Goal: Task Accomplishment & Management: Manage account settings

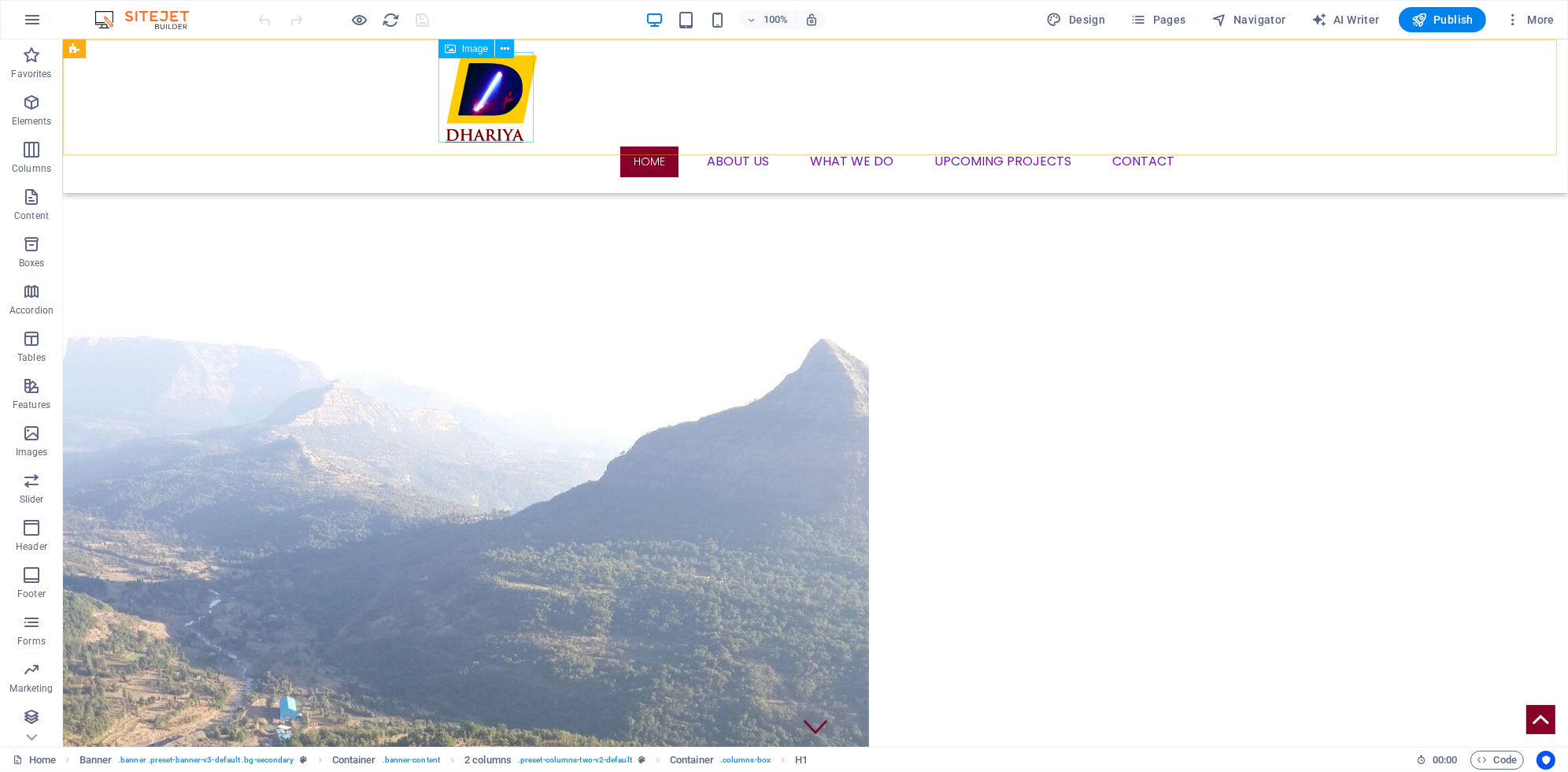
click at [499, 97] on figure at bounding box center [815, 97] width 743 height 90
click at [502, 47] on icon at bounding box center [504, 49] width 9 height 17
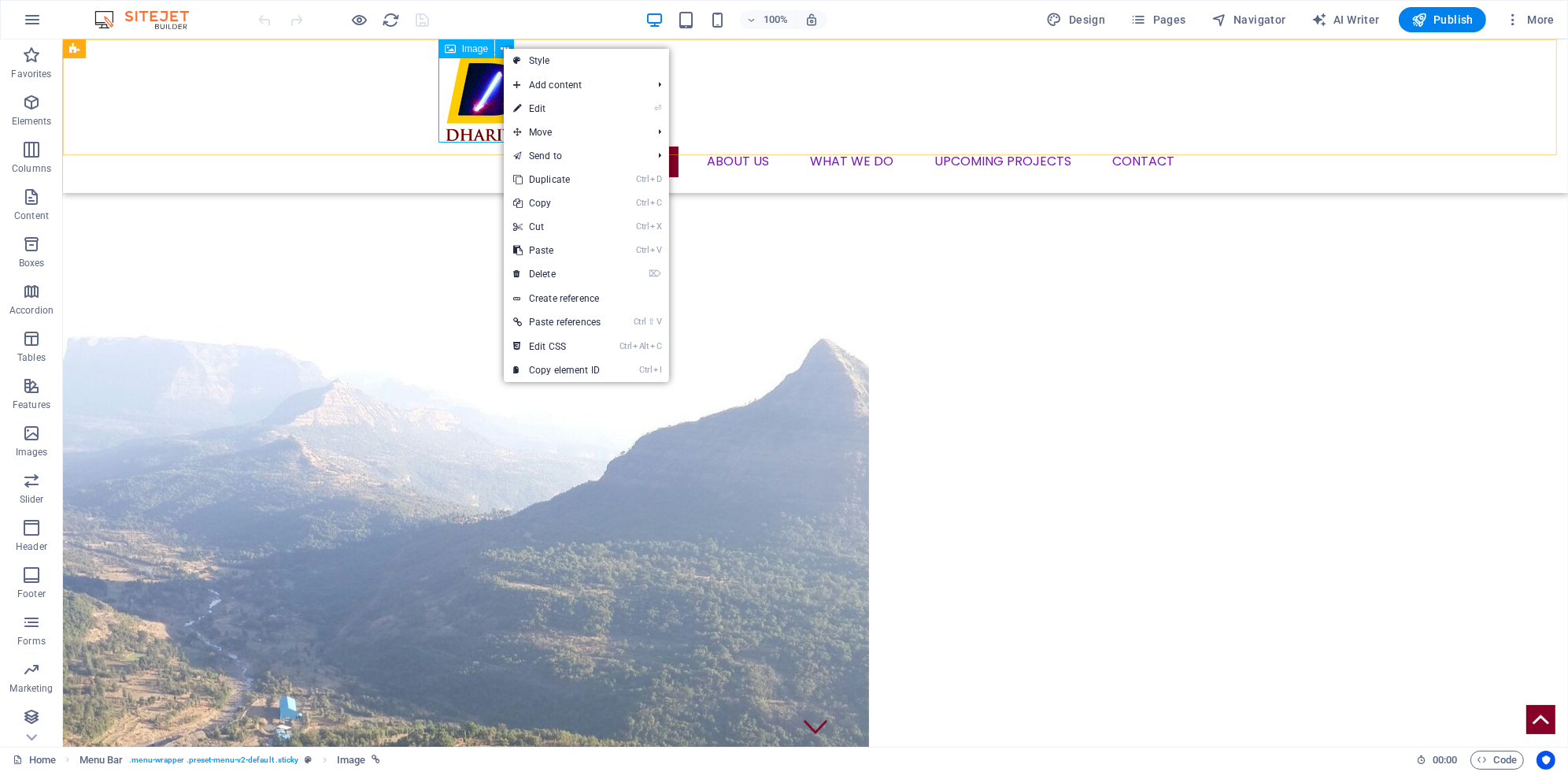
click at [462, 88] on figure at bounding box center [815, 97] width 743 height 90
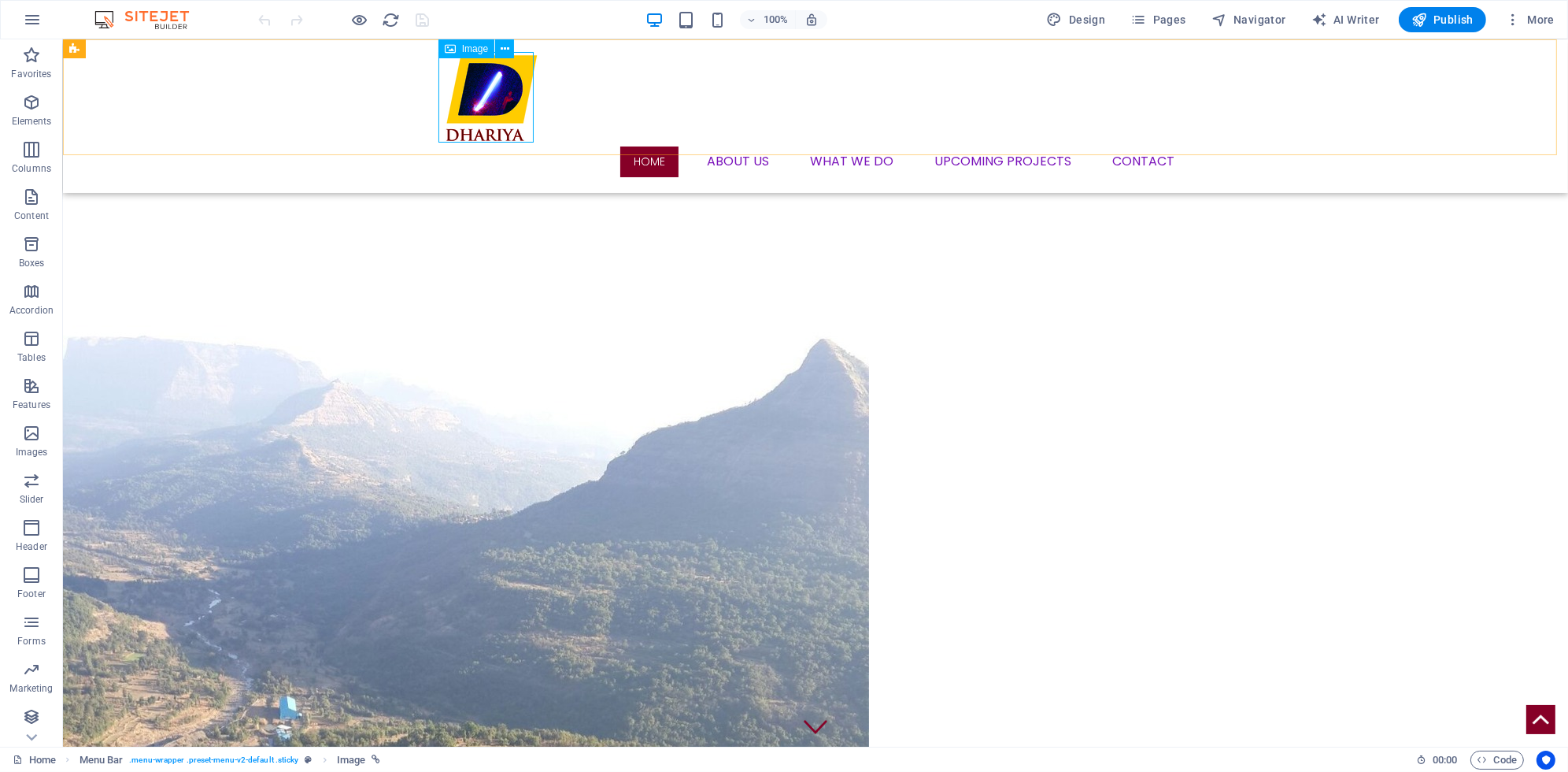
click at [462, 88] on figure at bounding box center [815, 97] width 743 height 90
select select "px"
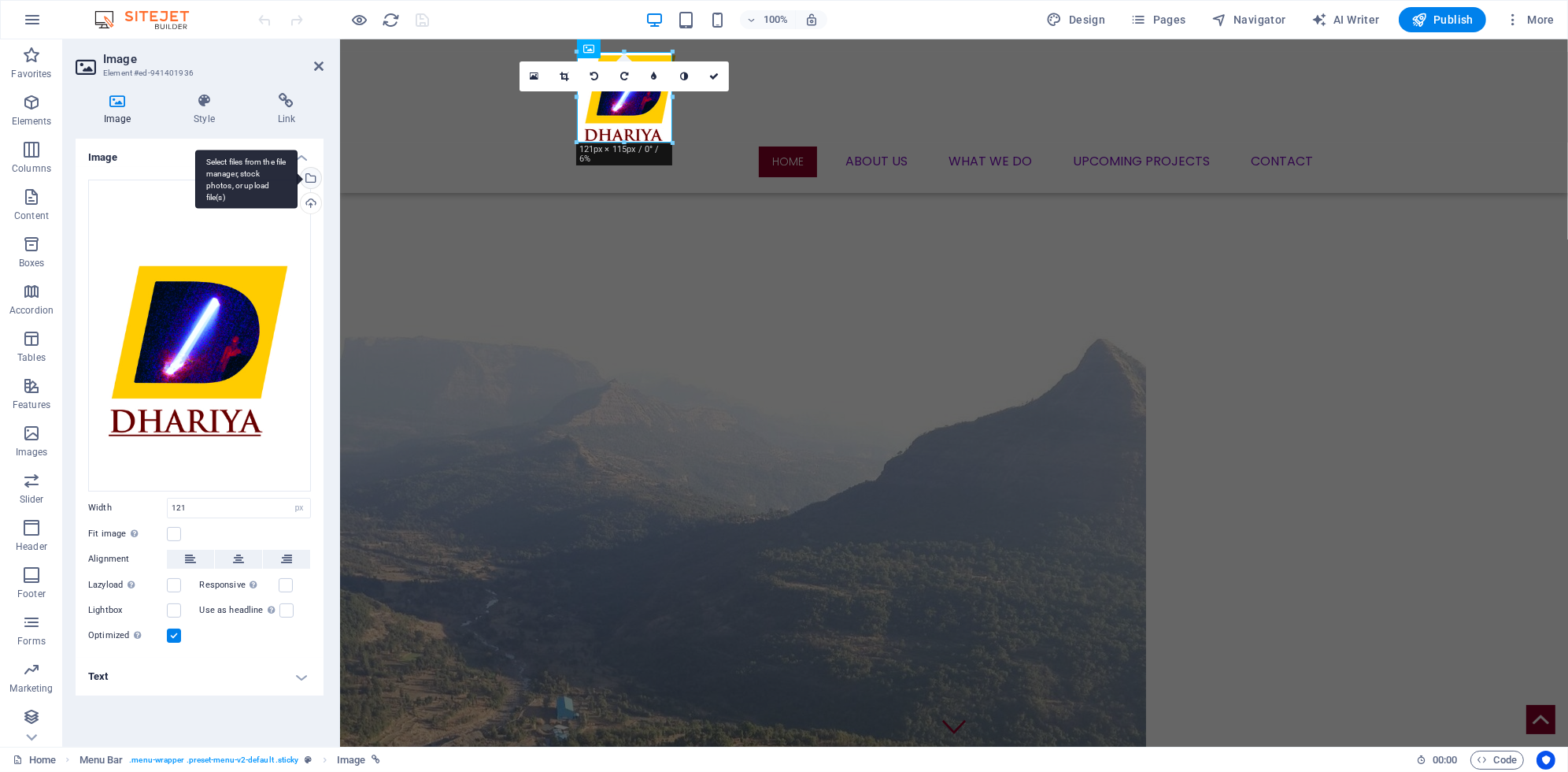
click at [312, 172] on div "Select files from the file manager, stock photos, or upload file(s)" at bounding box center [310, 180] width 24 height 24
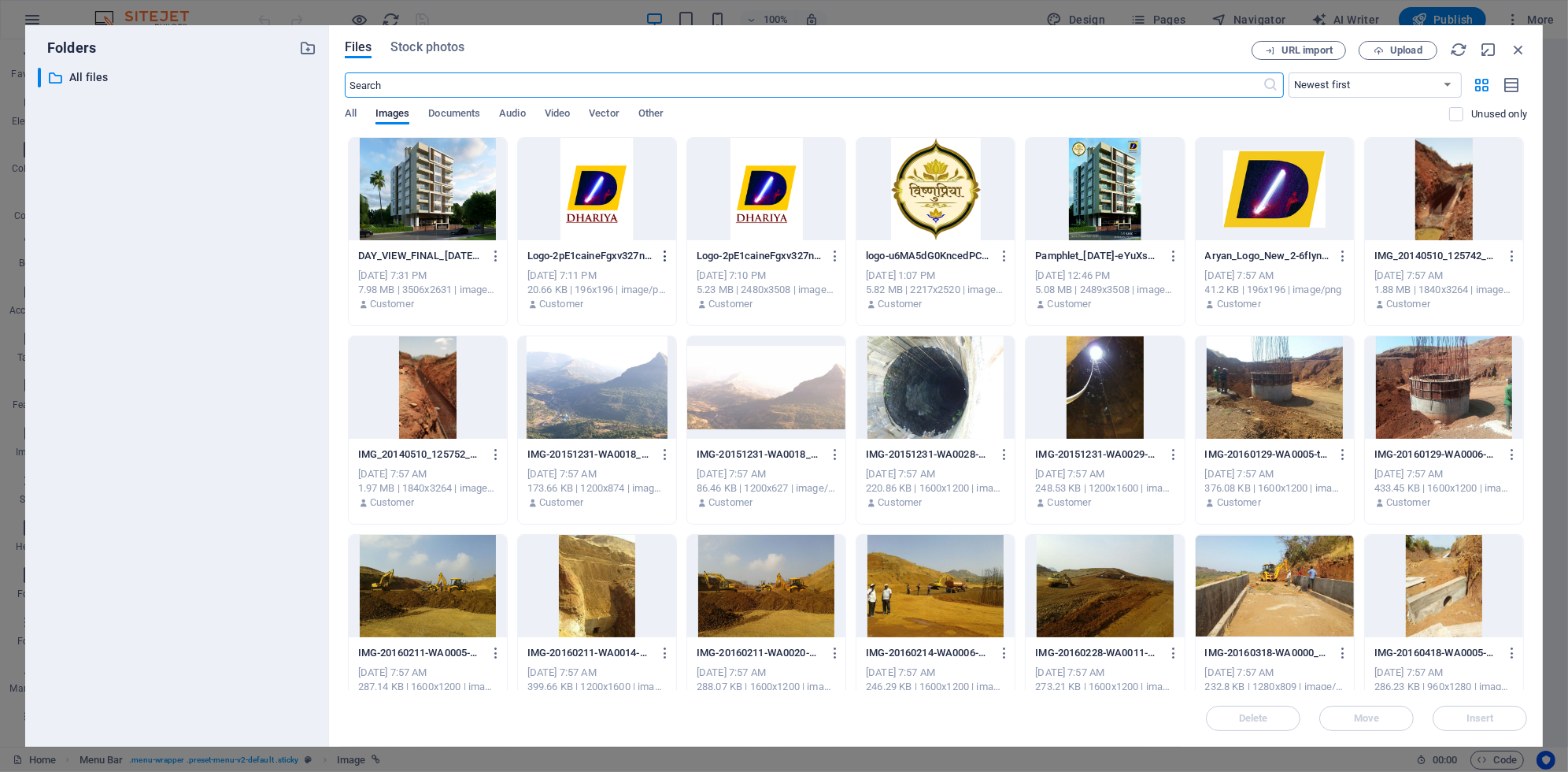
click at [666, 249] on icon "button" at bounding box center [666, 256] width 15 height 14
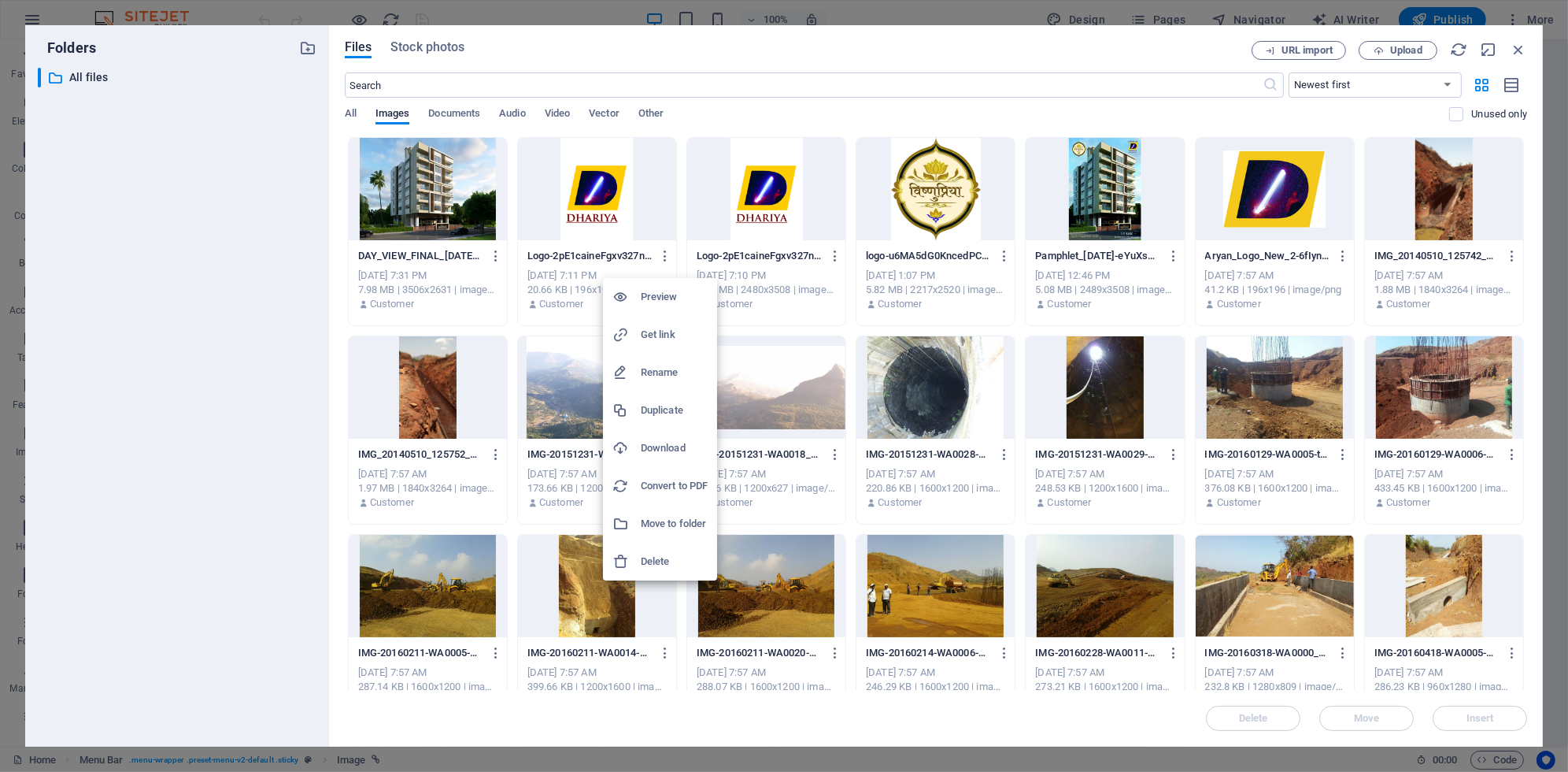
click at [640, 556] on div at bounding box center [627, 562] width 29 height 16
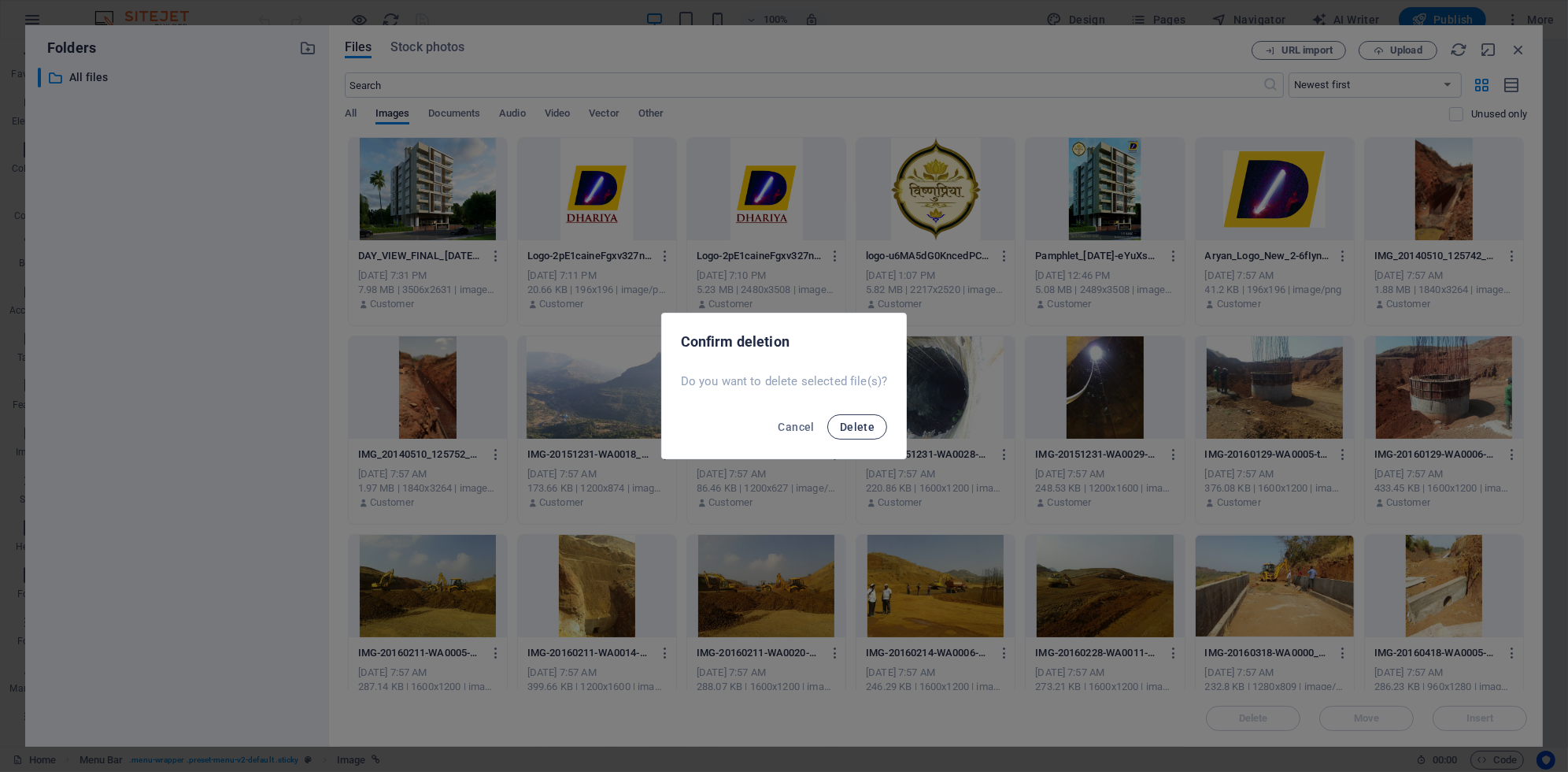
click at [862, 419] on button "Delete" at bounding box center [857, 427] width 60 height 26
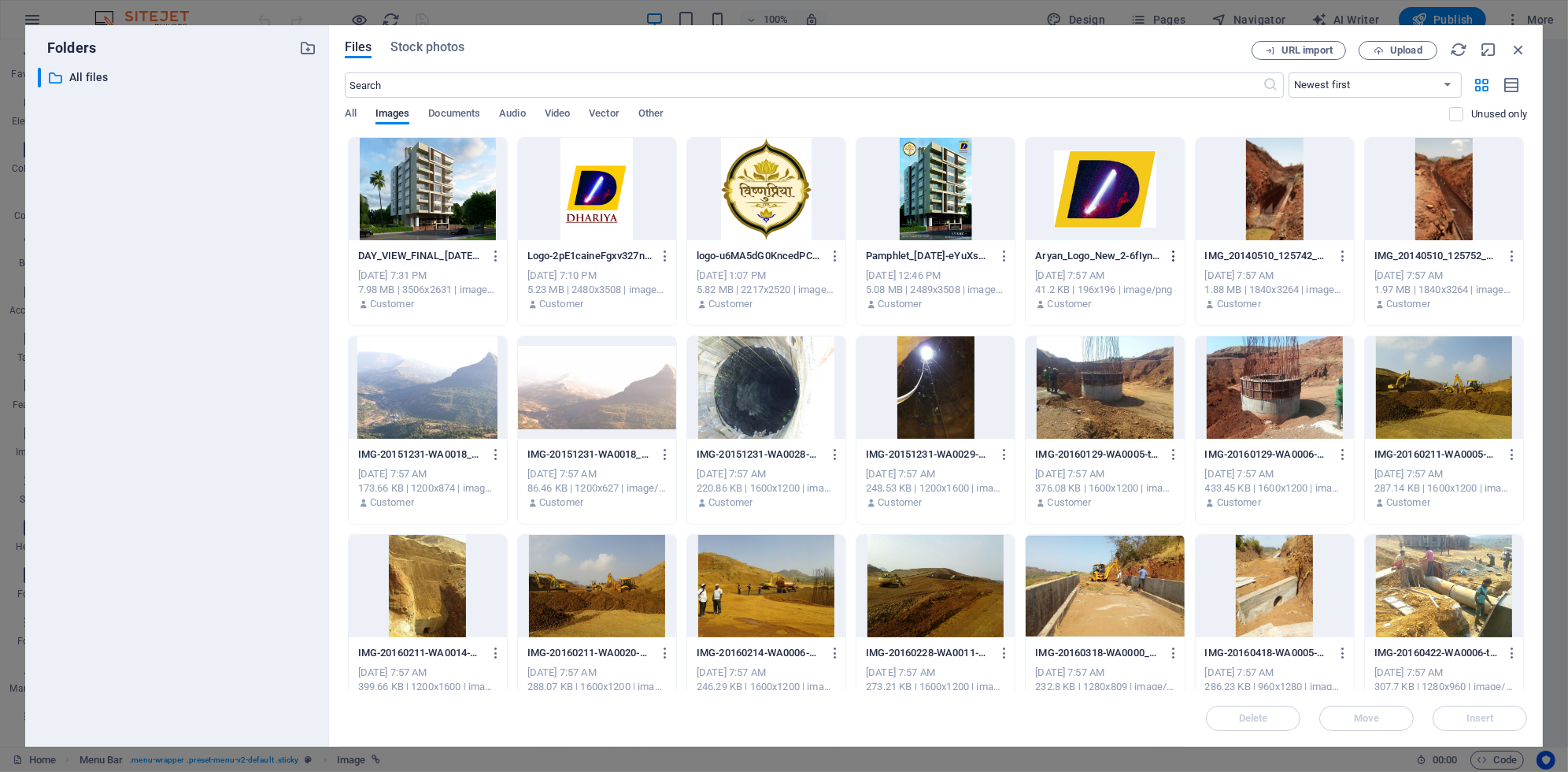
click at [1175, 250] on icon "button" at bounding box center [1174, 256] width 15 height 14
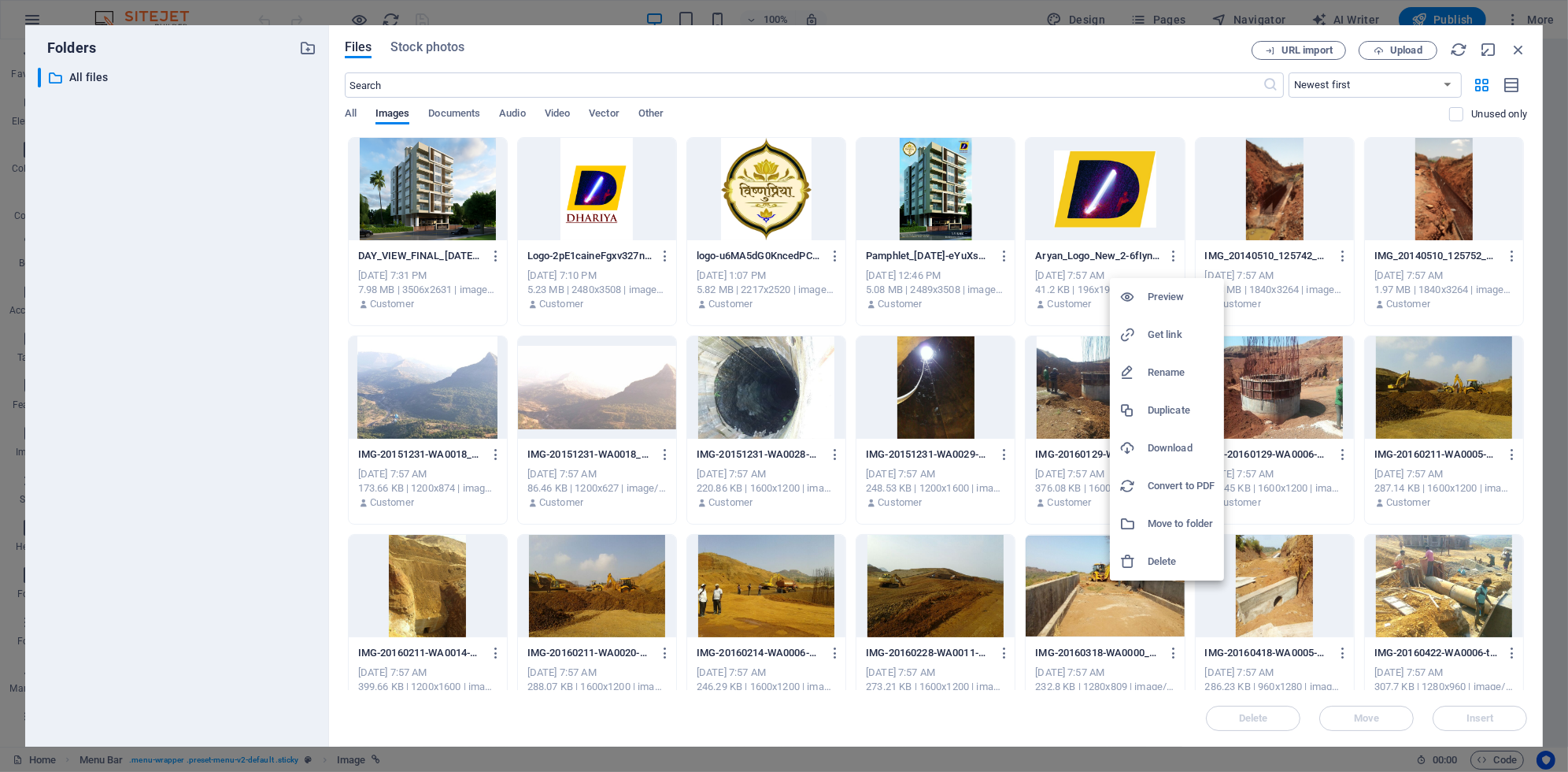
click at [1156, 556] on h6 "Delete" at bounding box center [1181, 562] width 67 height 19
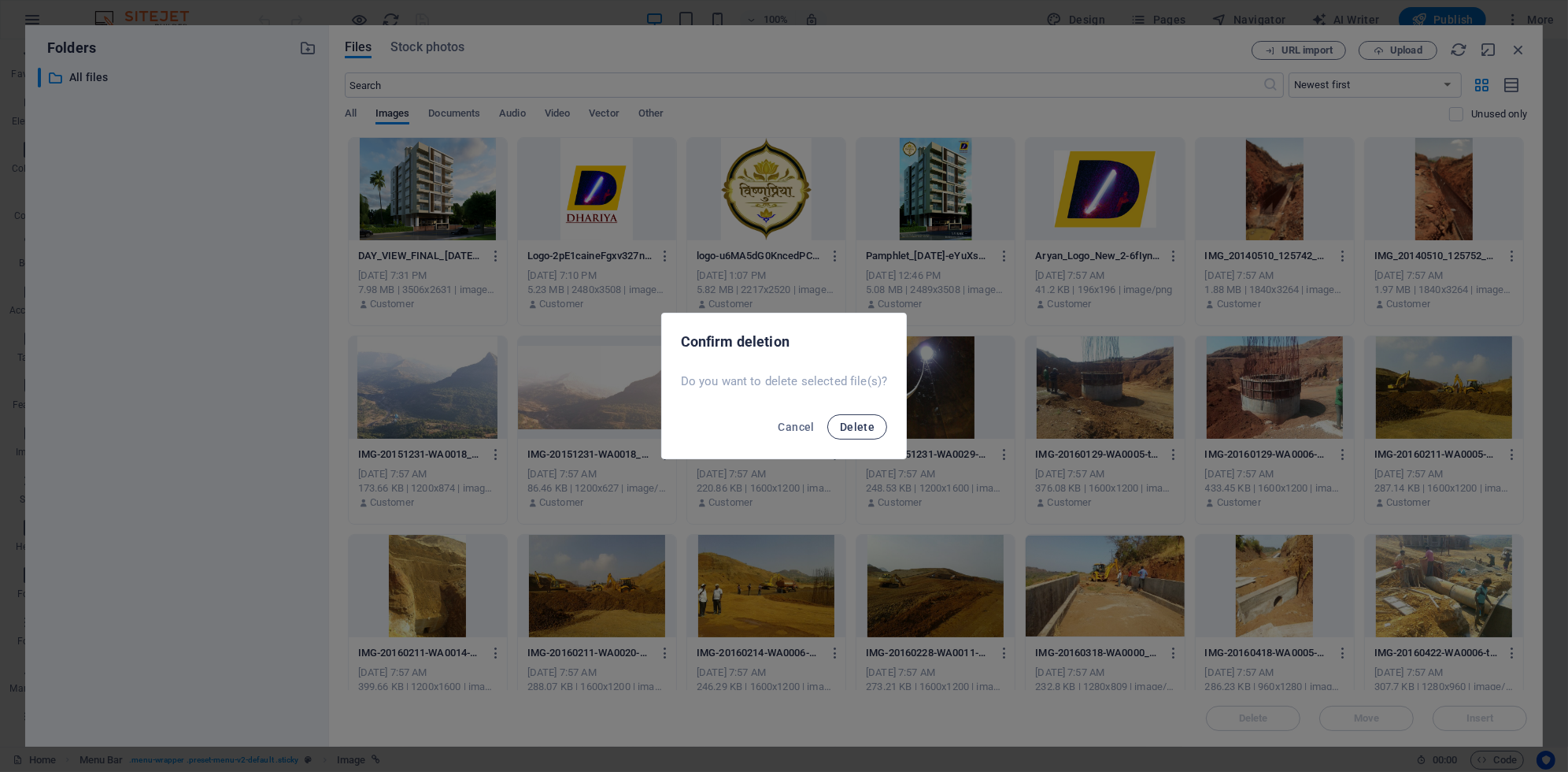
click at [871, 427] on span "Delete" at bounding box center [857, 427] width 34 height 13
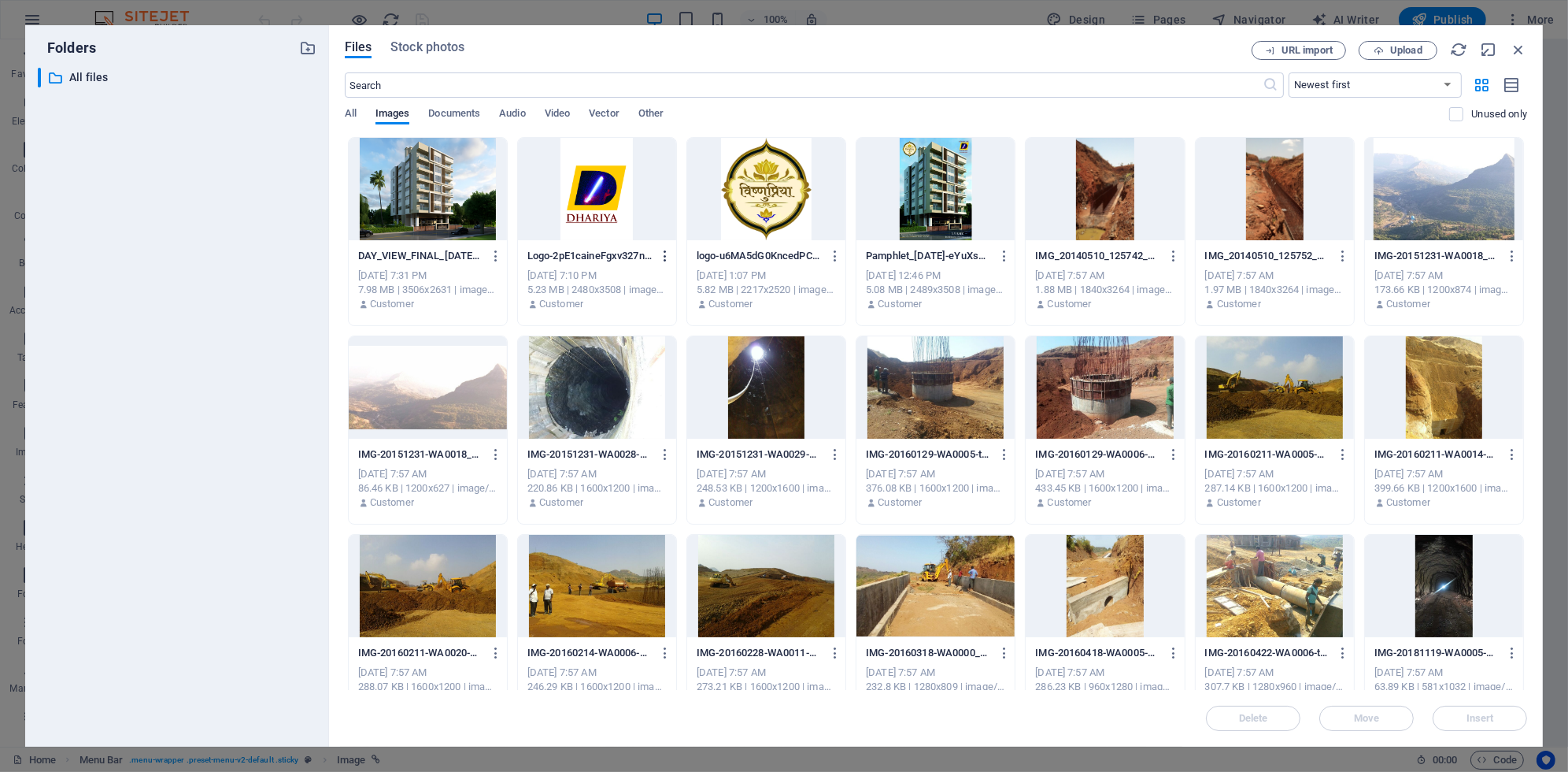
click at [664, 260] on icon "button" at bounding box center [666, 256] width 15 height 14
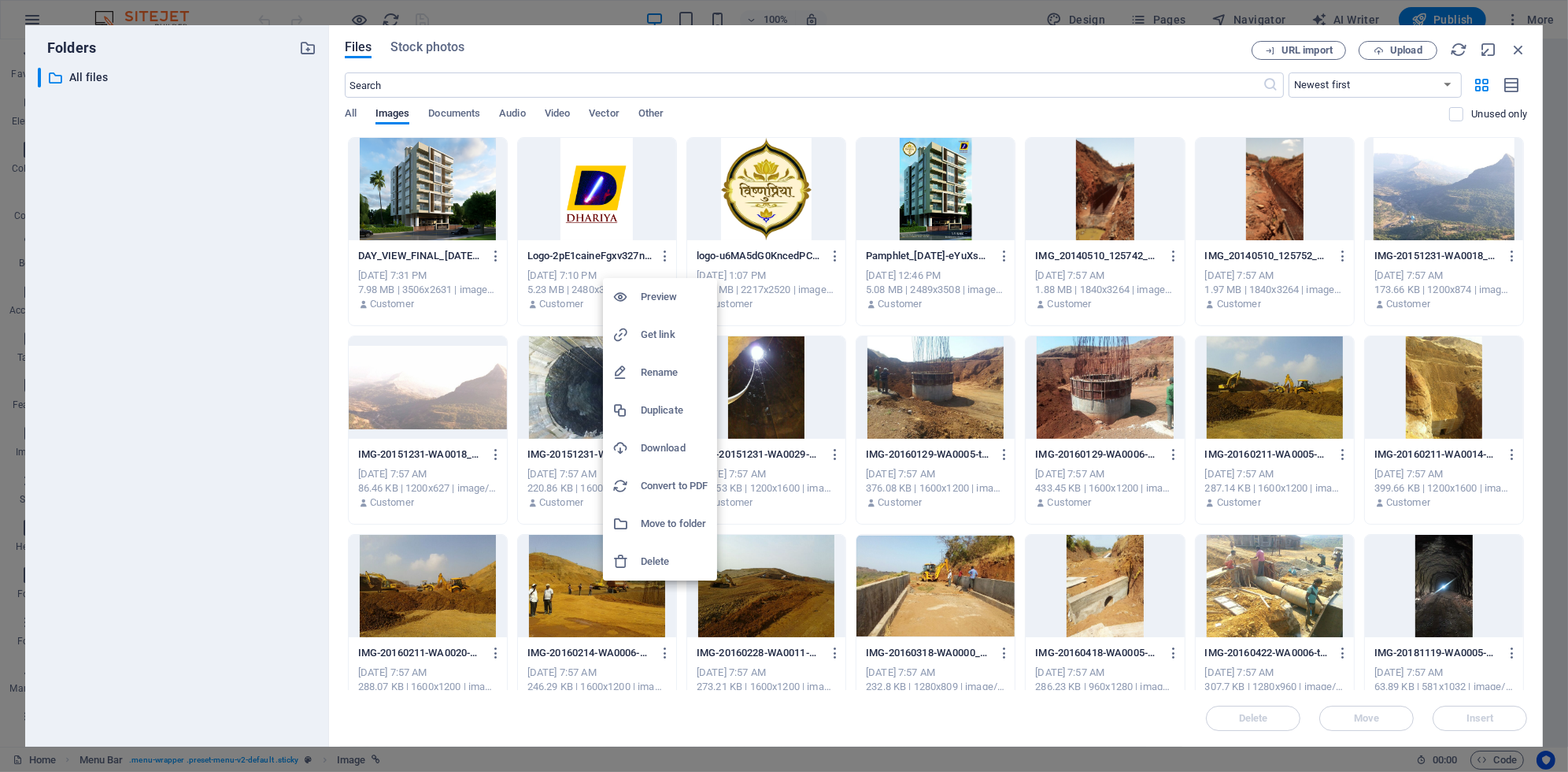
click at [657, 557] on h6 "Delete" at bounding box center [674, 562] width 67 height 19
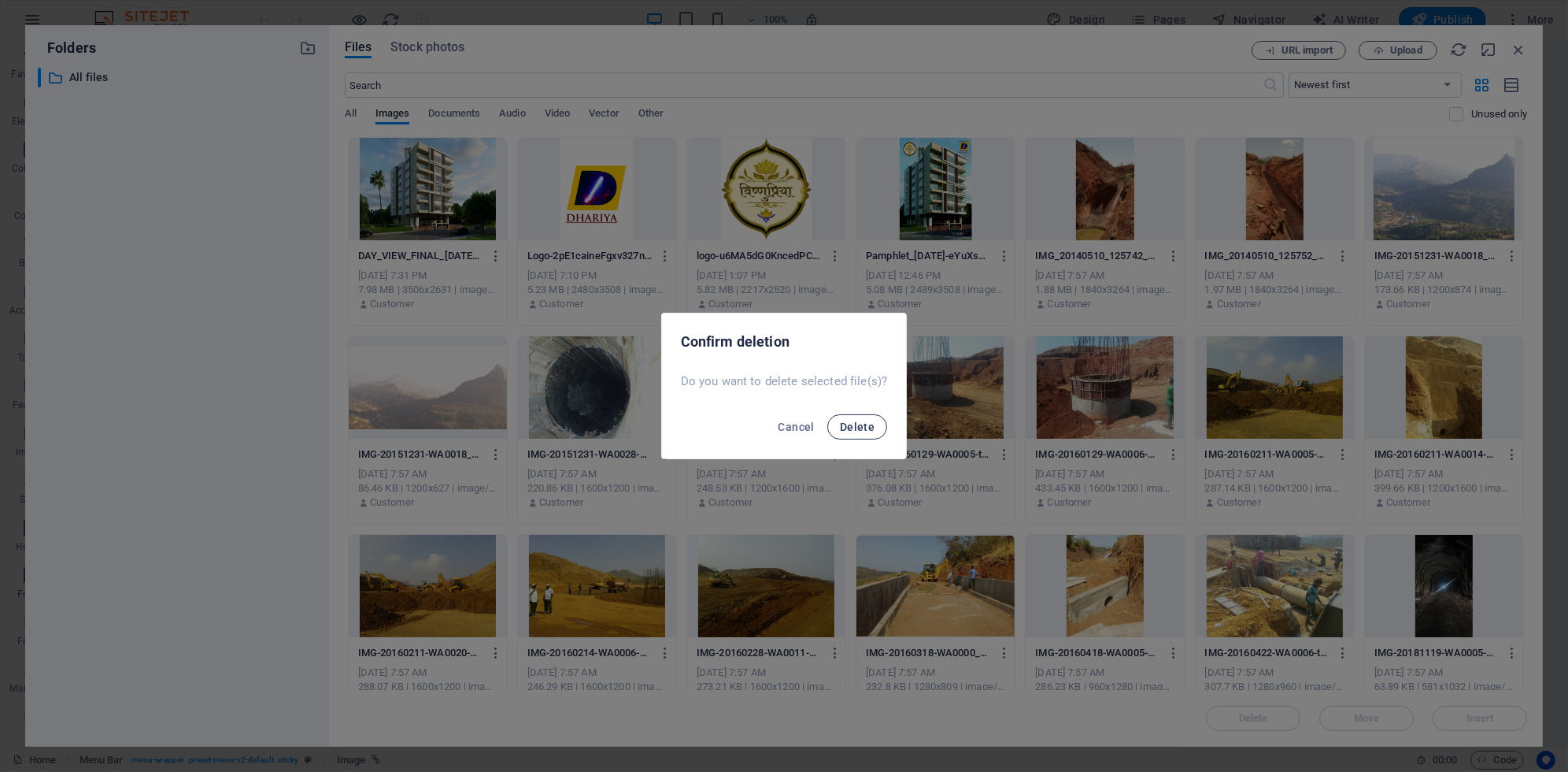
click at [843, 434] on button "Delete" at bounding box center [857, 427] width 60 height 26
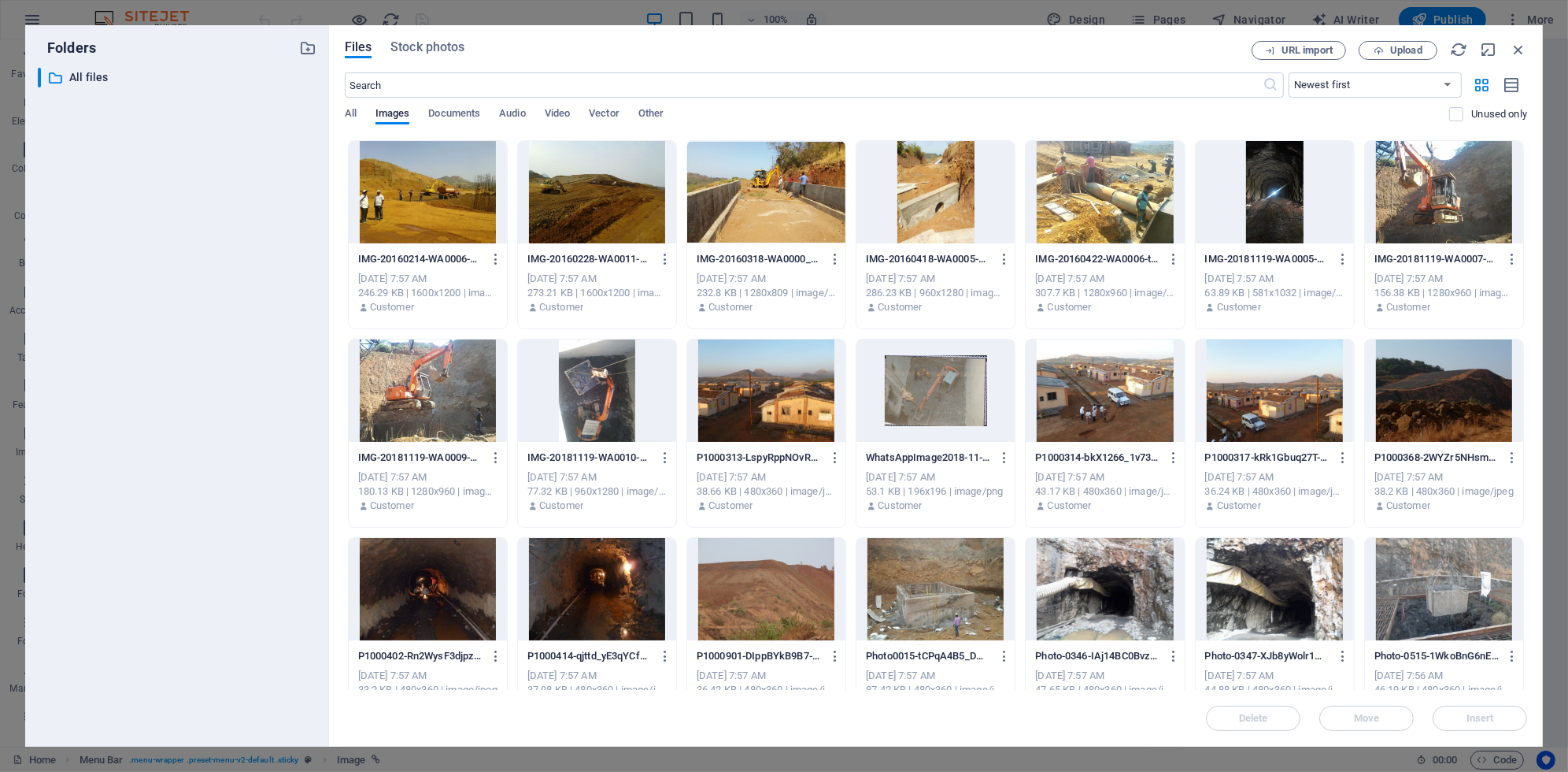
scroll to position [627, 0]
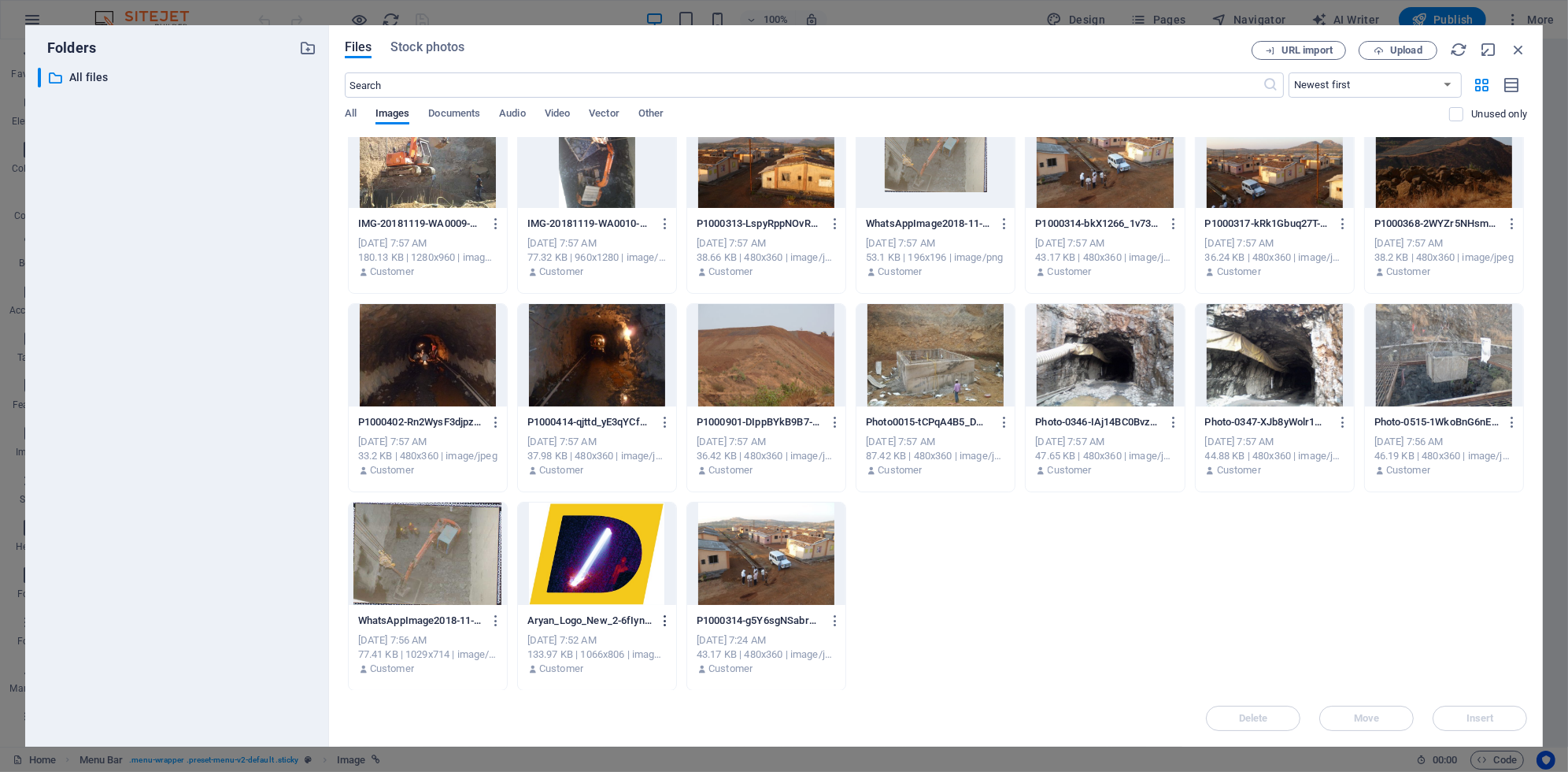
click at [662, 627] on button "button" at bounding box center [662, 621] width 22 height 26
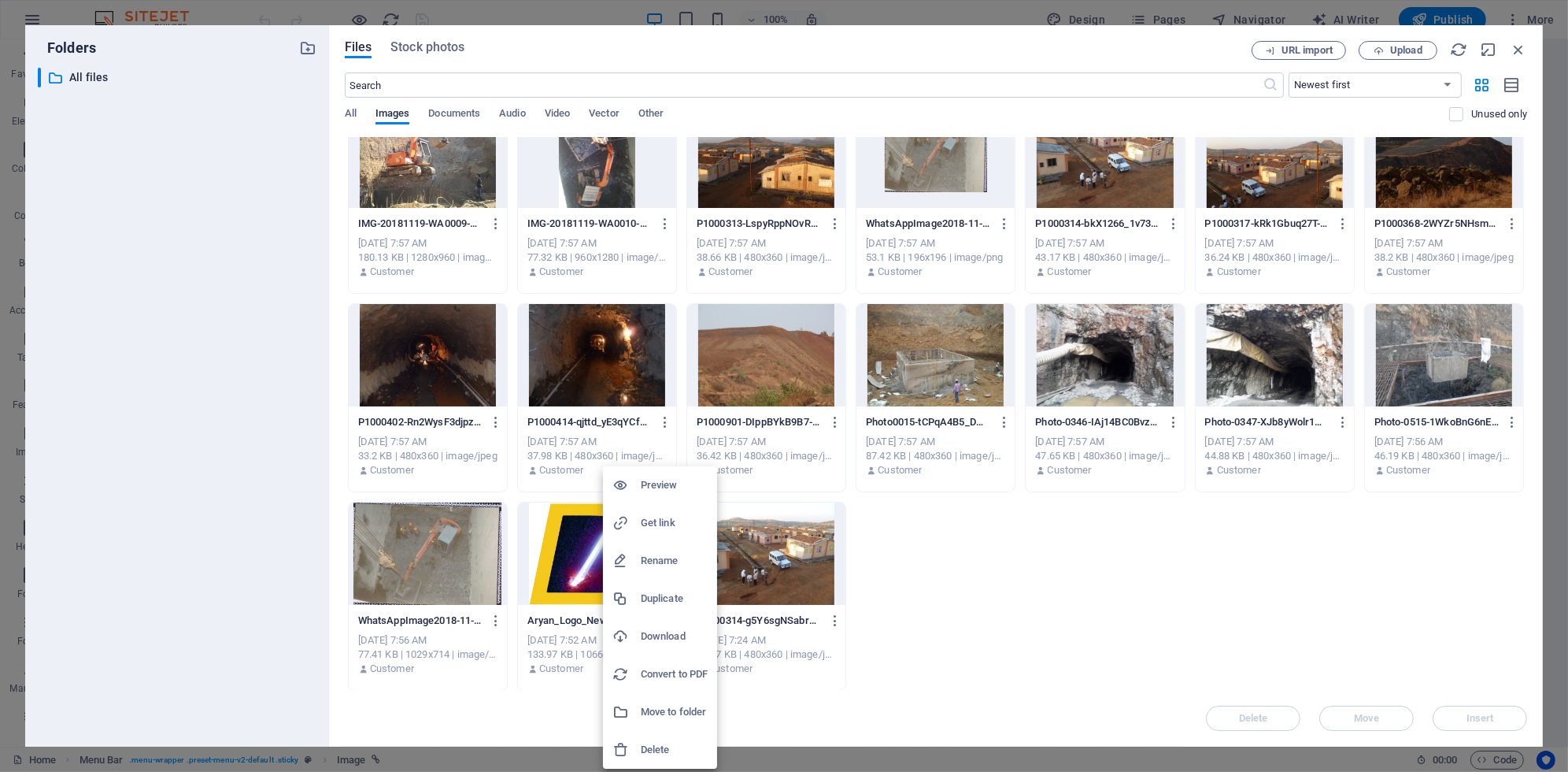
click at [654, 749] on h6 "Delete" at bounding box center [674, 750] width 67 height 19
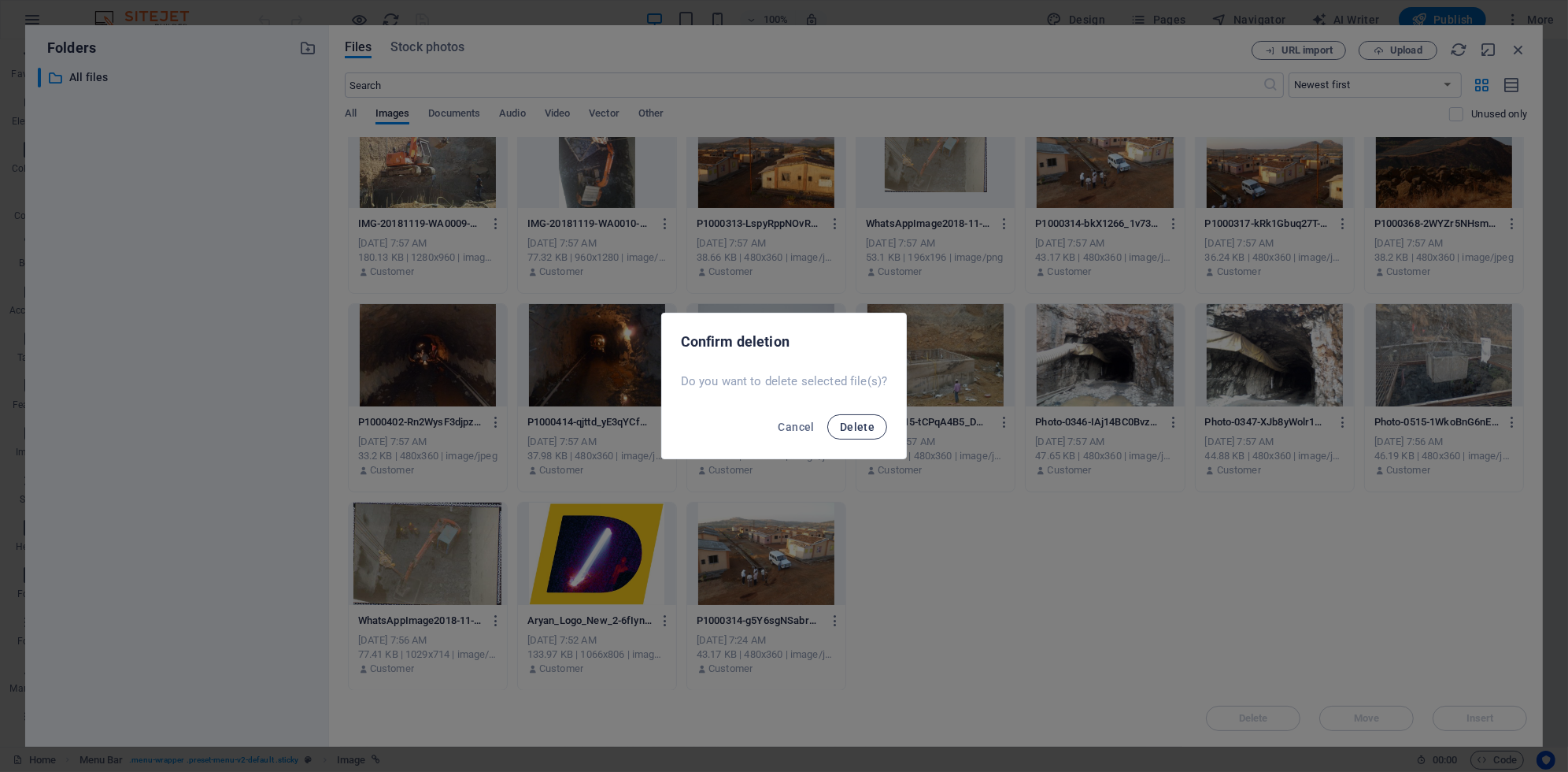
click at [852, 430] on span "Delete" at bounding box center [857, 427] width 34 height 13
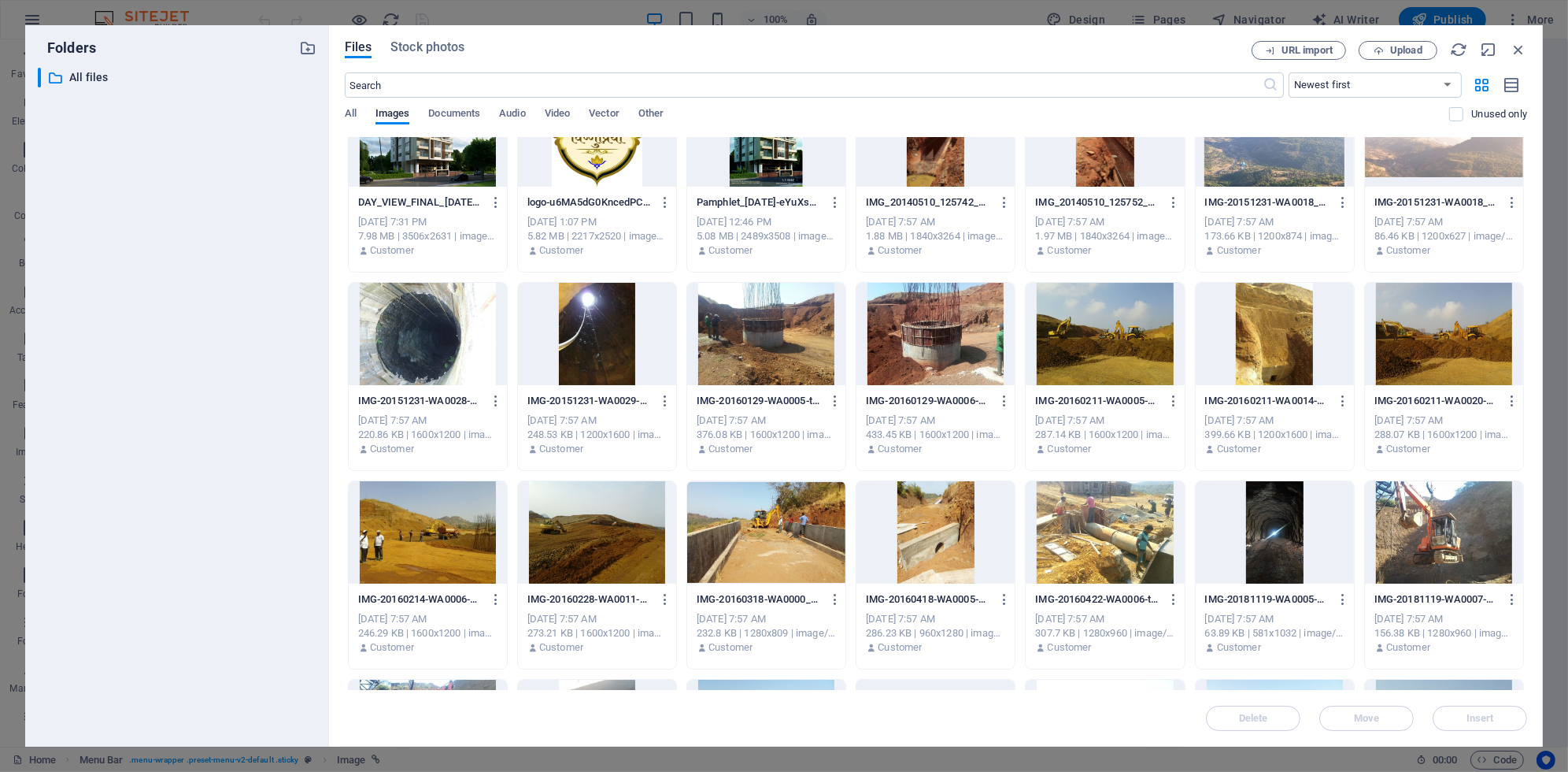
scroll to position [0, 0]
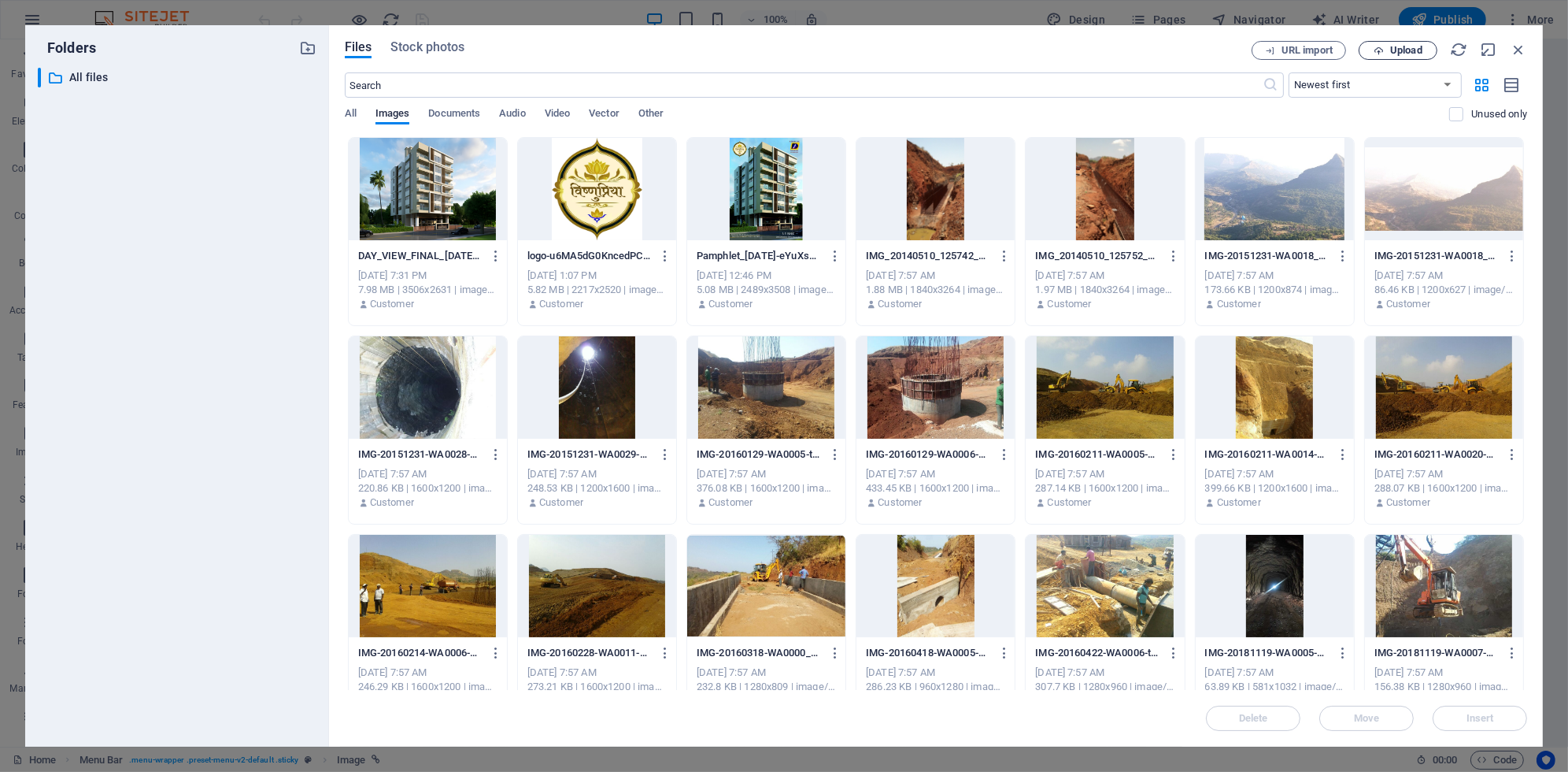
click at [1413, 46] on span "Upload" at bounding box center [1406, 50] width 32 height 10
click at [1395, 46] on span "Upload" at bounding box center [1406, 50] width 32 height 10
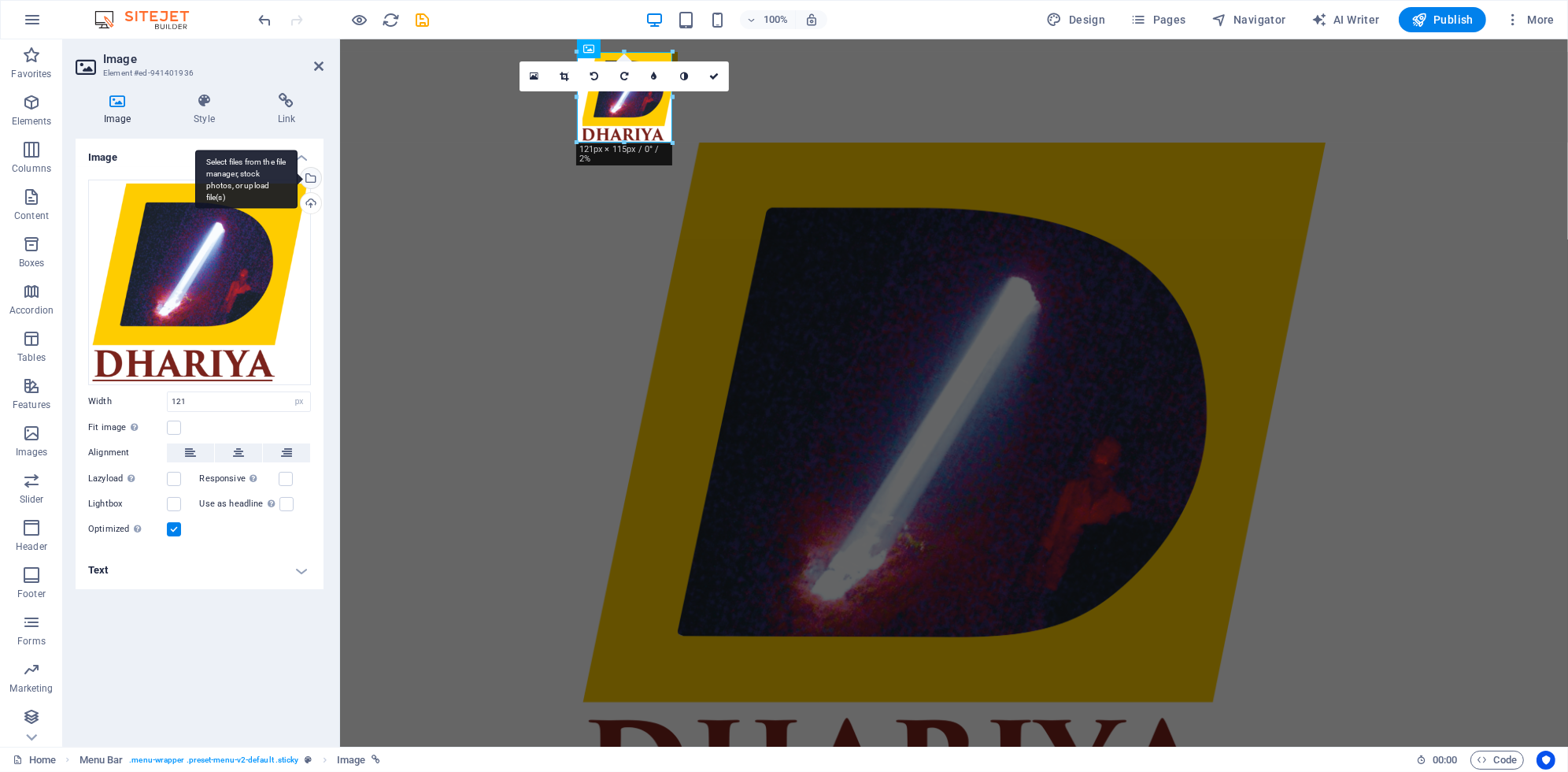
click at [298, 176] on div "Select files from the file manager, stock photos, or upload file(s)" at bounding box center [247, 179] width 102 height 59
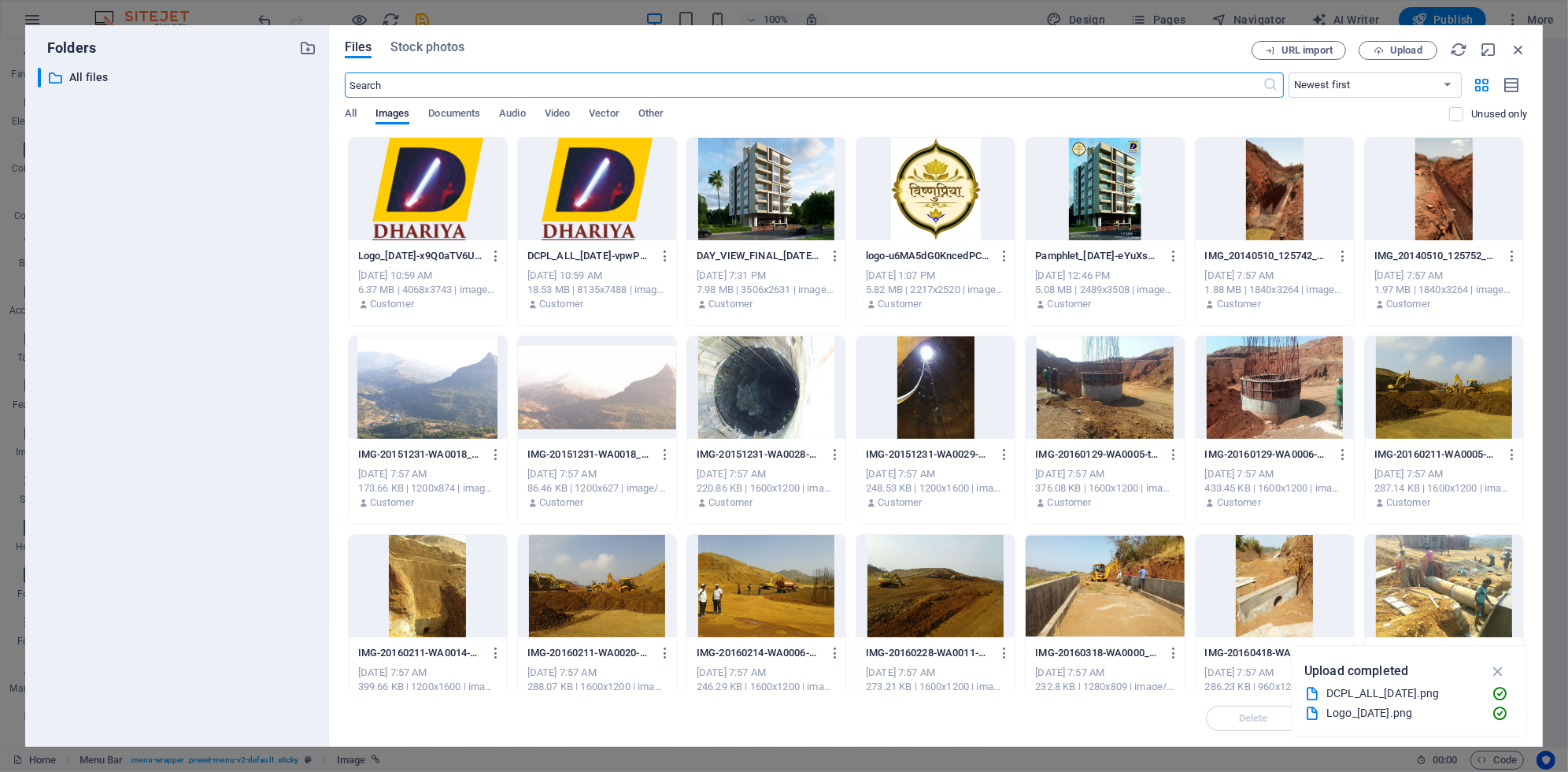
click at [590, 196] on div at bounding box center [597, 189] width 158 height 102
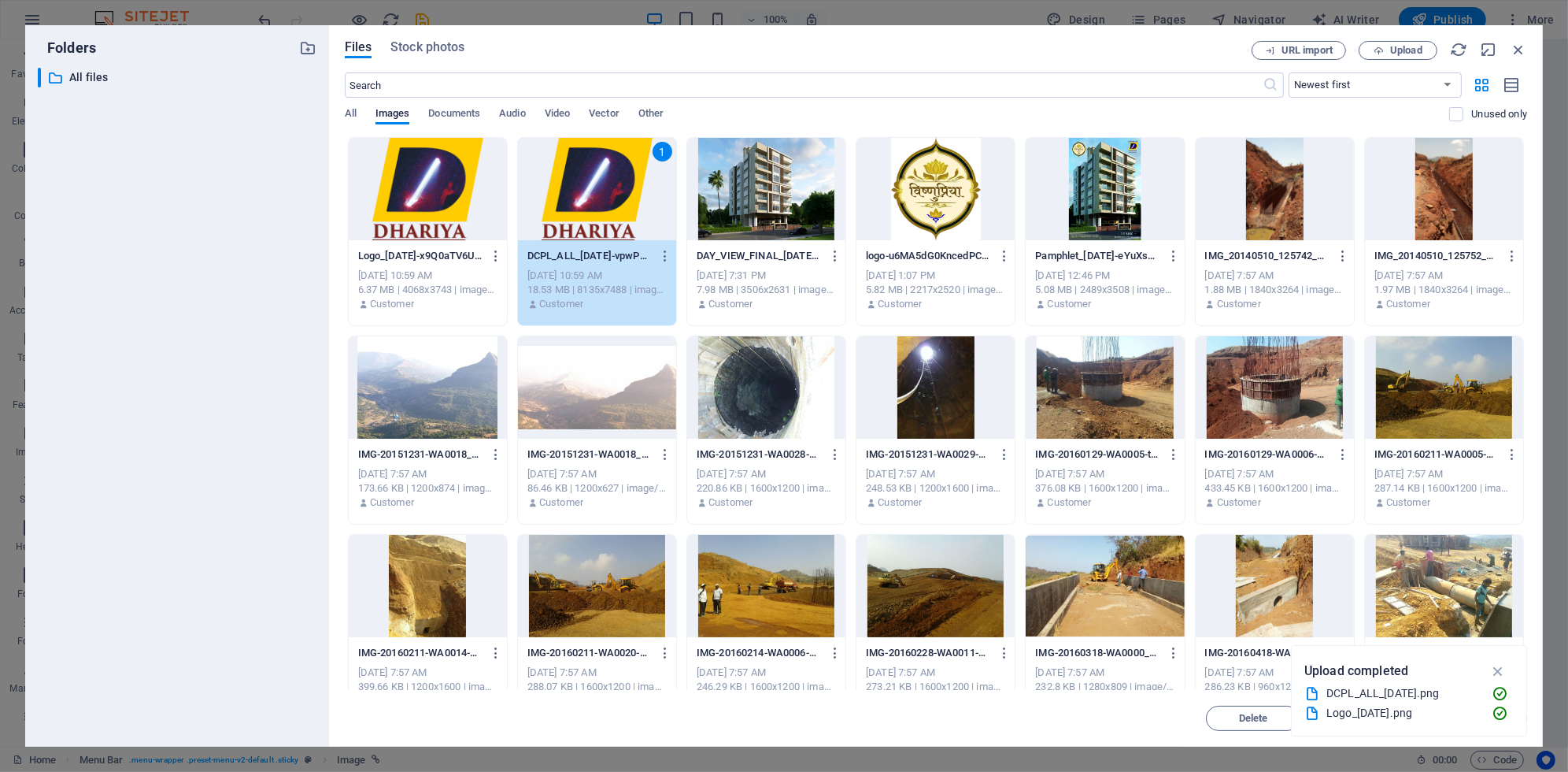
click at [601, 213] on div "1" at bounding box center [597, 189] width 158 height 102
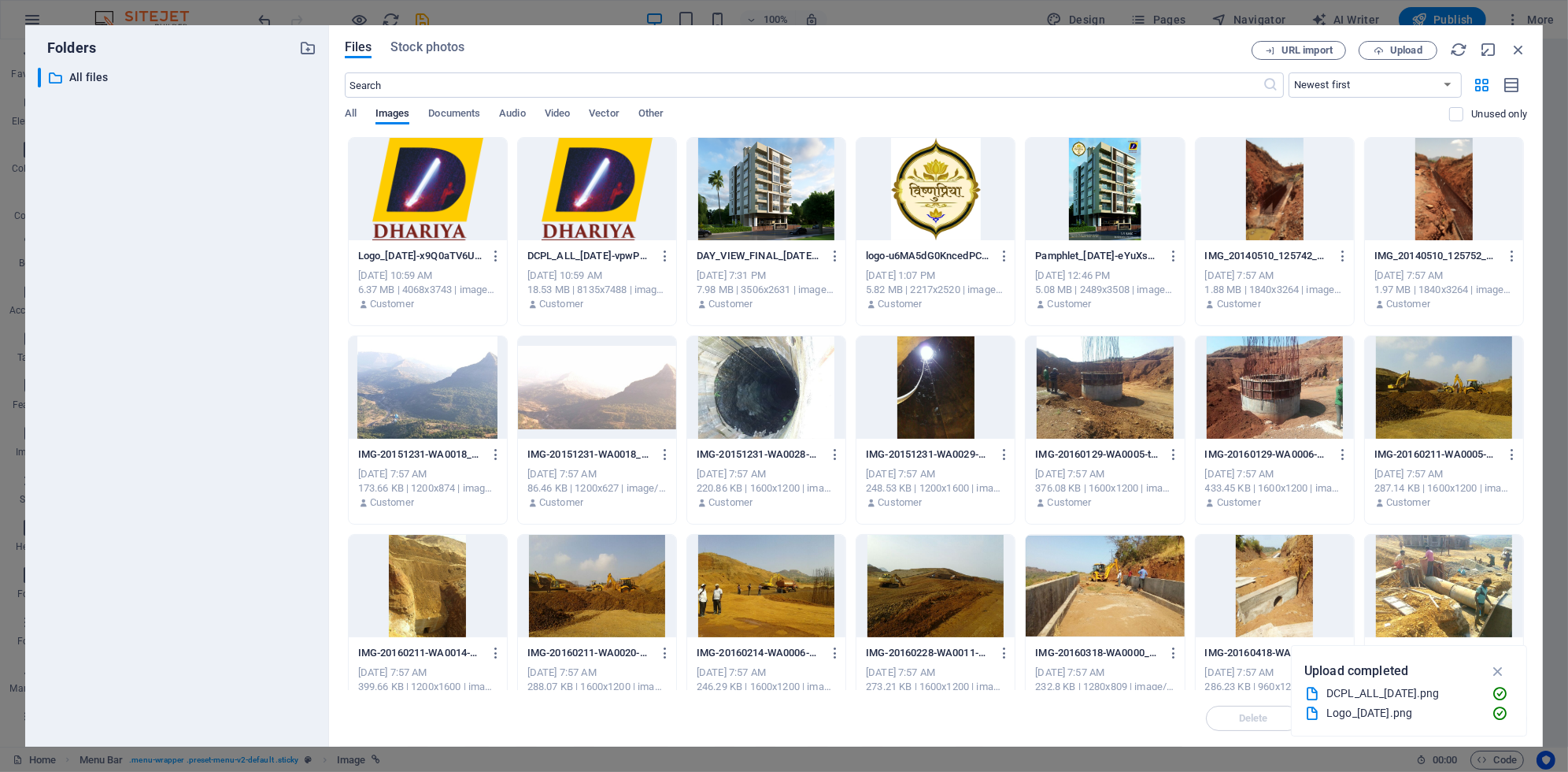
click at [601, 213] on div at bounding box center [597, 189] width 158 height 102
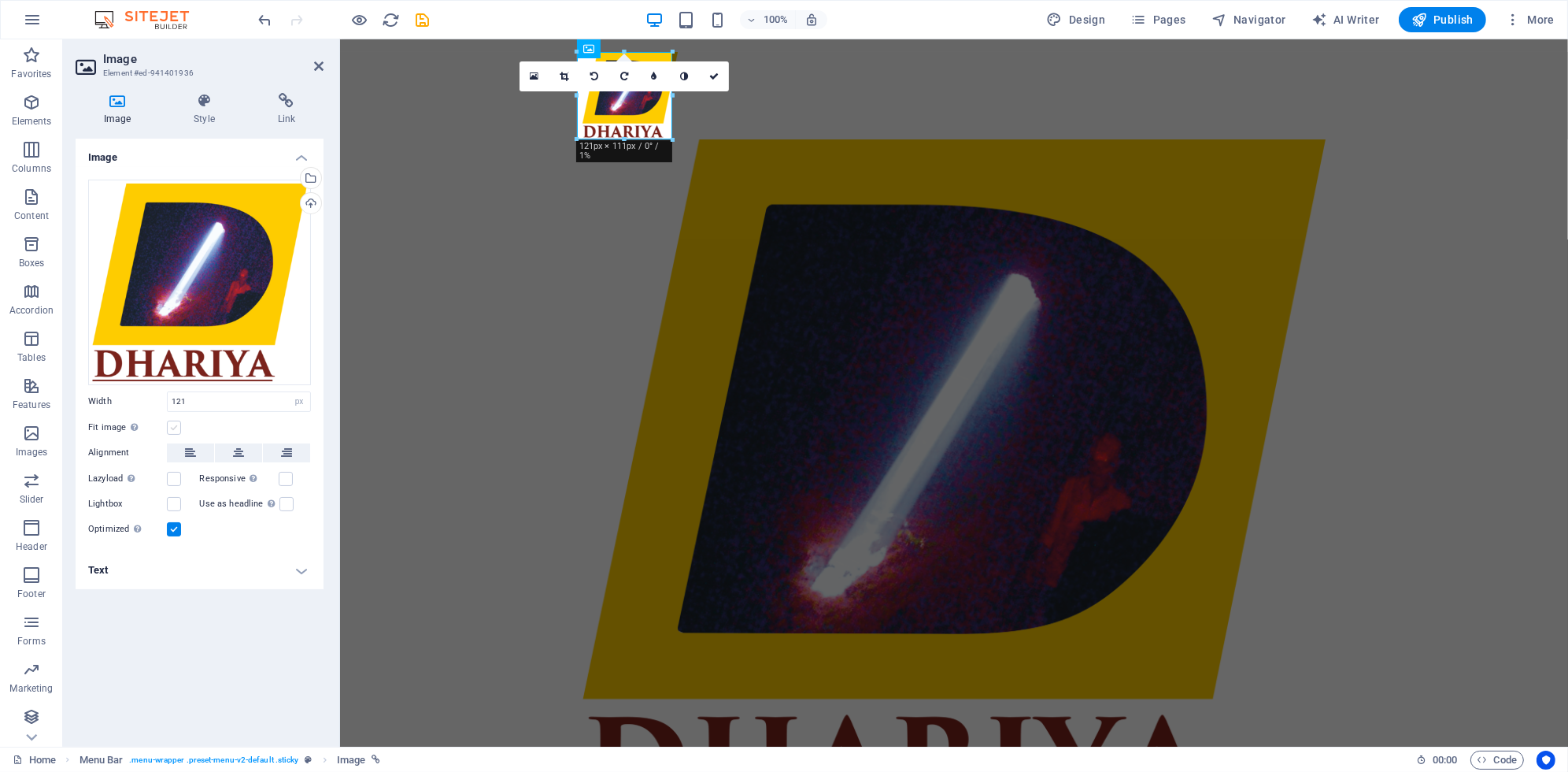
click at [171, 430] on label at bounding box center [174, 428] width 14 height 14
click at [0, 0] on input "Fit image Automatically fit image to a fixed width and height" at bounding box center [0, 0] width 0 height 0
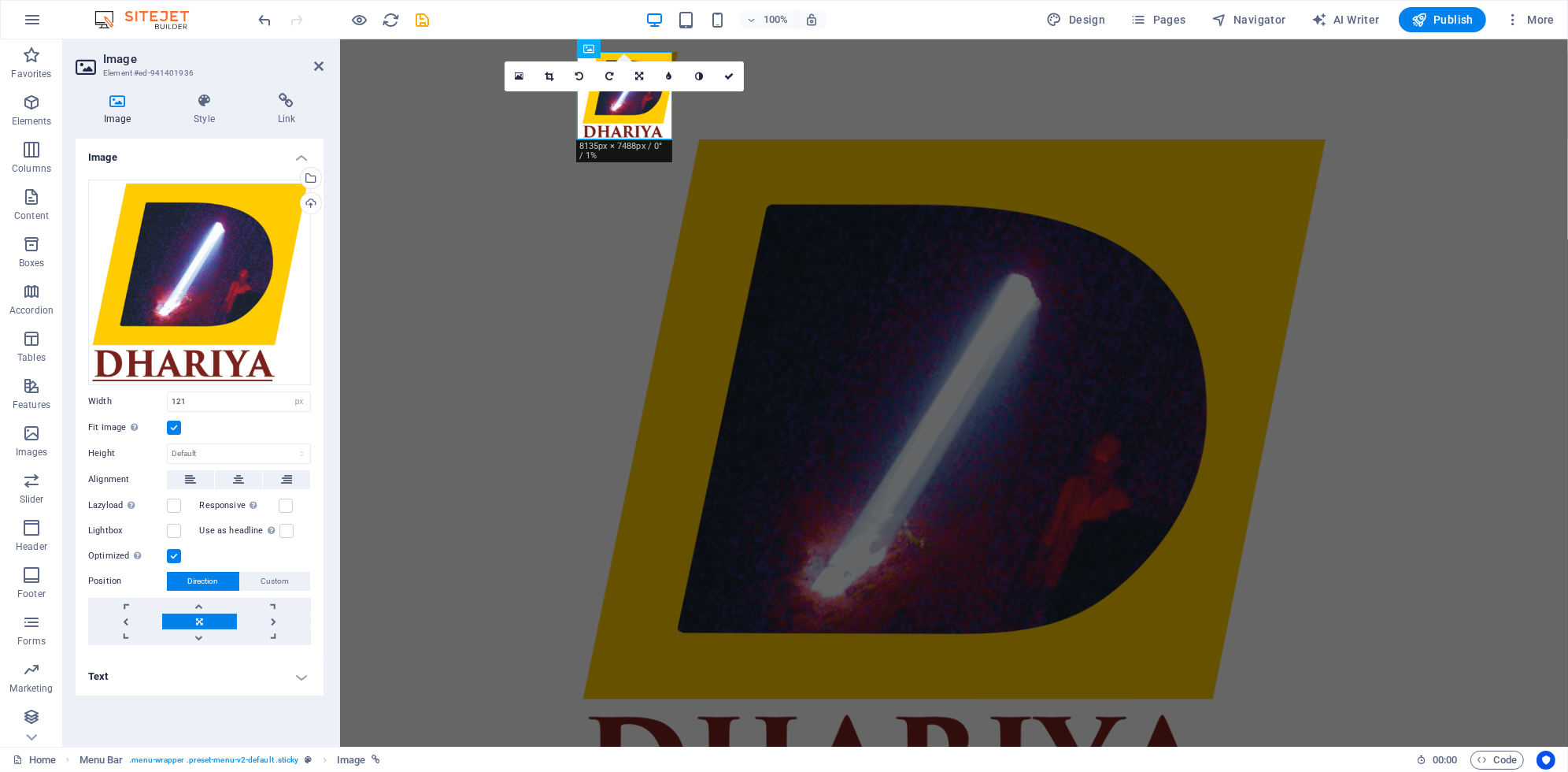
click at [171, 430] on label at bounding box center [174, 428] width 14 height 14
click at [0, 0] on input "Fit image Automatically fit image to a fixed width and height" at bounding box center [0, 0] width 0 height 0
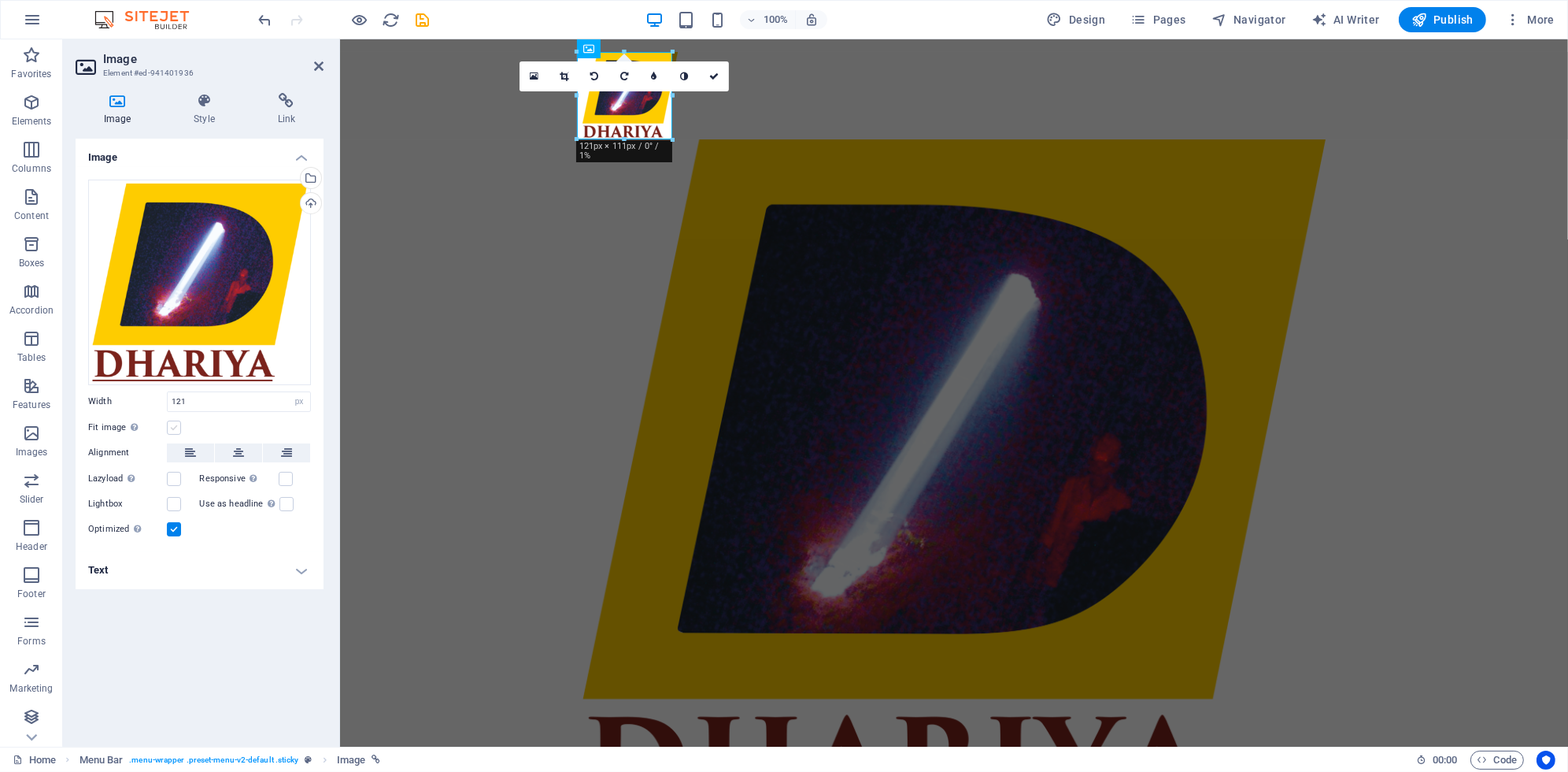
click at [171, 430] on label at bounding box center [174, 428] width 14 height 14
click at [0, 0] on input "Fit image Automatically fit image to a fixed width and height" at bounding box center [0, 0] width 0 height 0
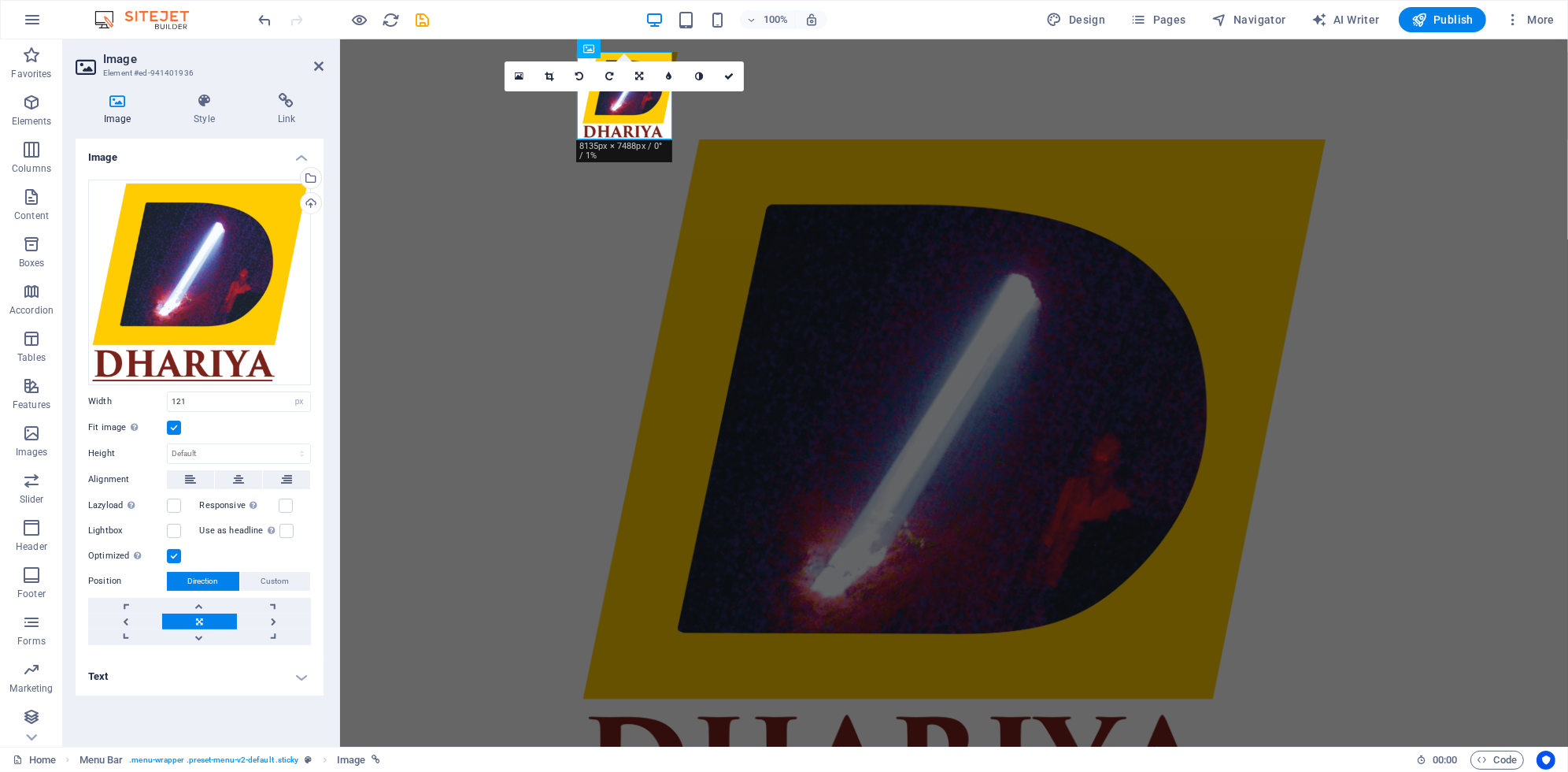
click at [171, 430] on label at bounding box center [174, 428] width 14 height 14
click at [0, 0] on input "Fit image Automatically fit image to a fixed width and height" at bounding box center [0, 0] width 0 height 0
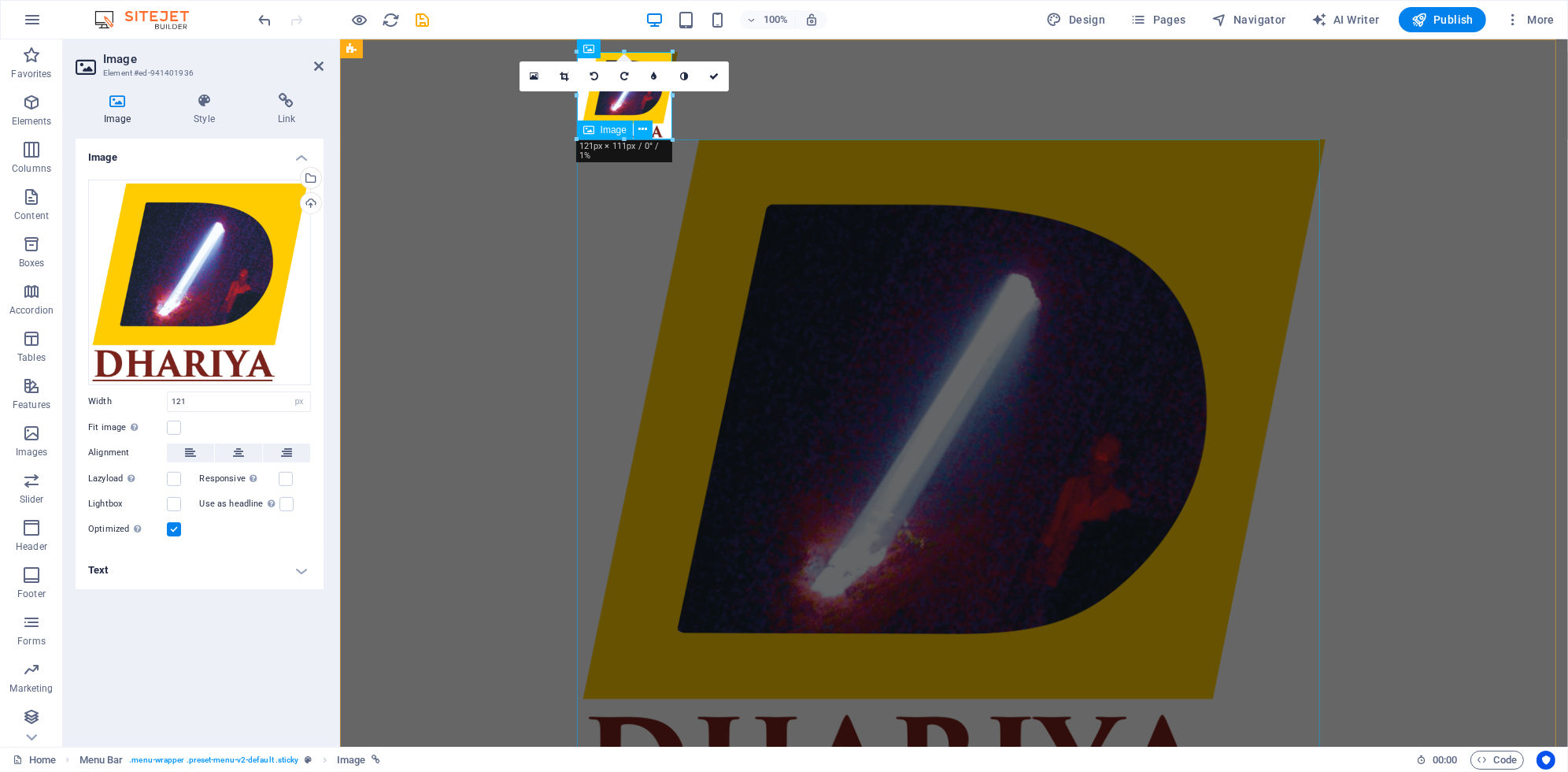
click at [1027, 351] on figure at bounding box center [953, 481] width 743 height 684
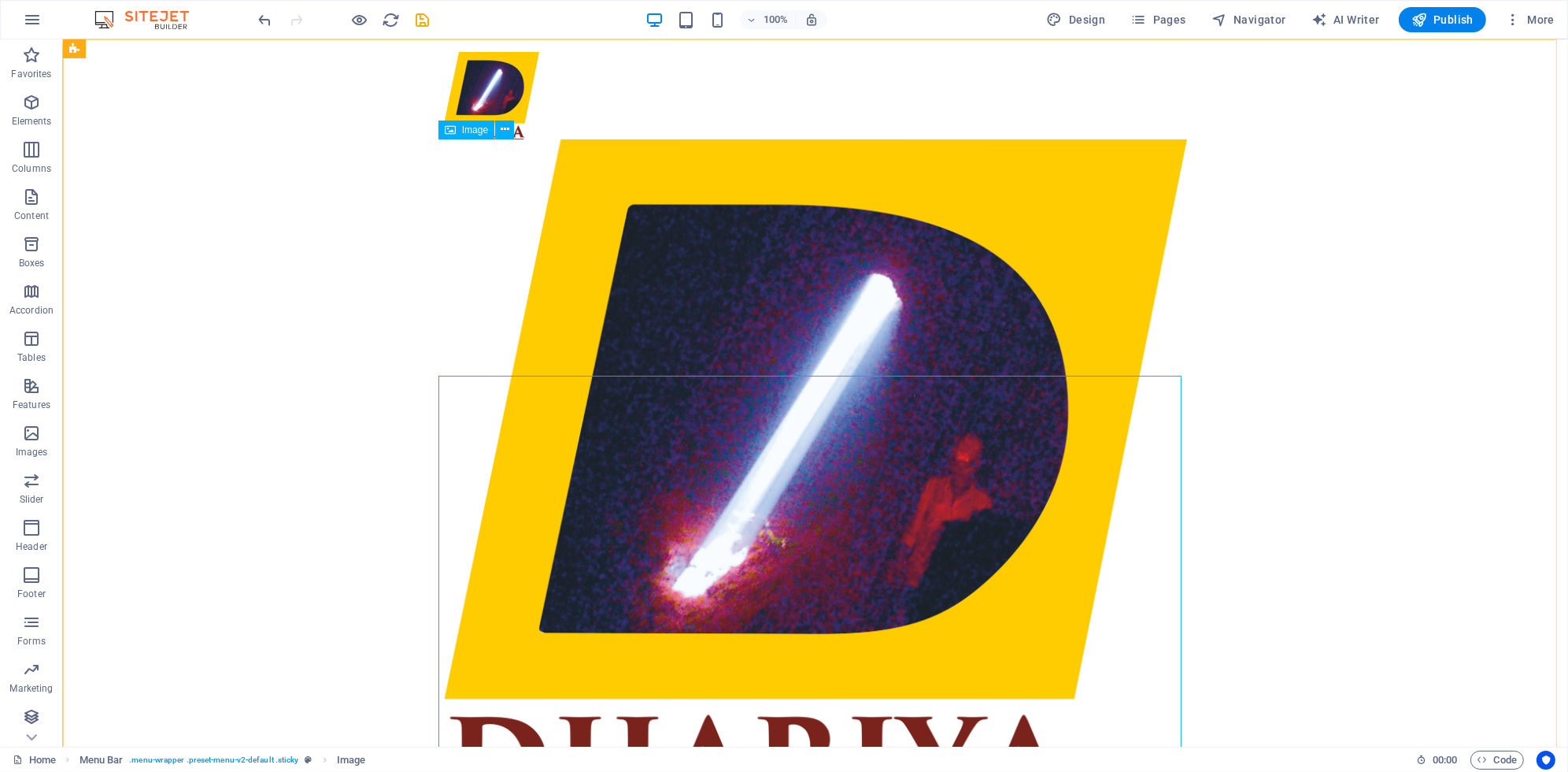
click at [701, 219] on figure at bounding box center [815, 481] width 743 height 684
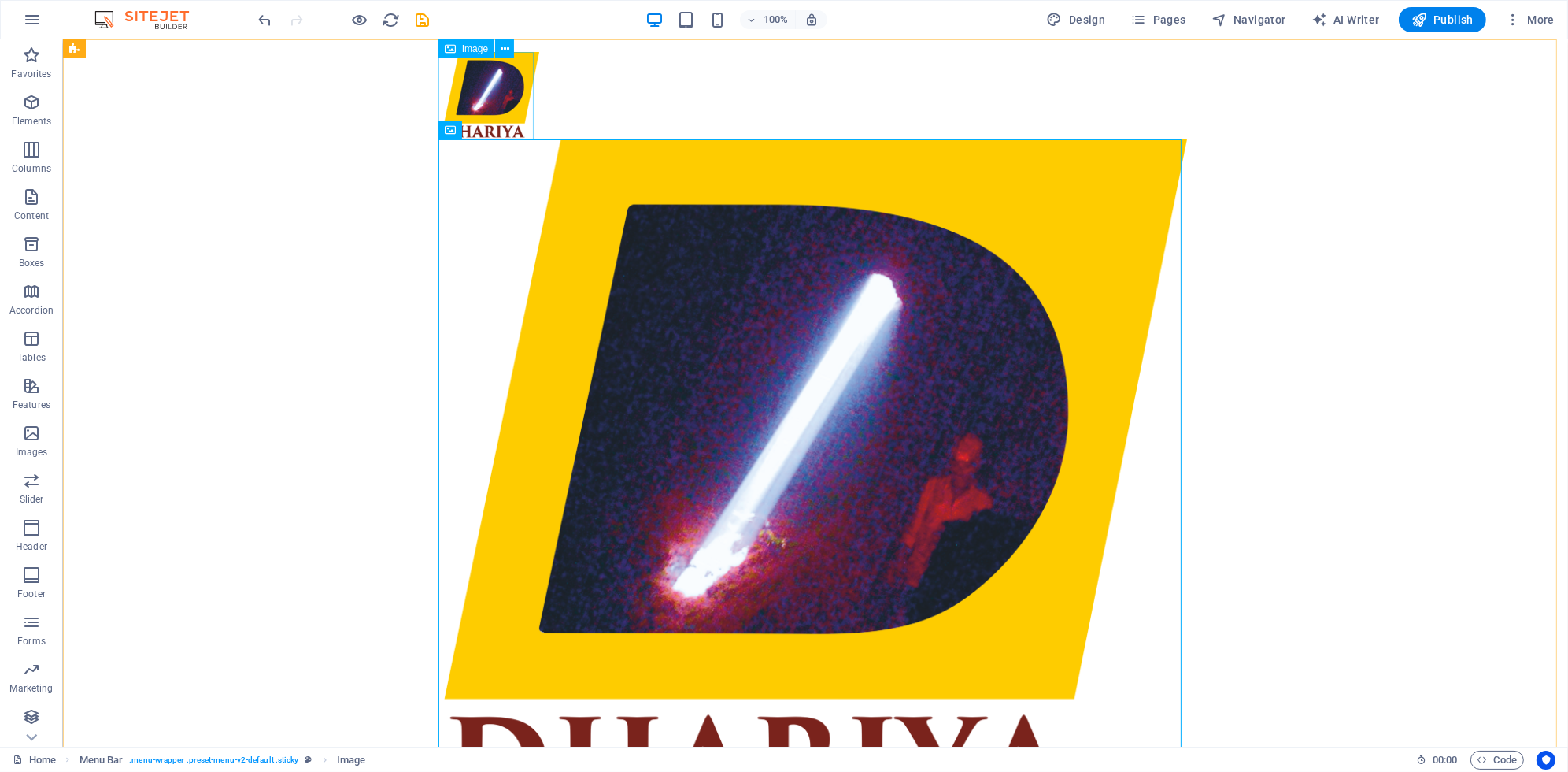
click at [486, 110] on figure at bounding box center [815, 96] width 743 height 88
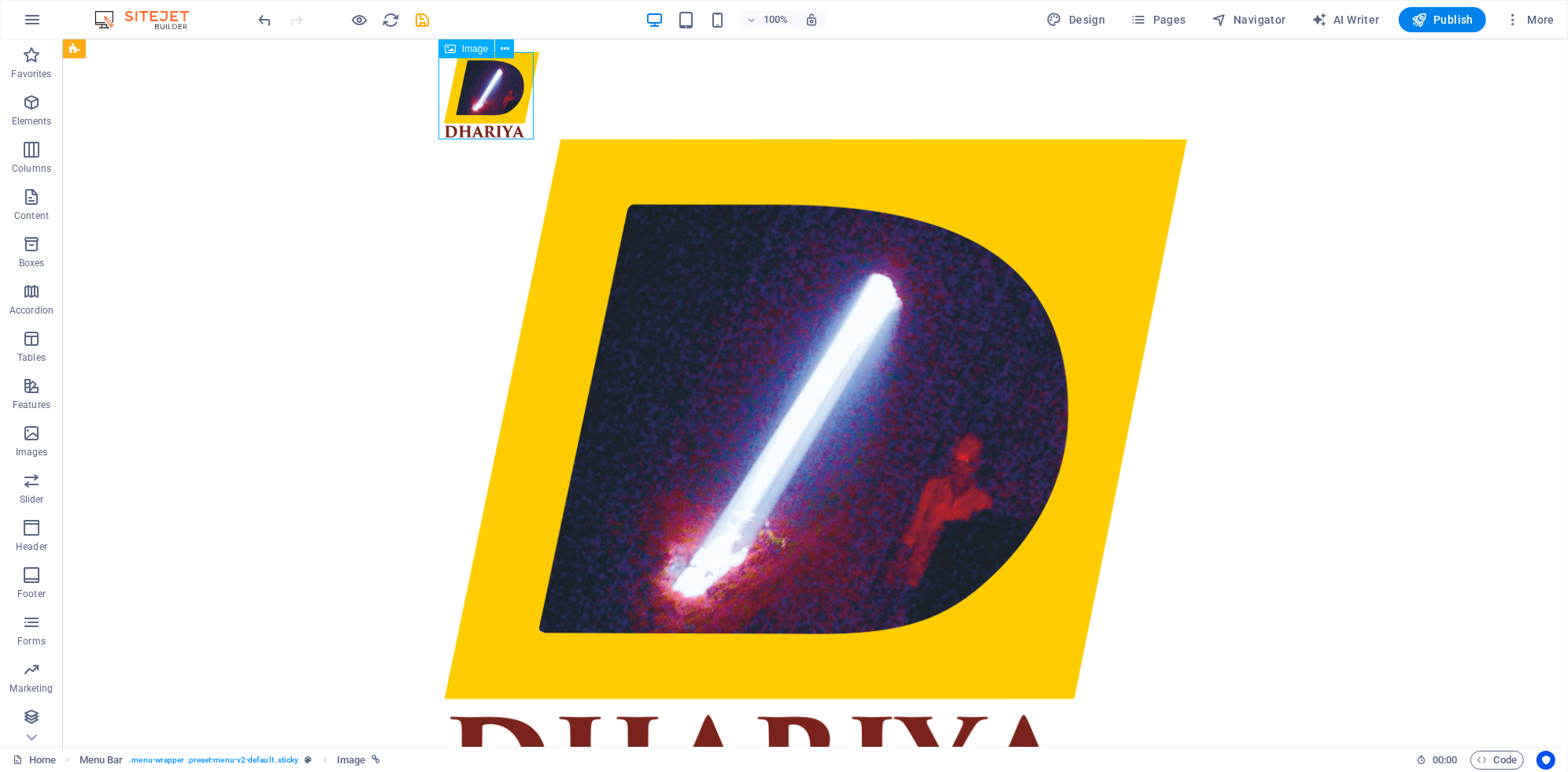
drag, startPoint x: 486, startPoint y: 110, endPoint x: 208, endPoint y: 109, distance: 278.0
click at [486, 109] on figure at bounding box center [815, 96] width 743 height 88
select select "px"
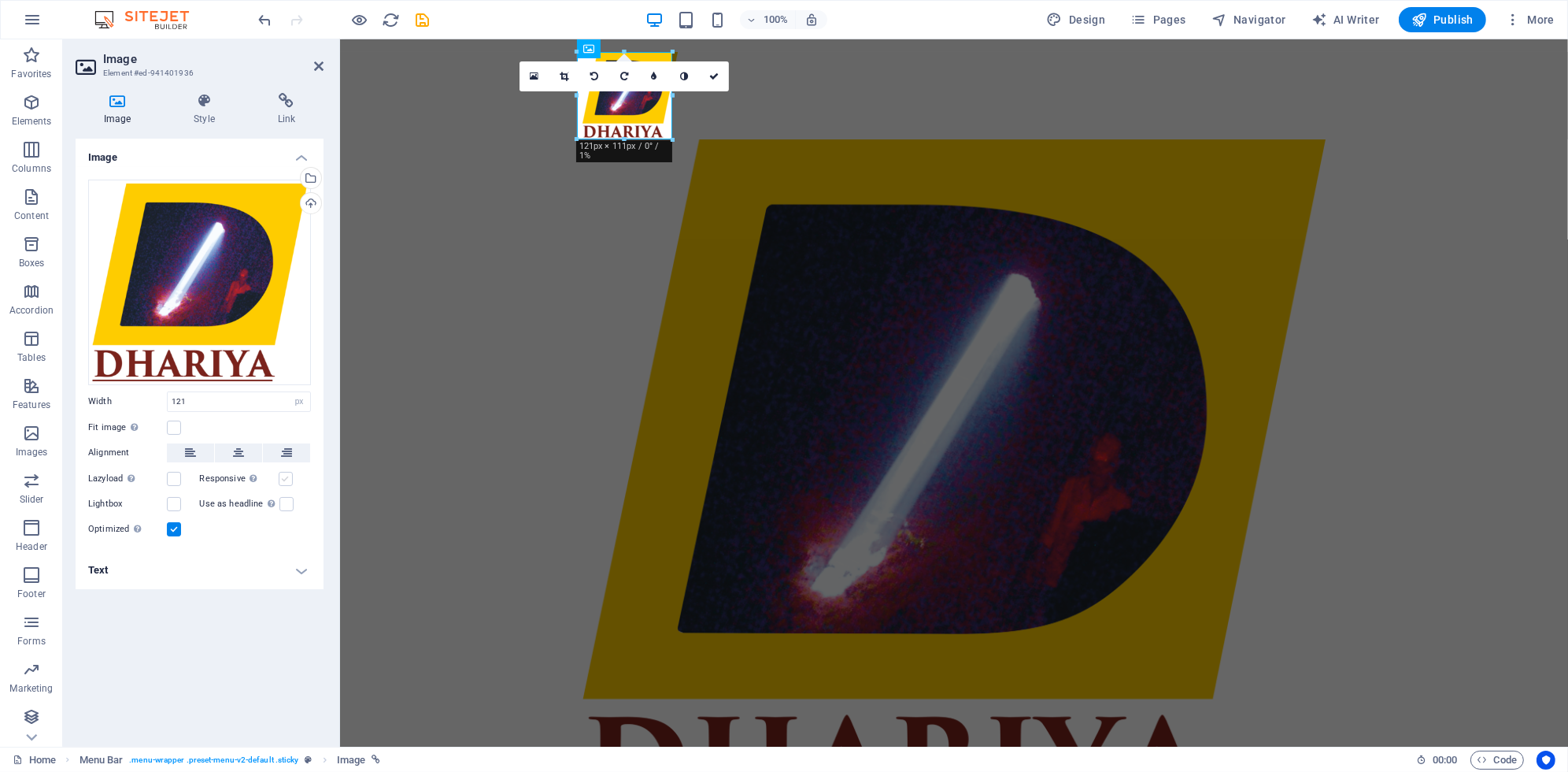
click at [279, 478] on label at bounding box center [286, 479] width 14 height 14
click at [0, 0] on input "Responsive Automatically load retina image and smartphone optimized sizes." at bounding box center [0, 0] width 0 height 0
click at [170, 481] on label at bounding box center [174, 479] width 14 height 14
click at [0, 0] on input "Lazyload Loading images after the page loads improves page speed." at bounding box center [0, 0] width 0 height 0
click at [170, 434] on label at bounding box center [174, 428] width 14 height 14
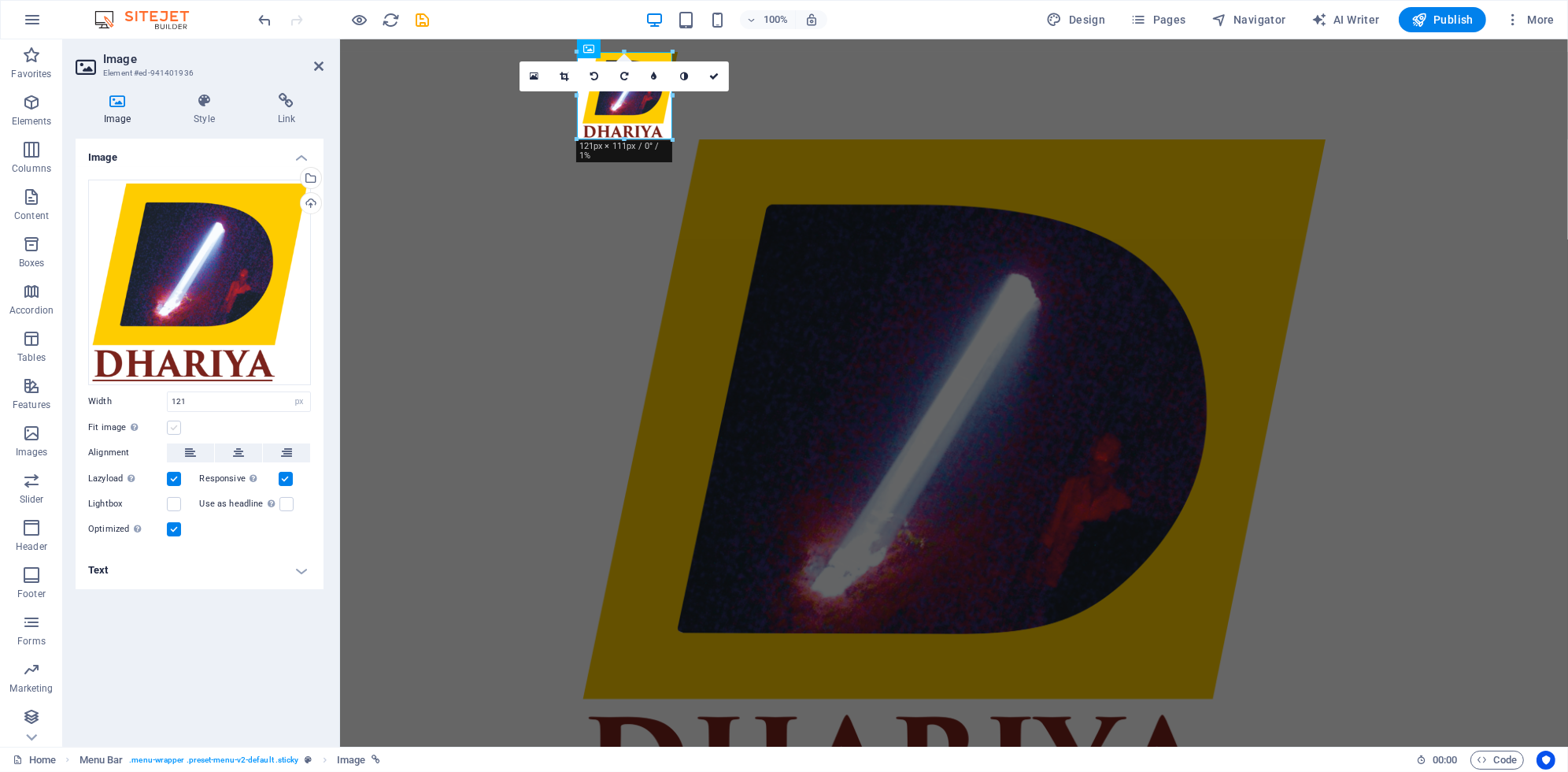
click at [0, 0] on input "Fit image Automatically fit image to a fixed width and height" at bounding box center [0, 0] width 0 height 0
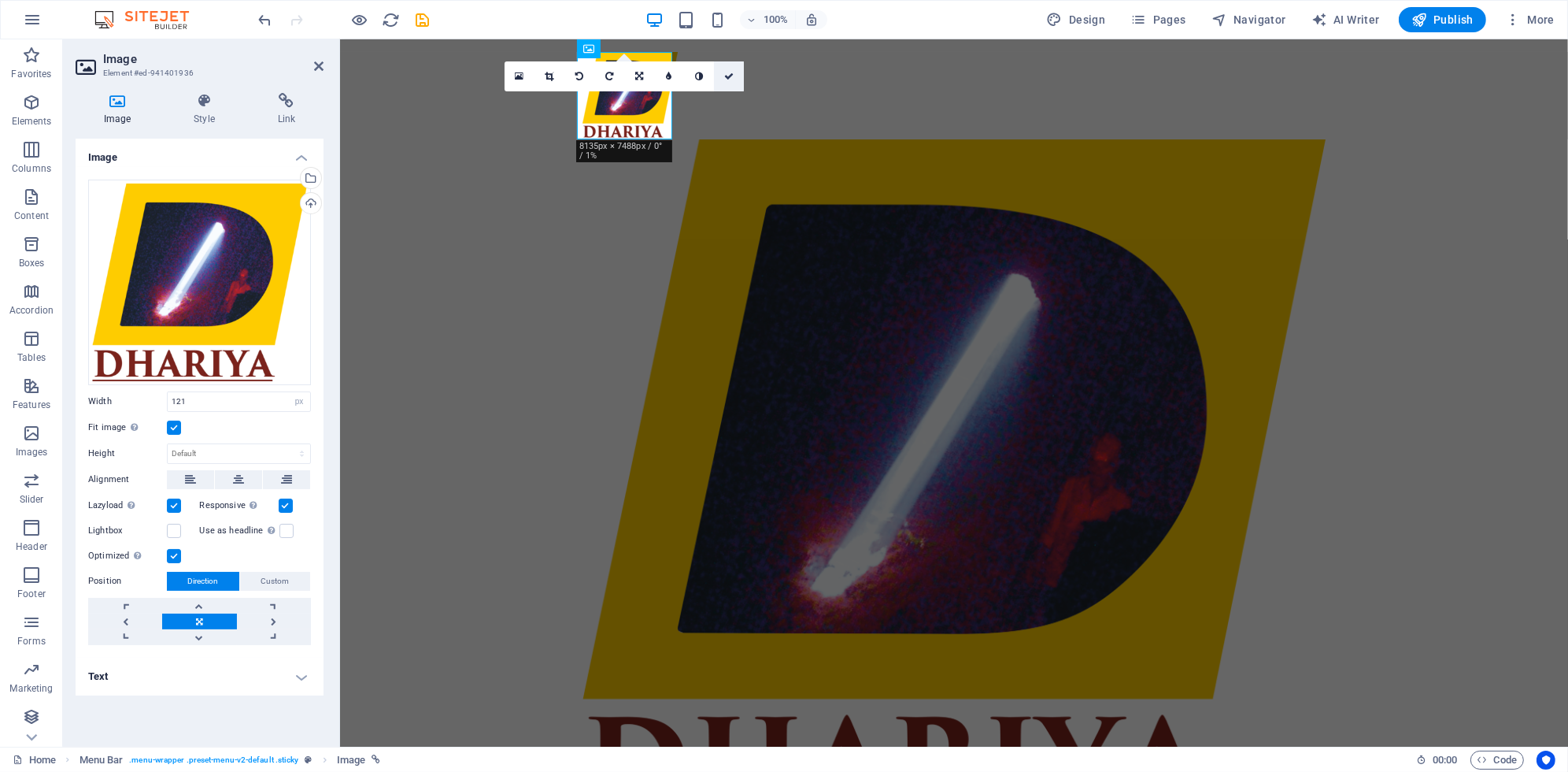
click at [725, 84] on link at bounding box center [729, 76] width 30 height 30
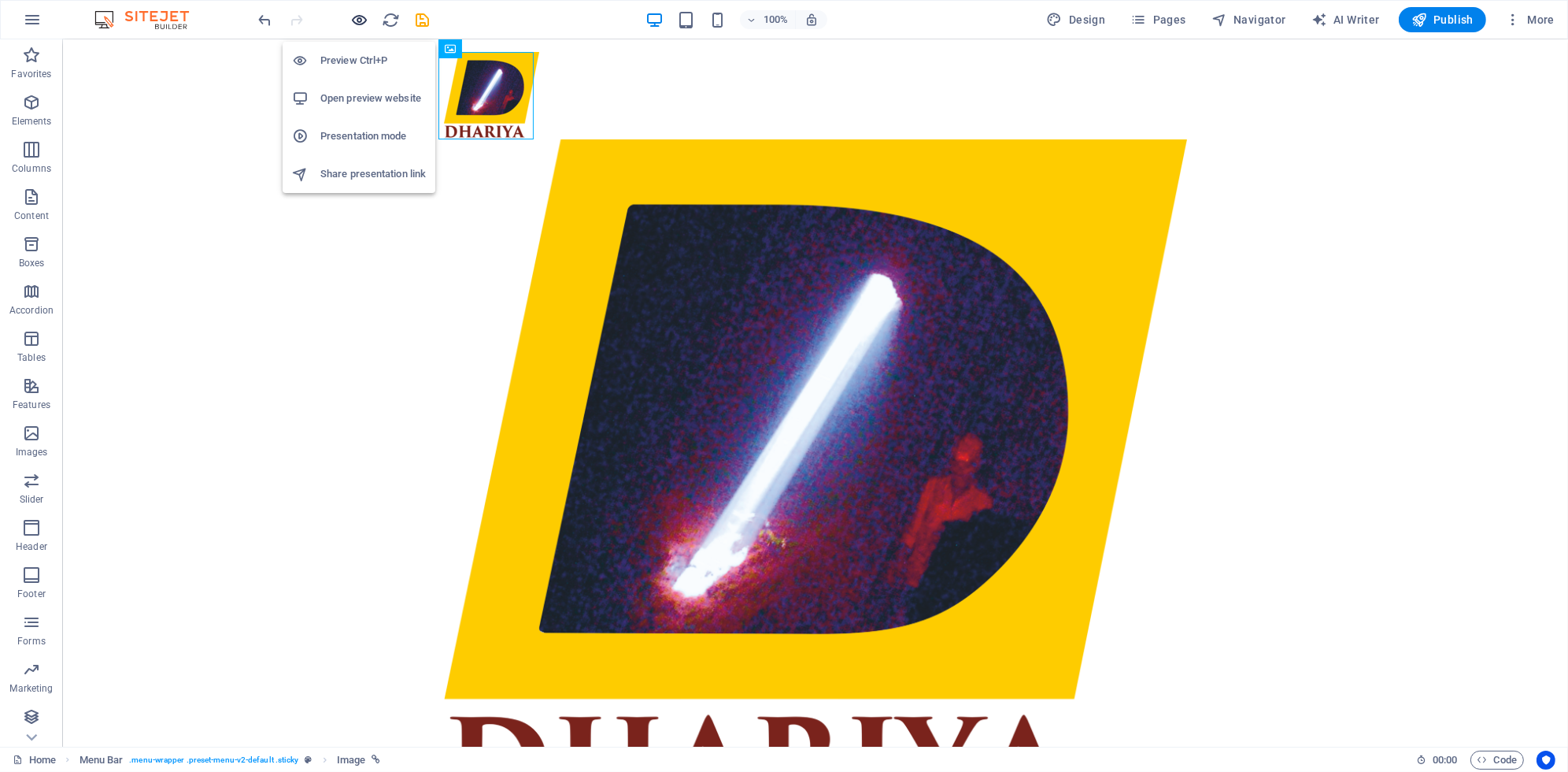
click at [366, 25] on icon "button" at bounding box center [360, 20] width 18 height 18
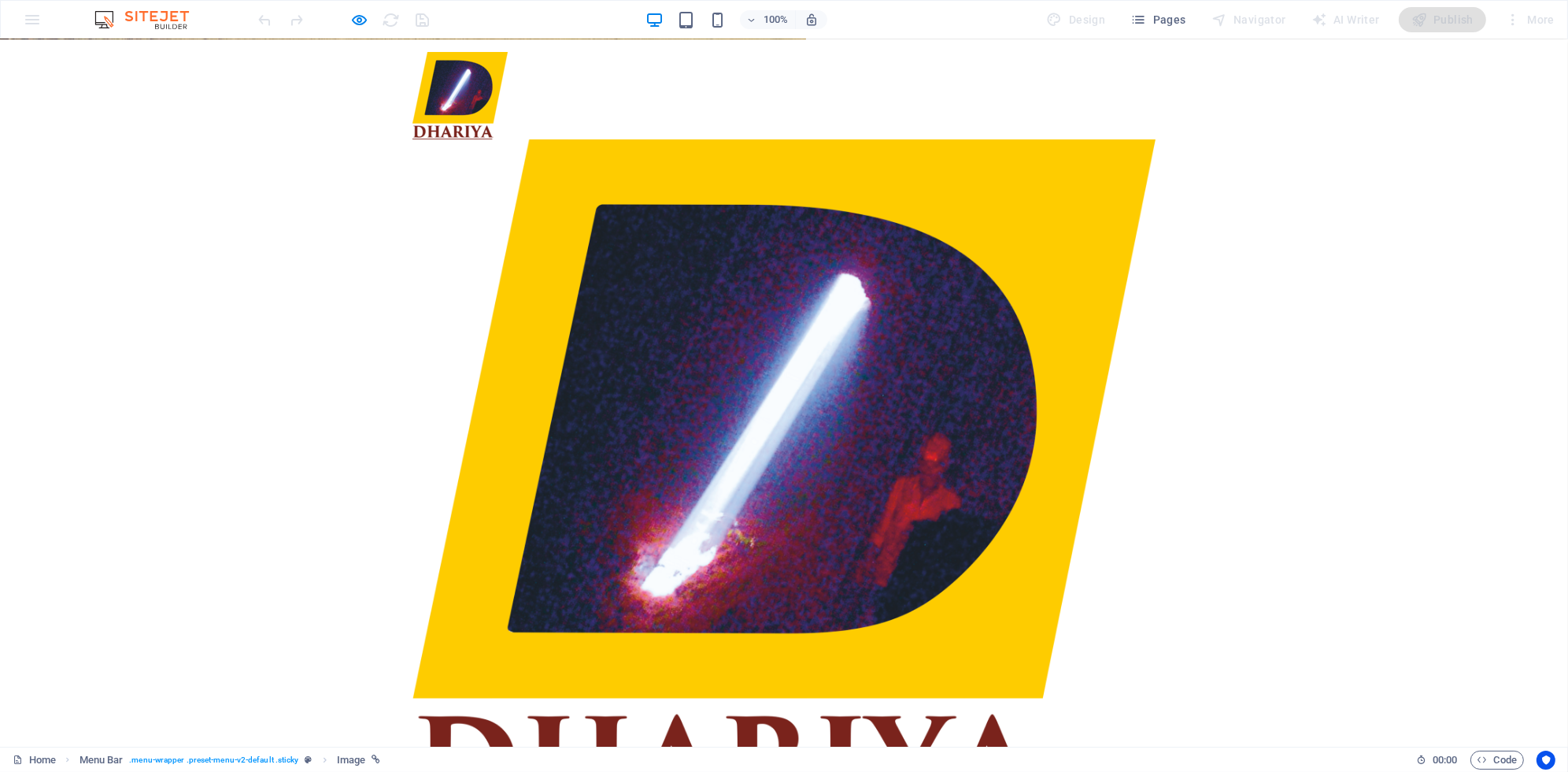
scroll to position [3247, 0]
click at [360, 21] on icon "button" at bounding box center [360, 20] width 18 height 18
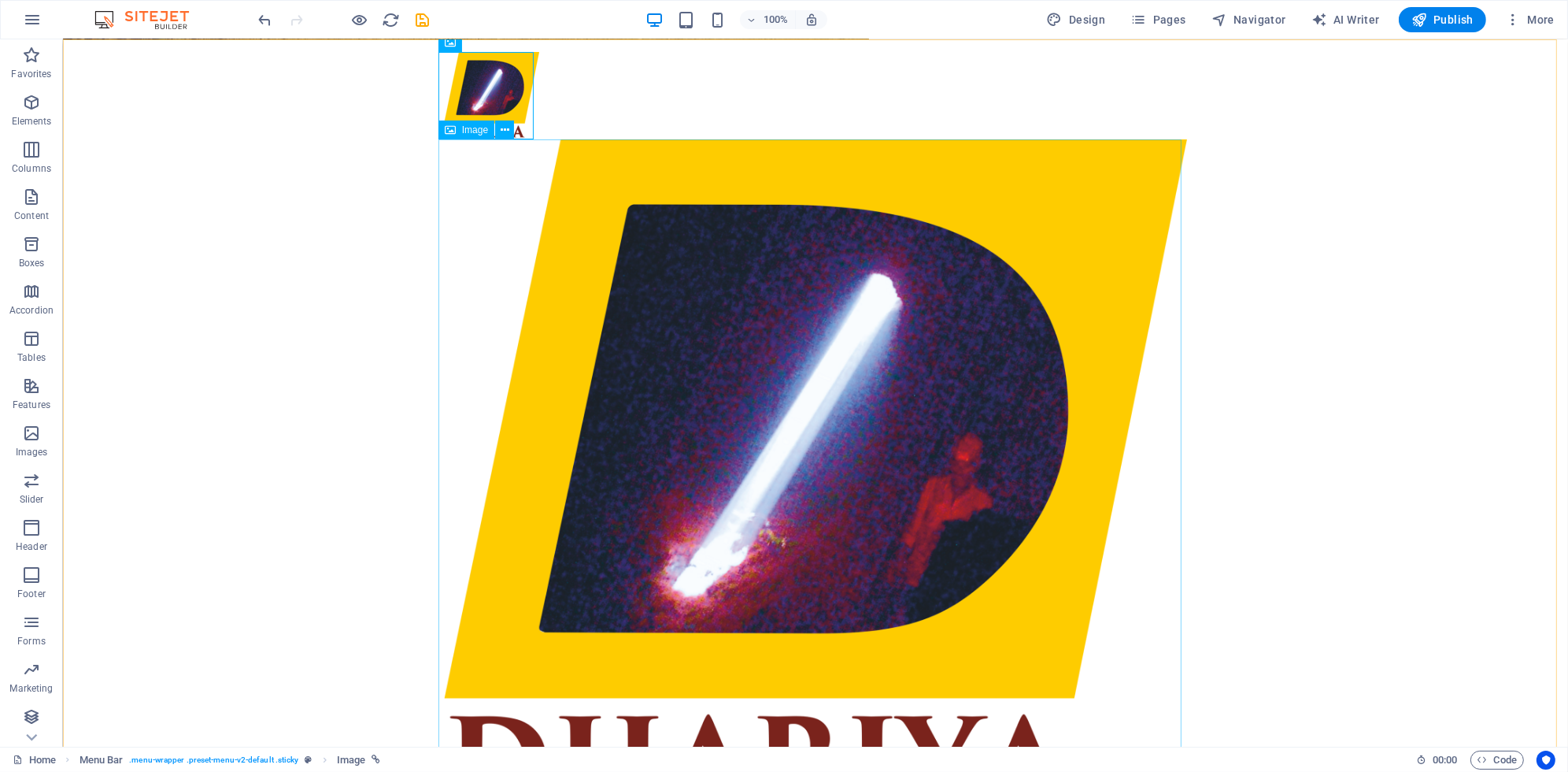
click at [571, 162] on figure at bounding box center [815, 481] width 743 height 683
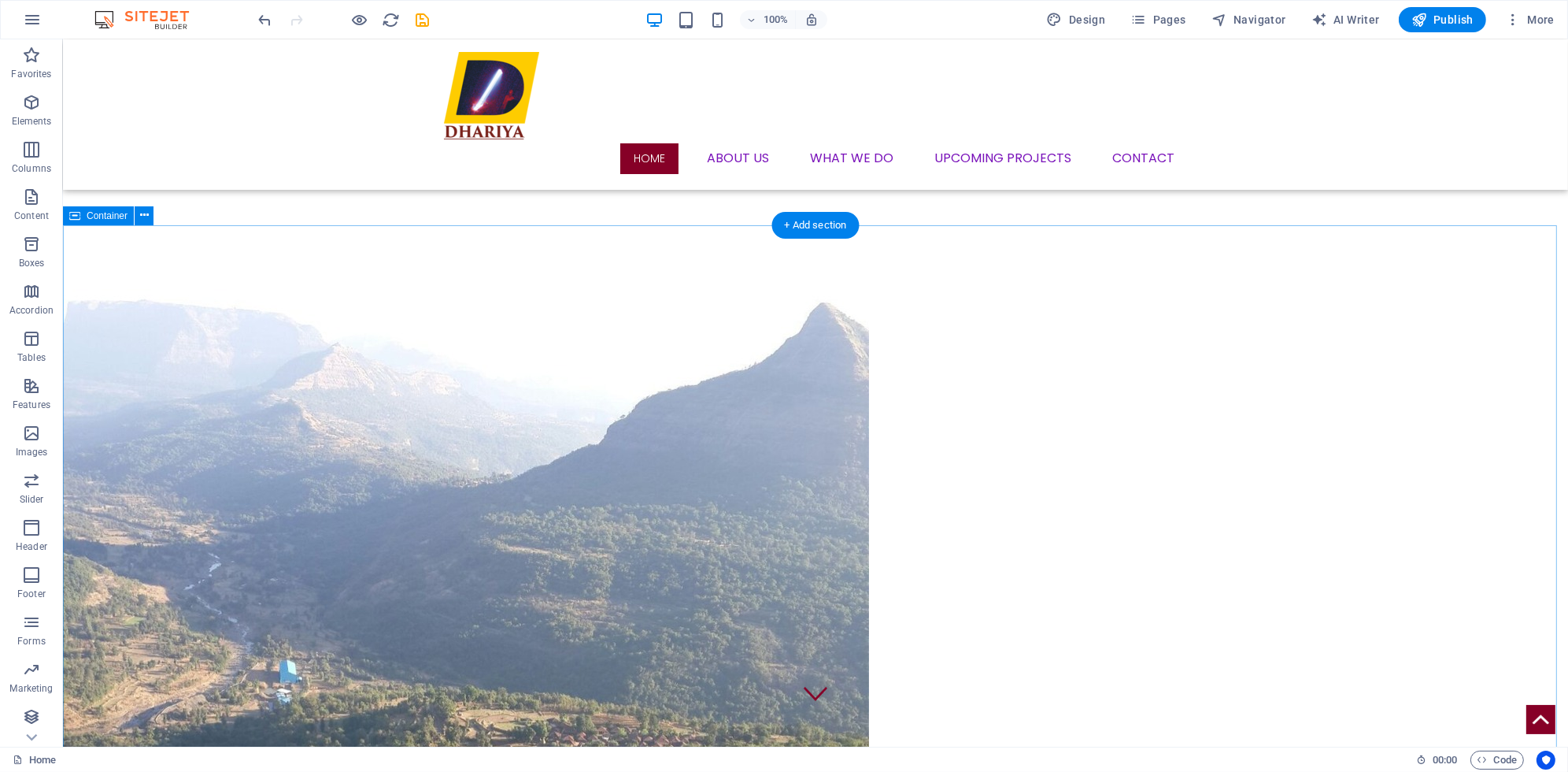
scroll to position [0, 0]
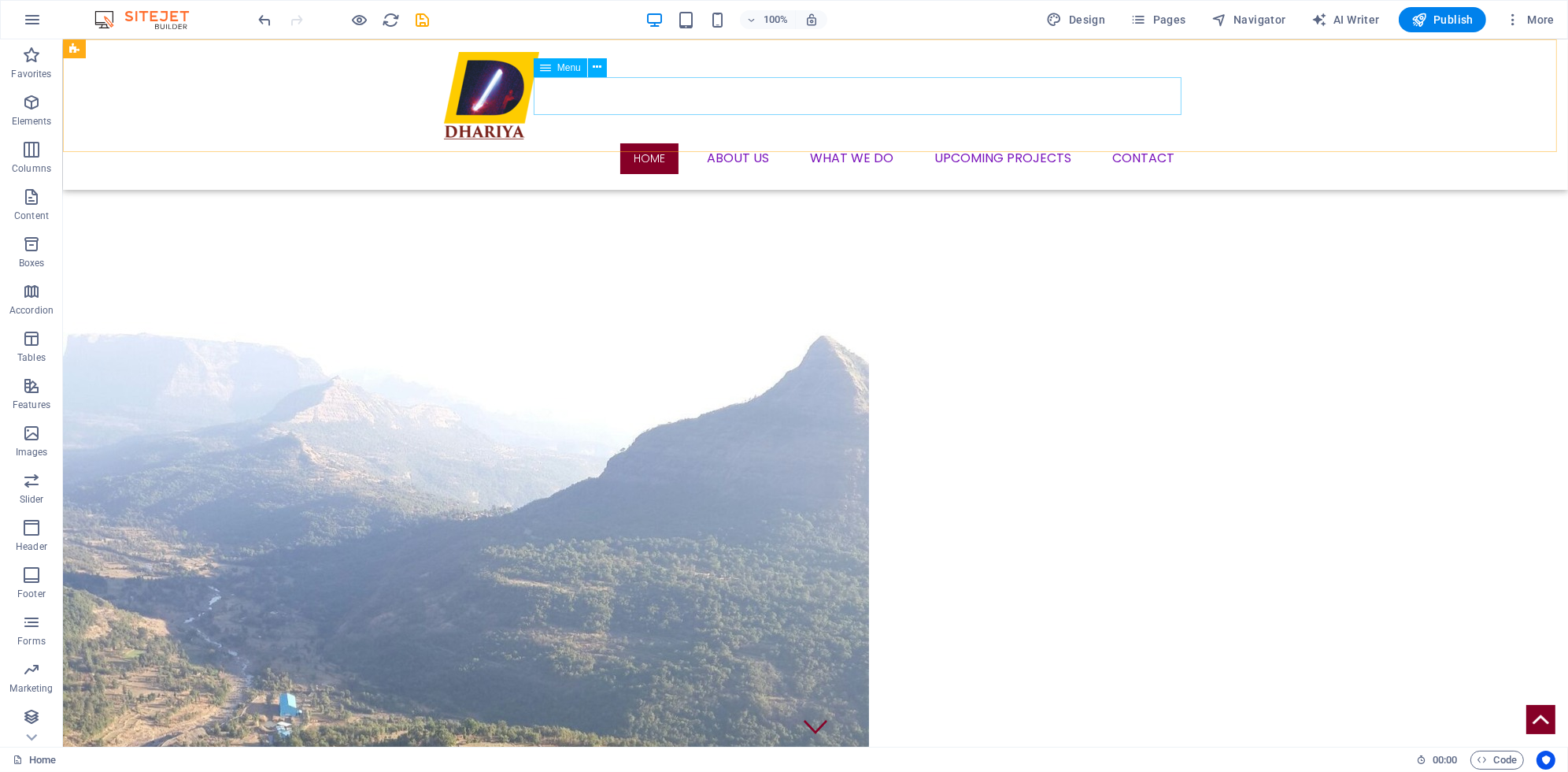
click at [643, 140] on nav "Home About us What we DO Upcoming Projects Contact" at bounding box center [815, 158] width 743 height 38
select select "default"
select select
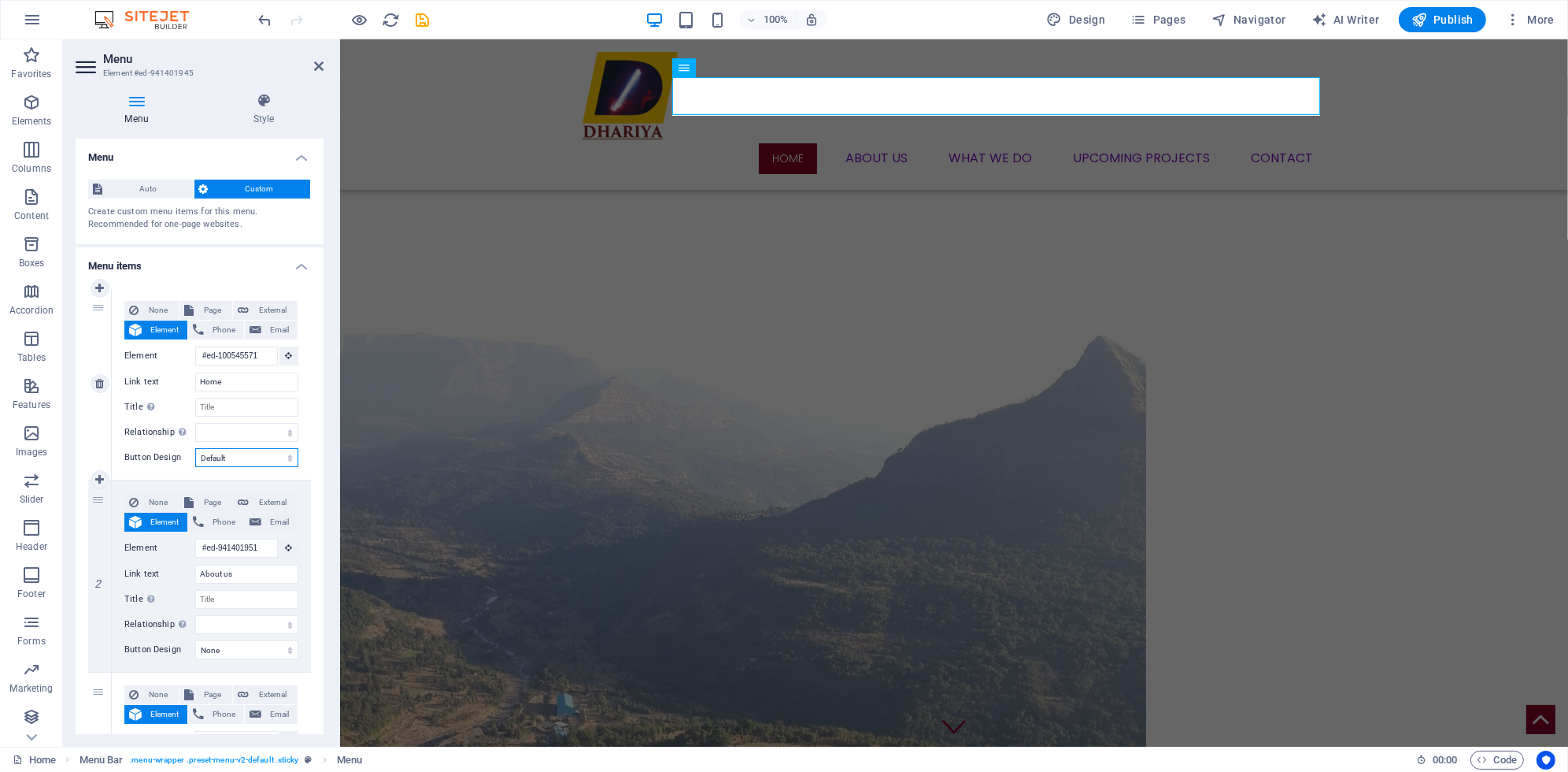
click at [216, 463] on select "None Default Primary Secondary" at bounding box center [247, 457] width 103 height 19
click at [235, 455] on select "None Default Primary Secondary" at bounding box center [247, 457] width 103 height 19
select select "primary"
click at [196, 448] on select "None Default Primary Secondary" at bounding box center [247, 457] width 103 height 19
select select
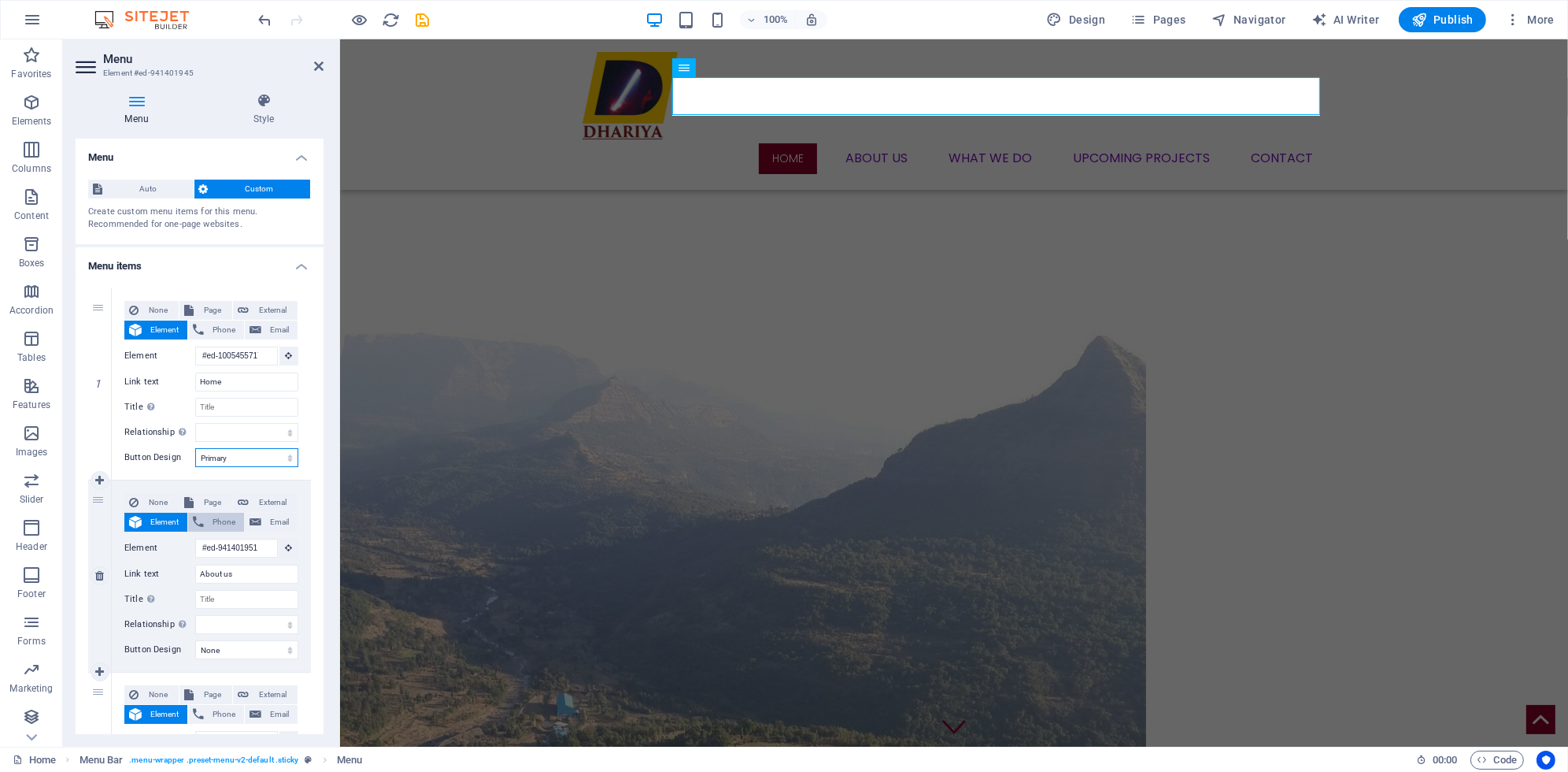
select select
click at [239, 456] on select "None Default Primary Secondary" at bounding box center [247, 457] width 103 height 19
select select
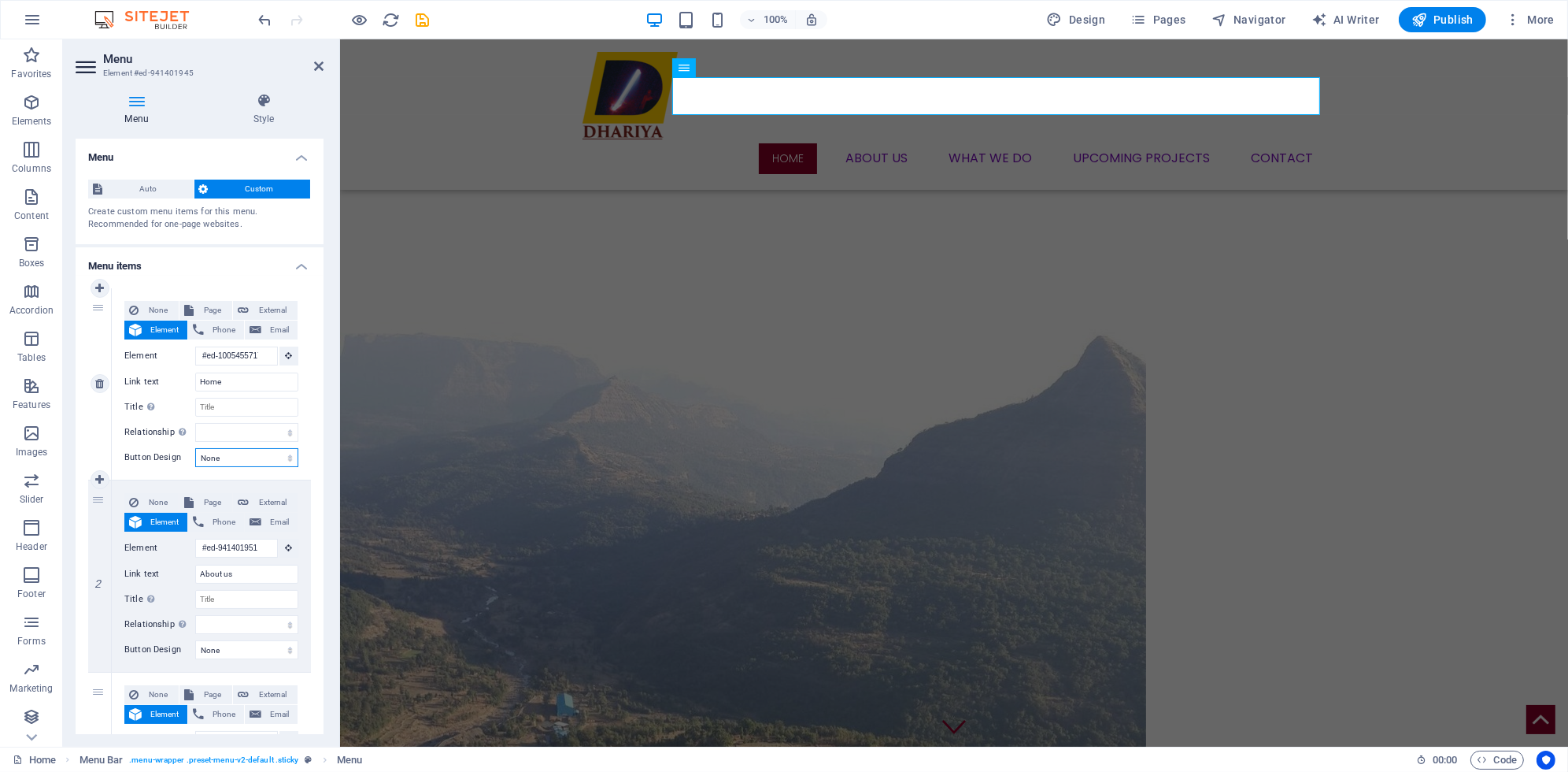
click at [196, 448] on select "None Default Primary Secondary" at bounding box center [247, 457] width 103 height 19
select select
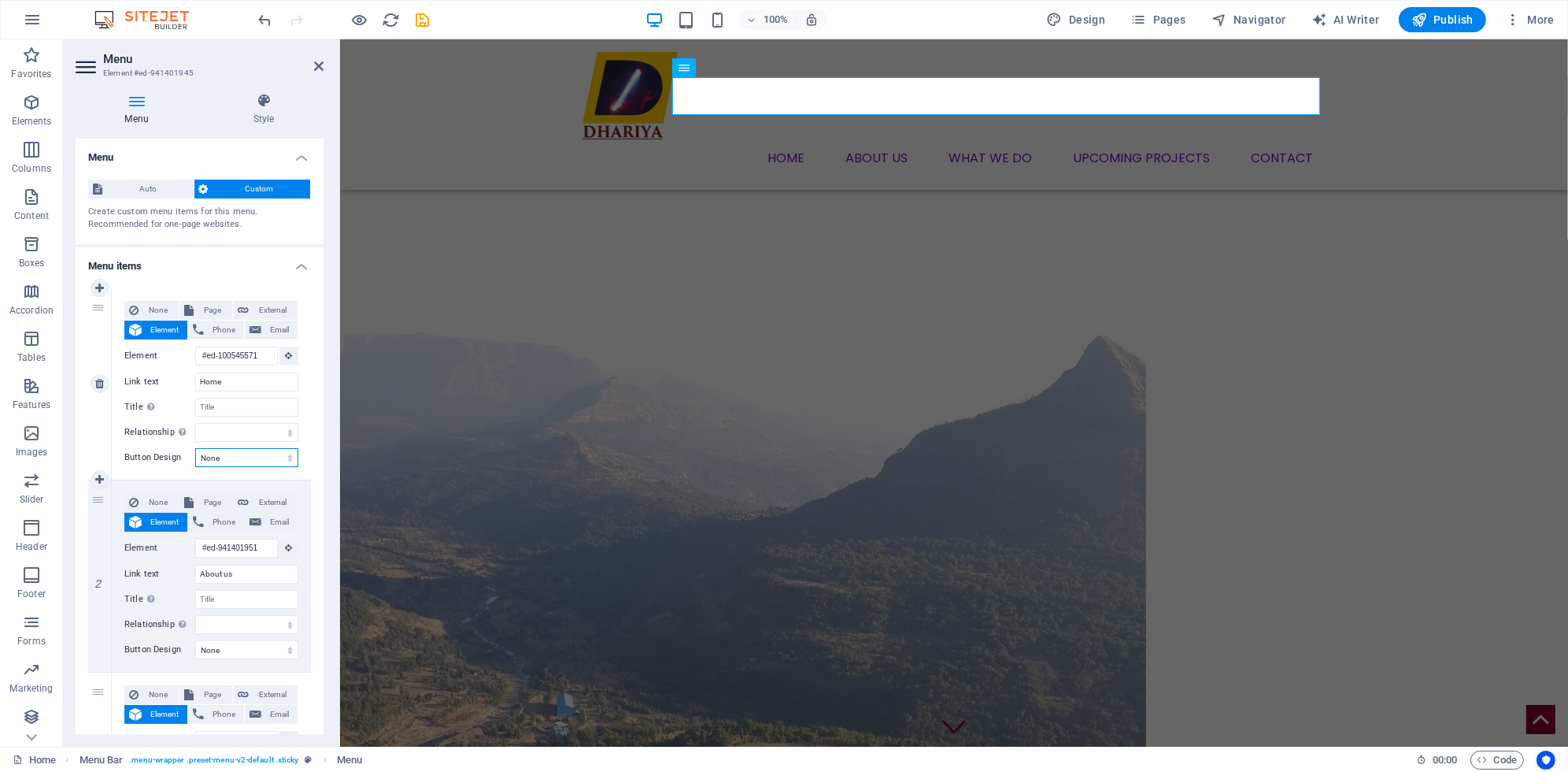
click at [253, 457] on select "None Default Primary Secondary" at bounding box center [247, 457] width 103 height 19
click at [93, 450] on div "1" at bounding box center [100, 384] width 24 height 192
select select
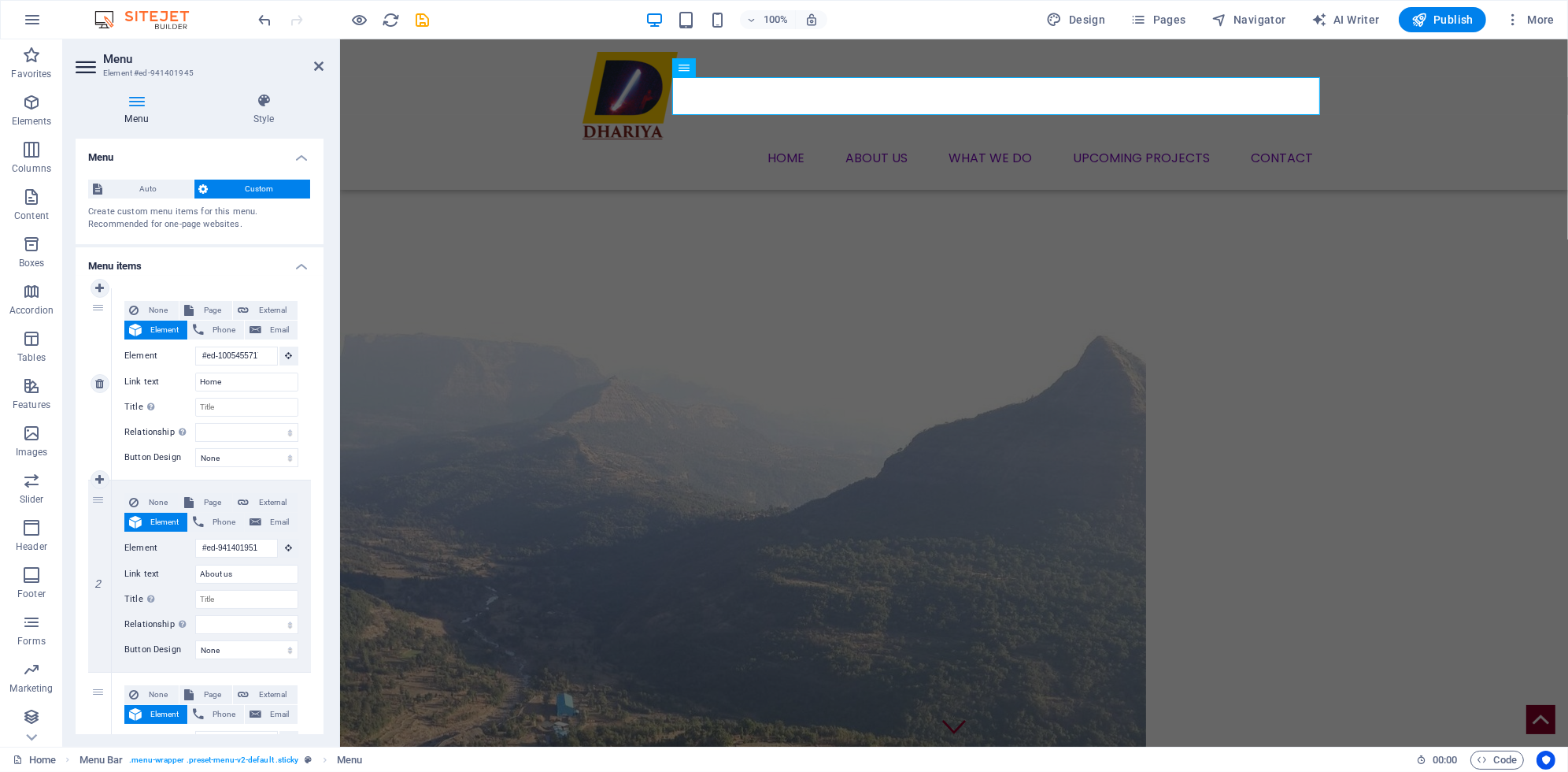
select select
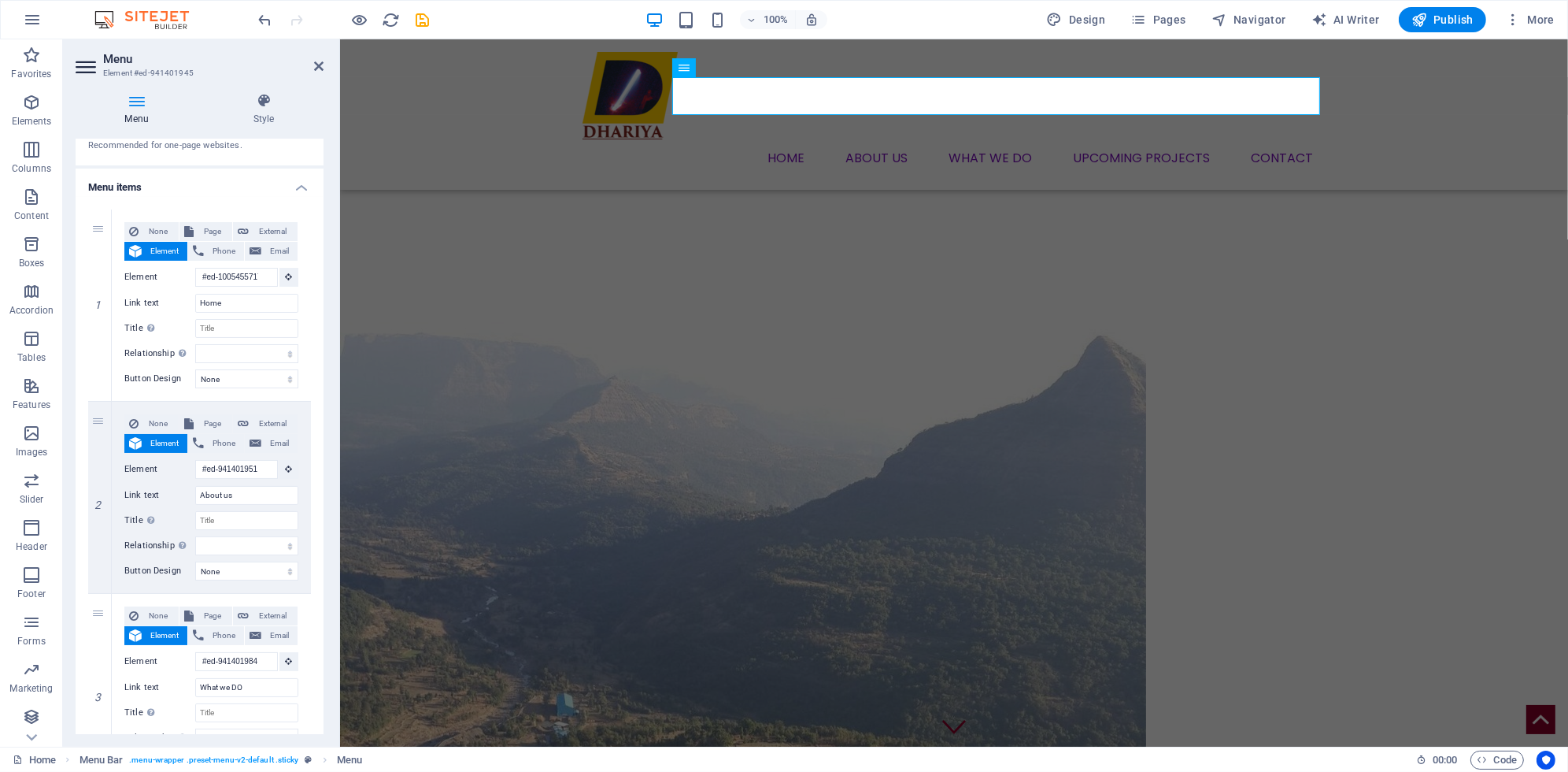
scroll to position [566, 0]
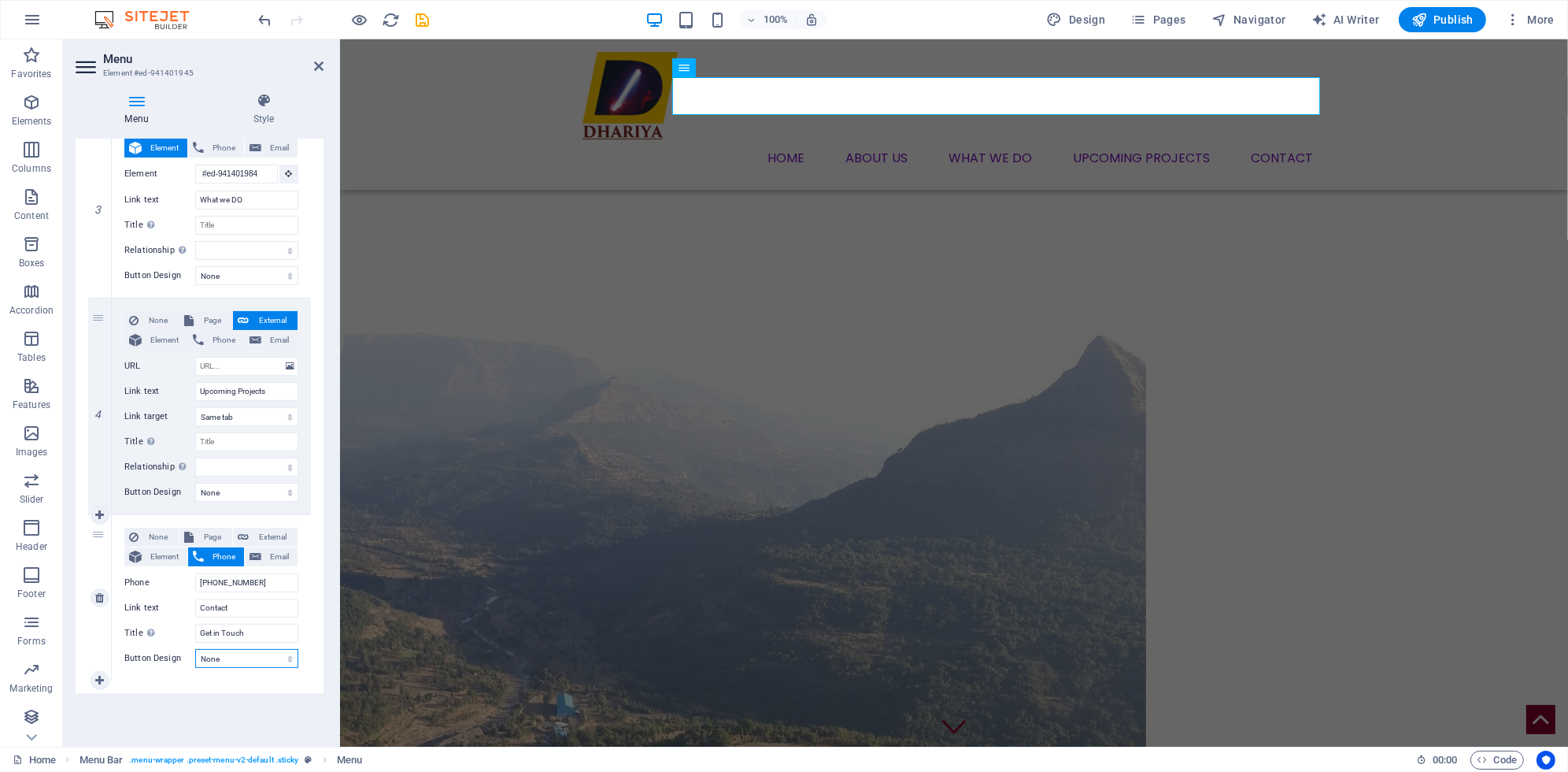
click at [263, 659] on select "None Default Primary Secondary" at bounding box center [247, 659] width 103 height 19
click at [89, 556] on div "5" at bounding box center [100, 597] width 24 height 165
select select
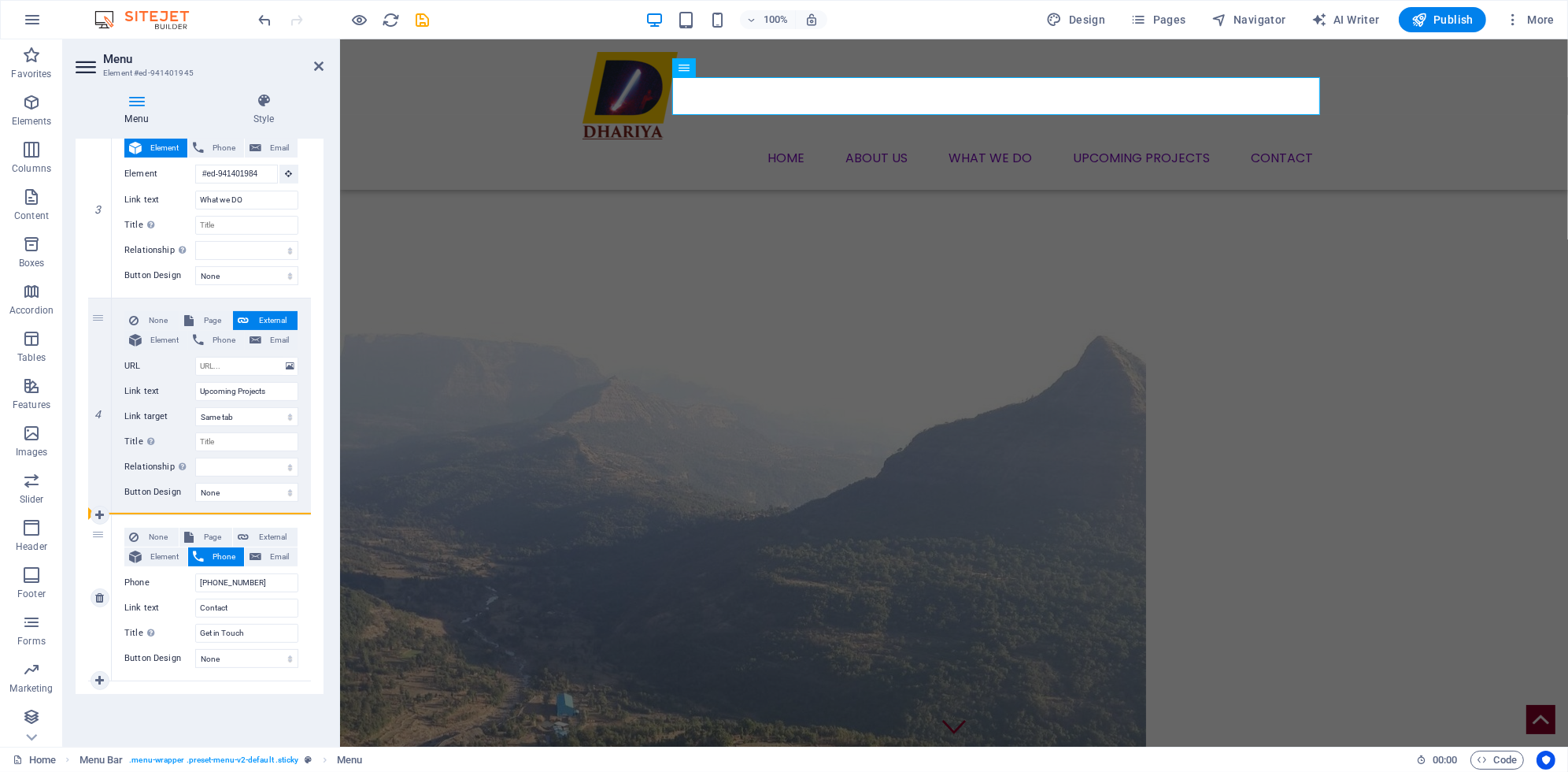
select select
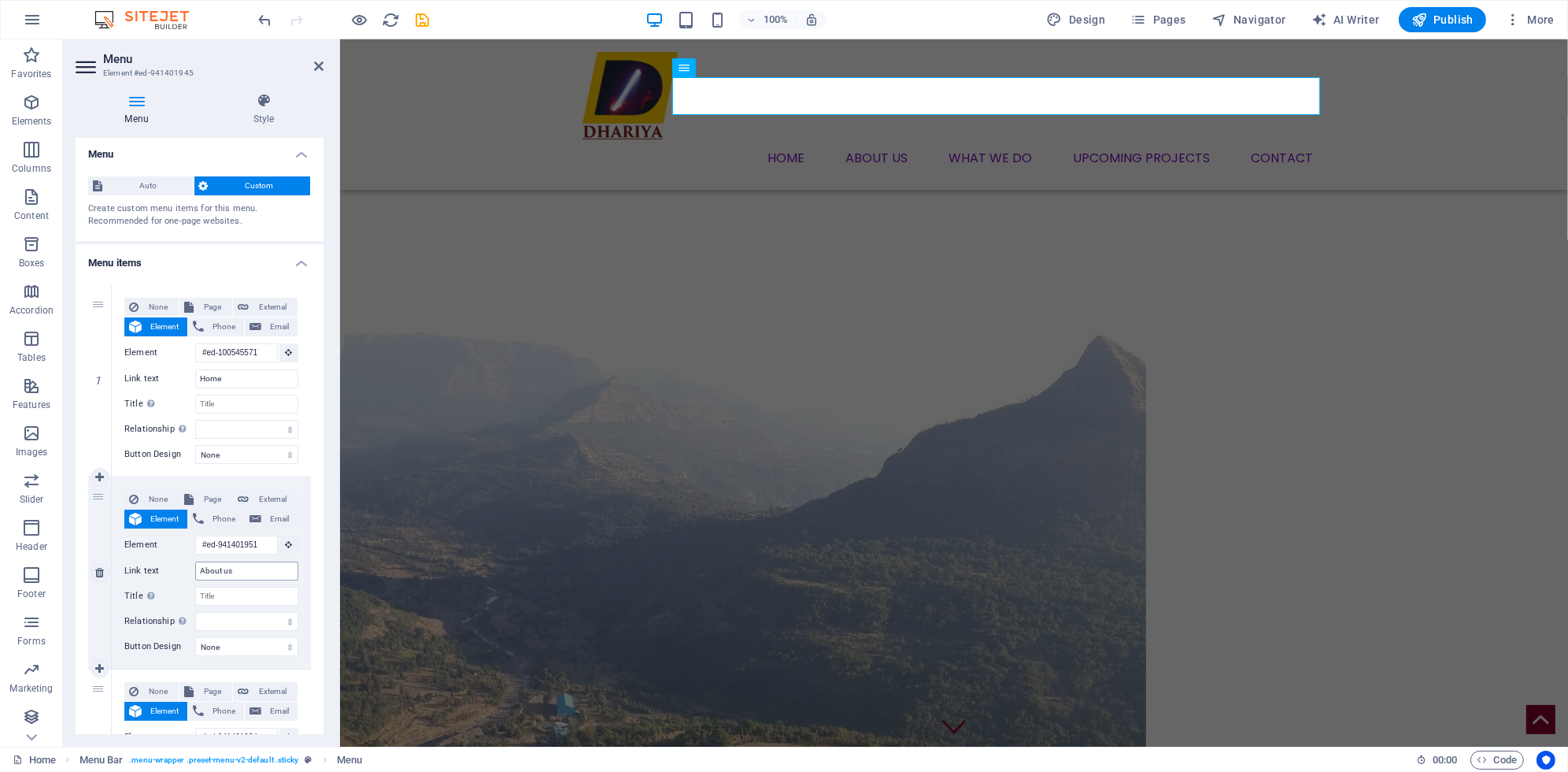
scroll to position [0, 0]
click at [201, 188] on icon at bounding box center [204, 189] width 10 height 19
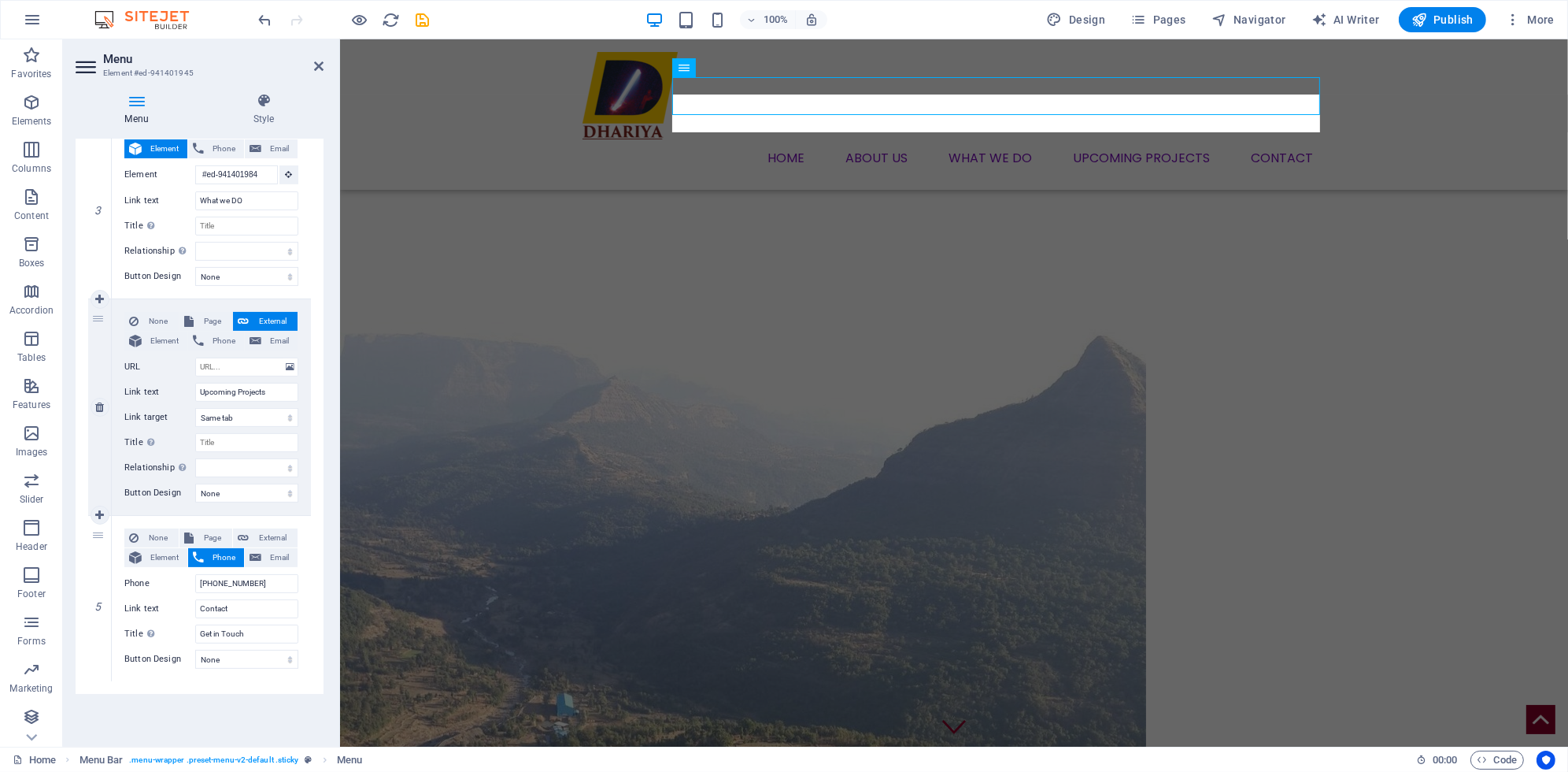
scroll to position [566, 0]
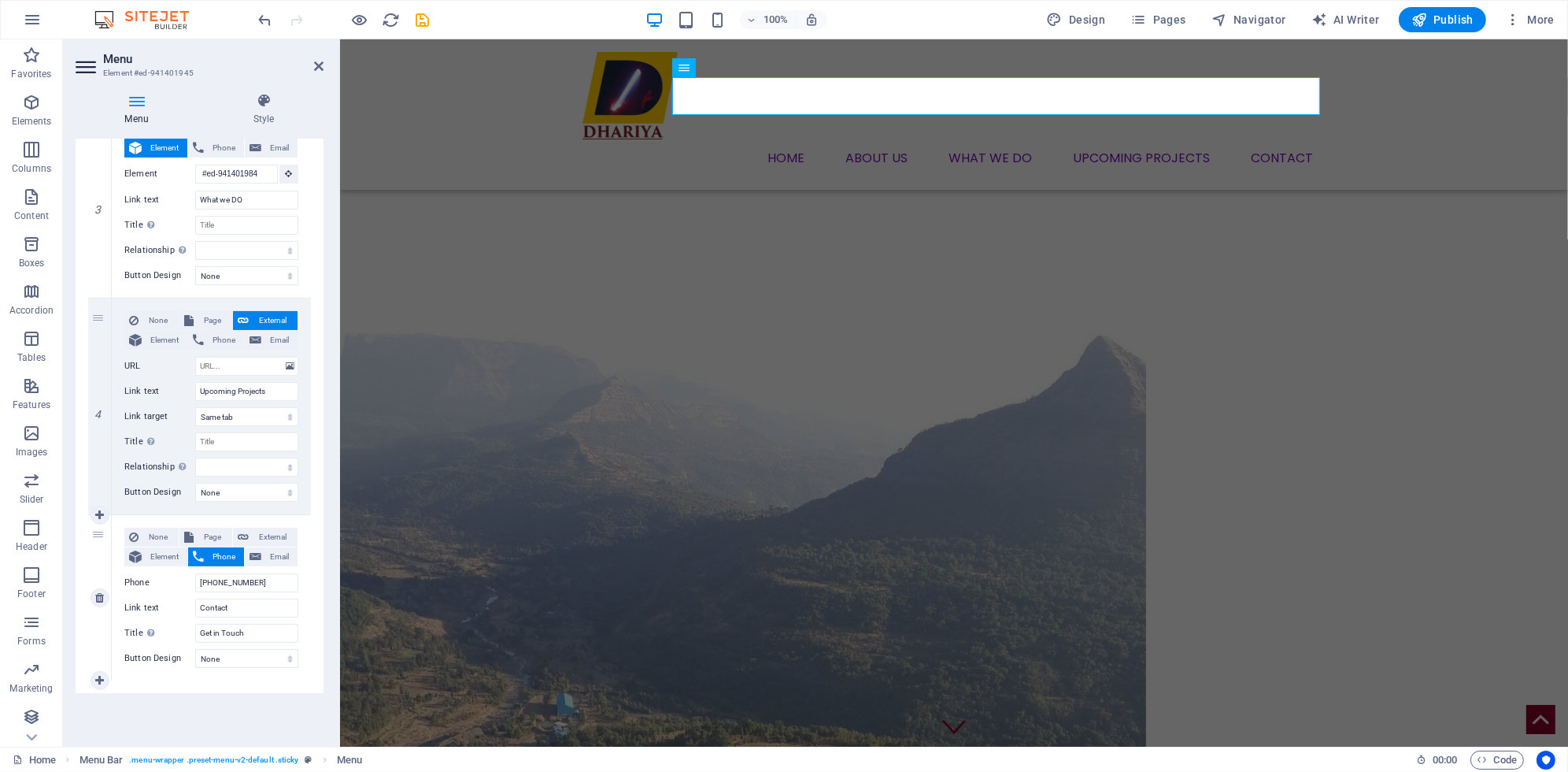
drag, startPoint x: 253, startPoint y: 536, endPoint x: 246, endPoint y: 516, distance: 21.2
click at [266, 515] on div "None Page External Element Phone Email Page Home Home Element URL Phone +91-20-…" at bounding box center [211, 597] width 199 height 165
click at [164, 548] on span "Element" at bounding box center [164, 557] width 36 height 19
select select
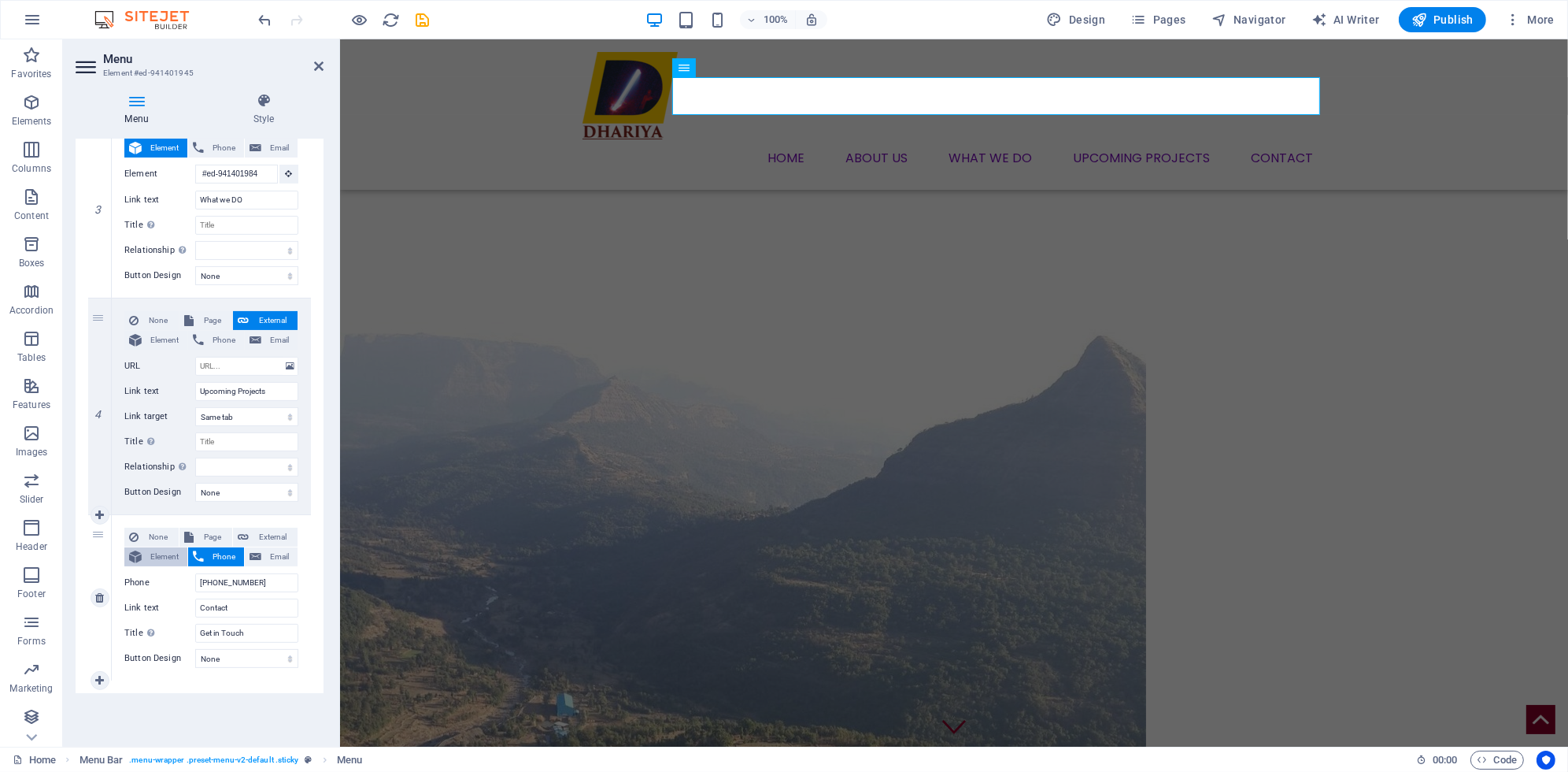
select select
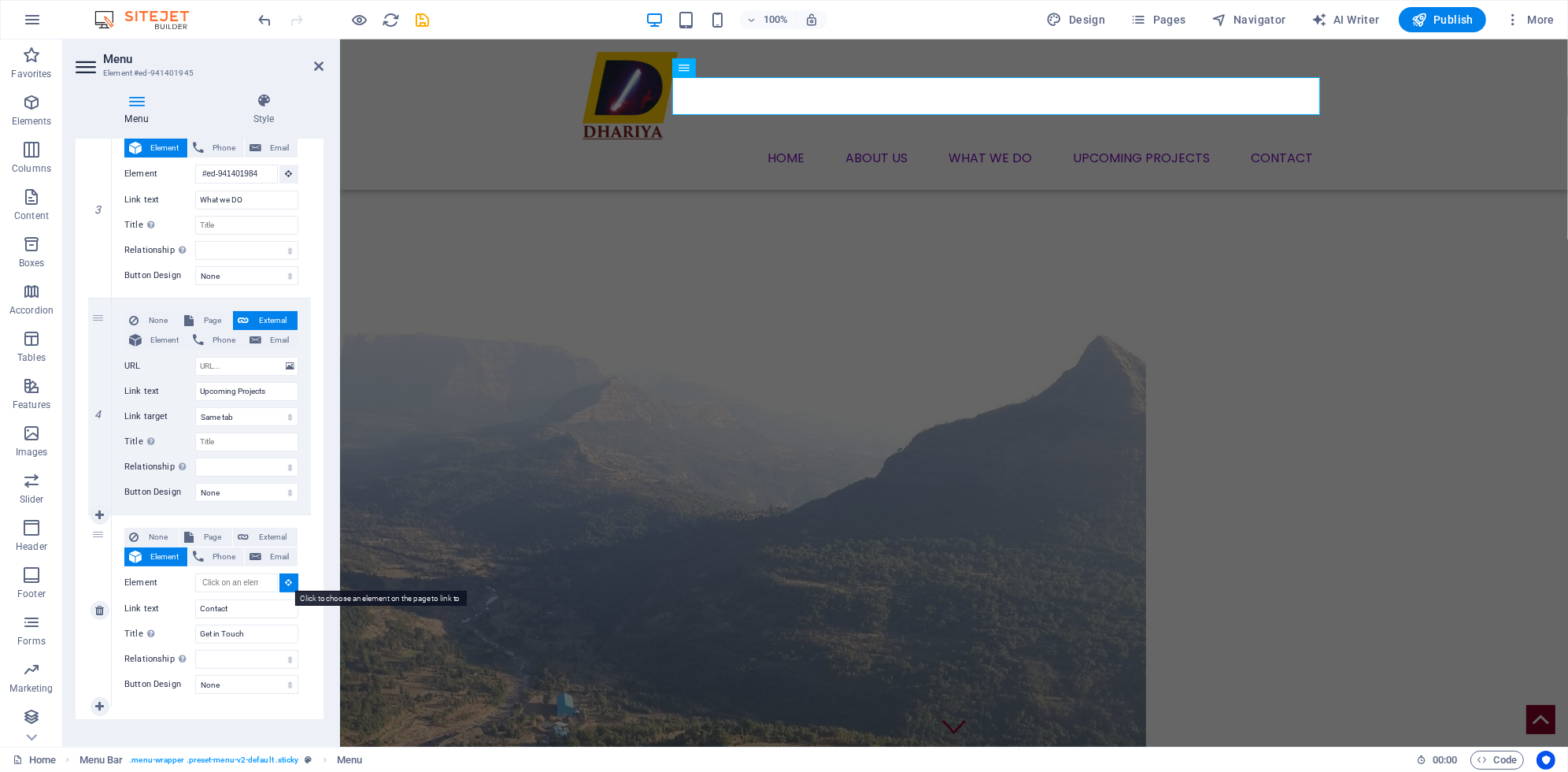
click at [286, 581] on icon at bounding box center [289, 582] width 7 height 8
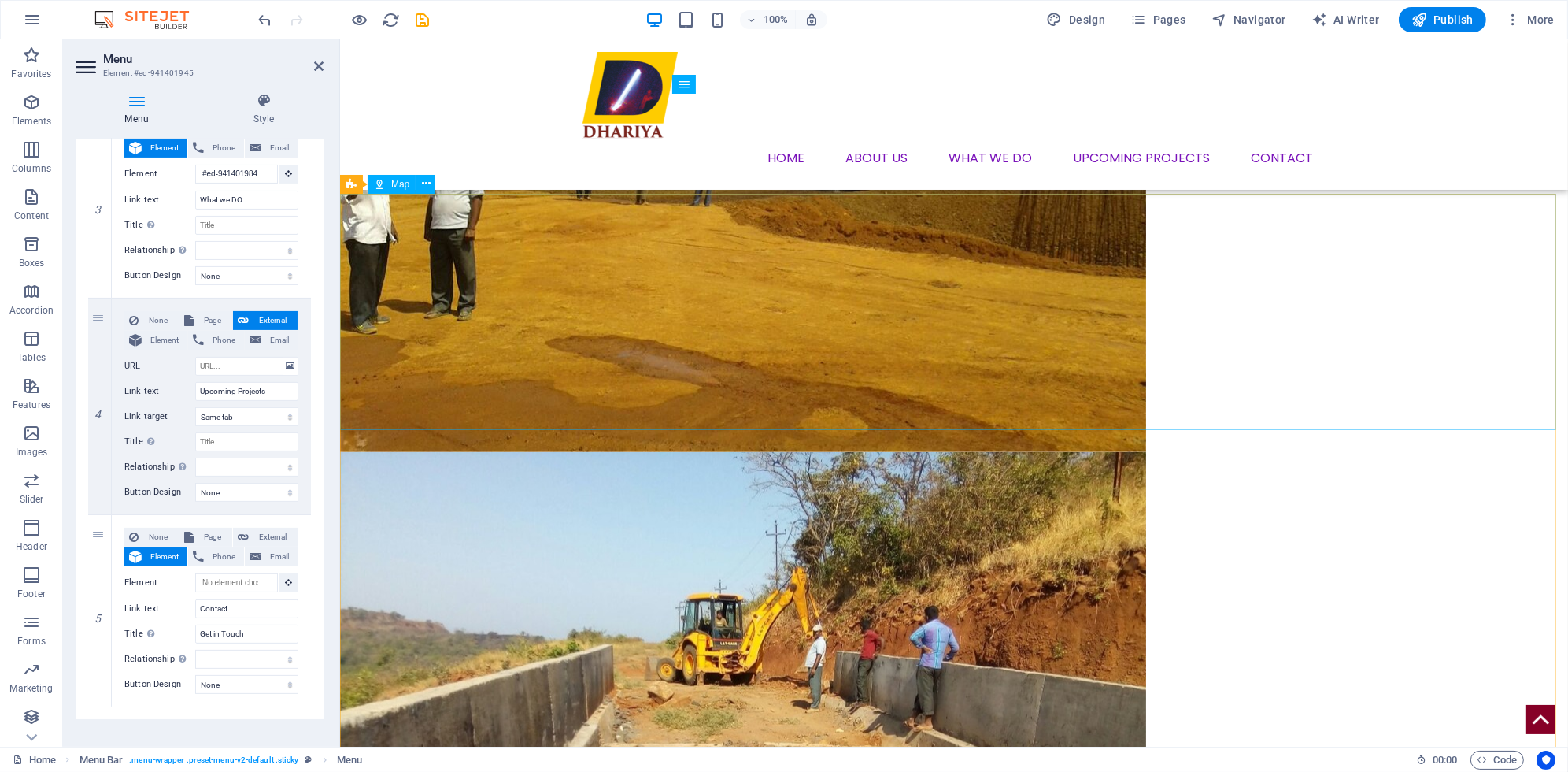
scroll to position [2762, 0]
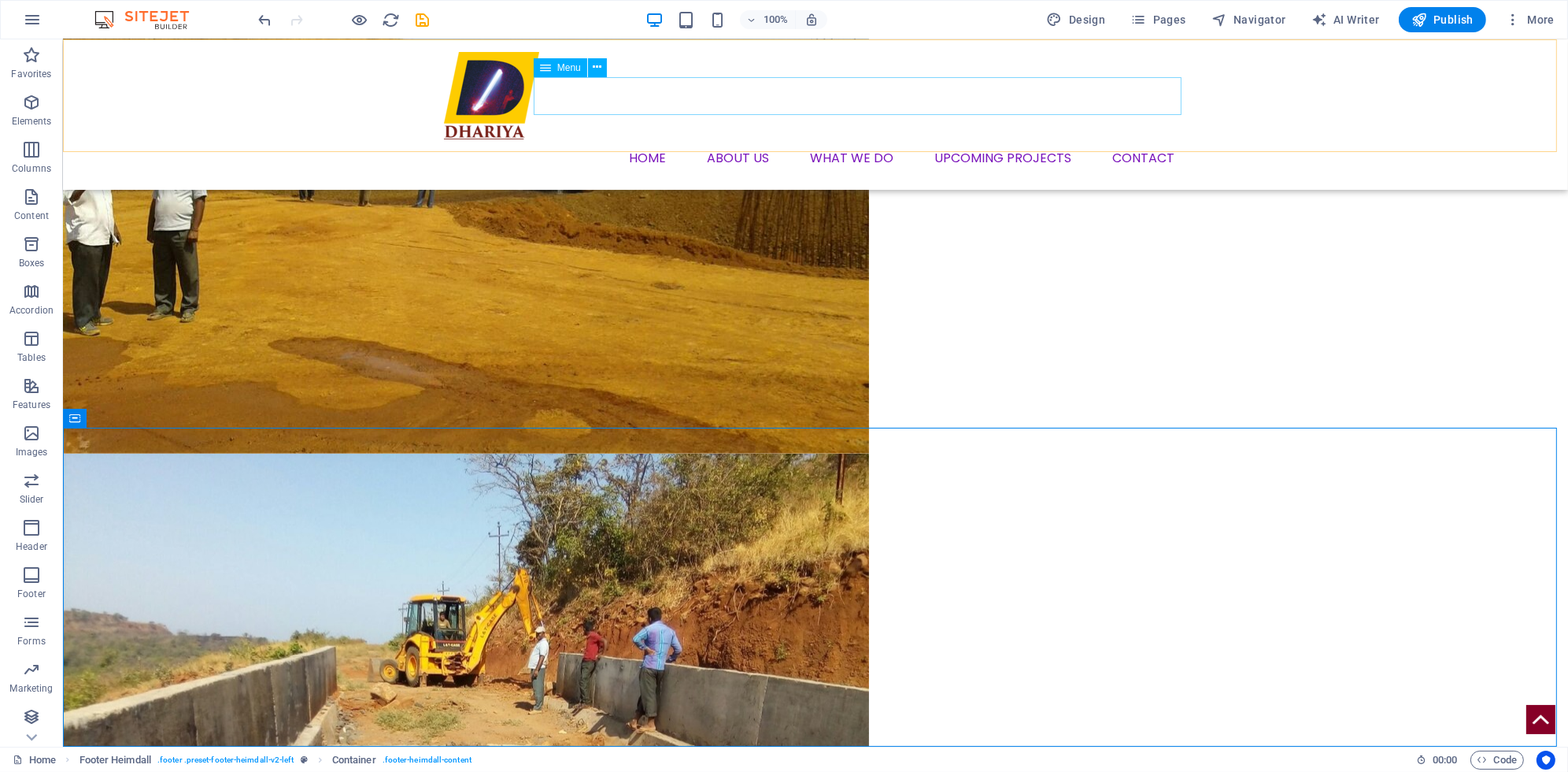
click at [915, 140] on nav "Home About us What we DO Upcoming Projects Contact" at bounding box center [815, 158] width 743 height 38
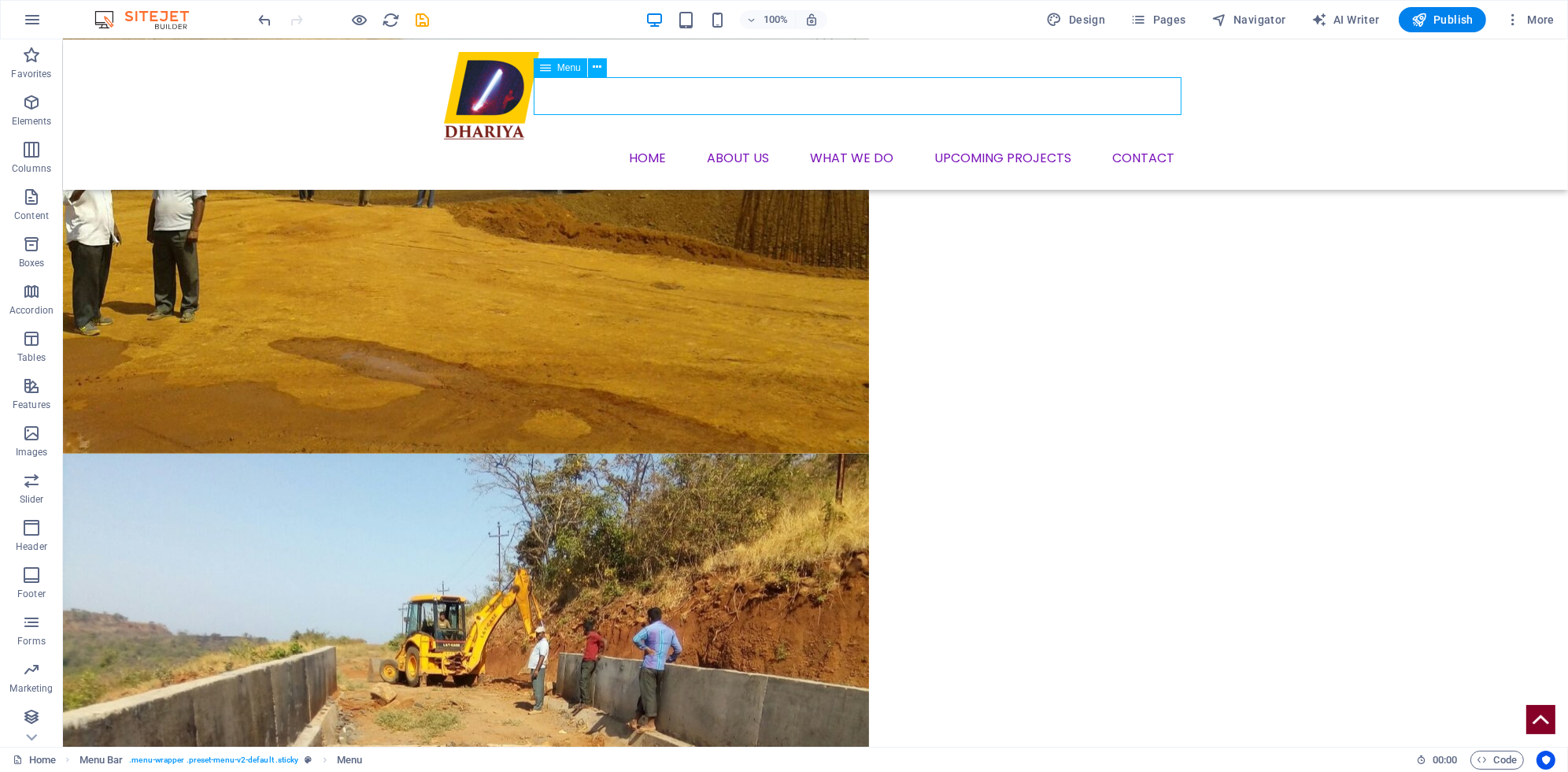
click at [915, 140] on nav "Home About us What we DO Upcoming Projects Contact" at bounding box center [815, 158] width 743 height 38
select select
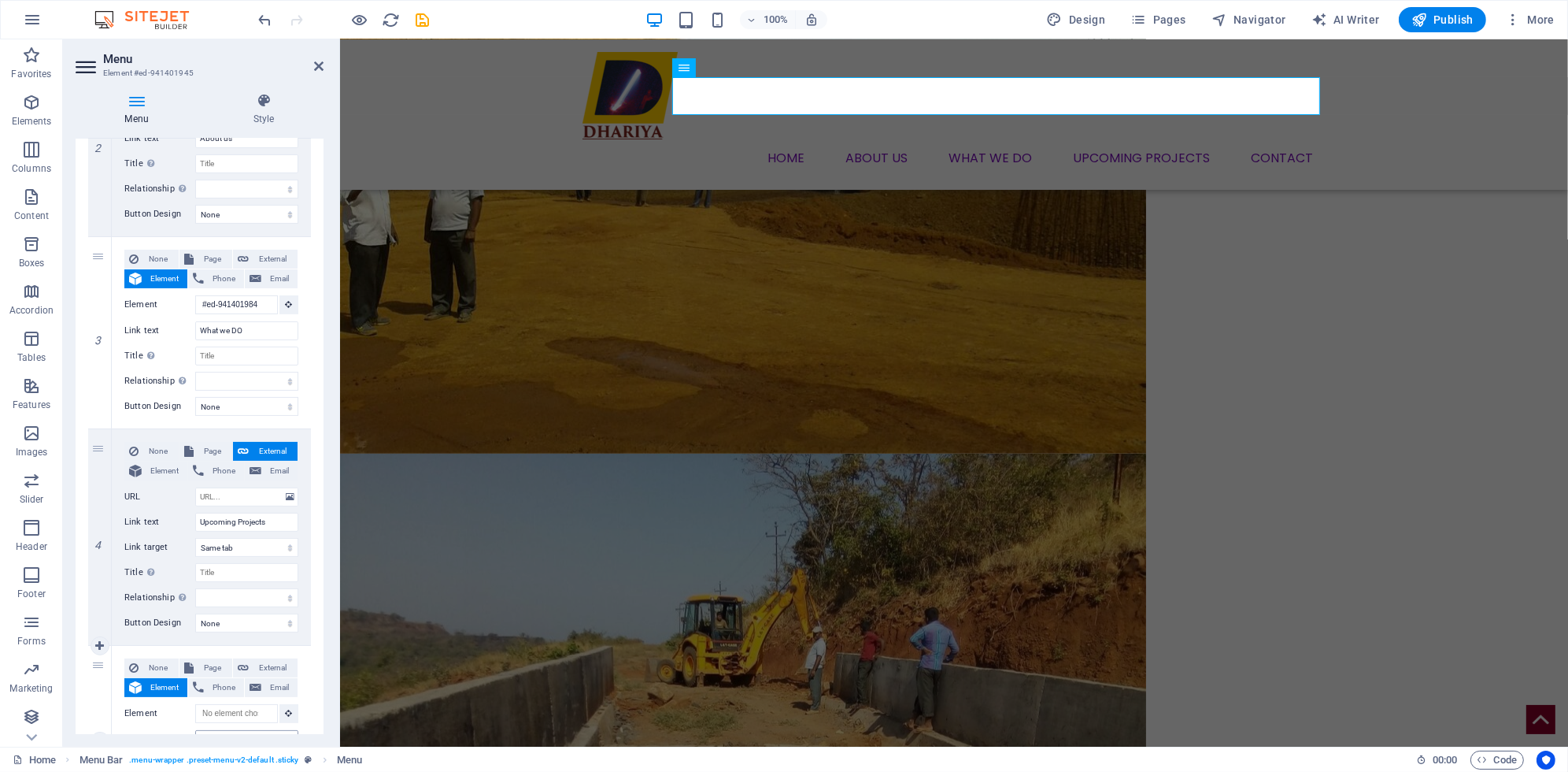
scroll to position [580, 0]
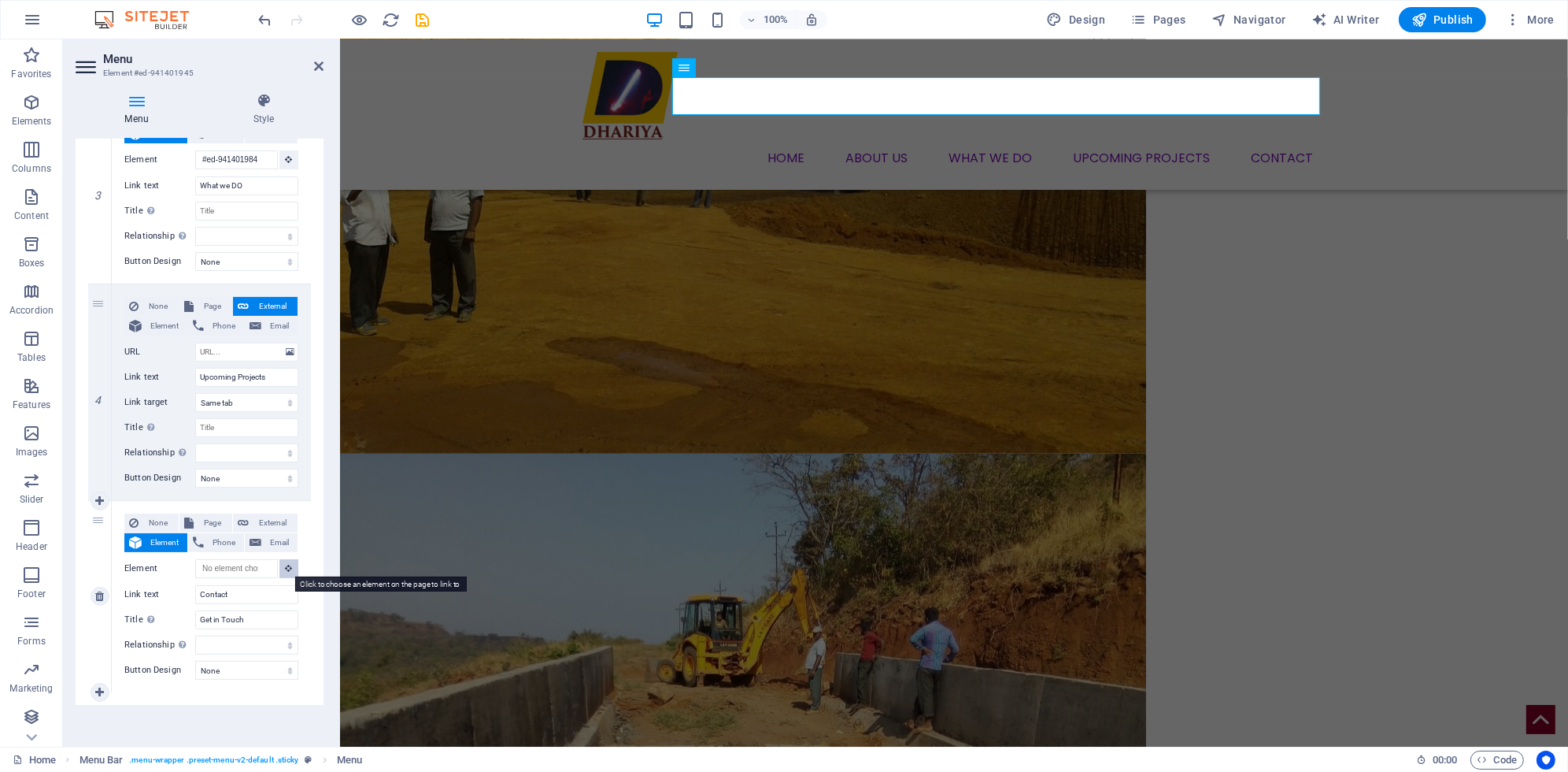
click at [286, 569] on icon at bounding box center [289, 568] width 7 height 8
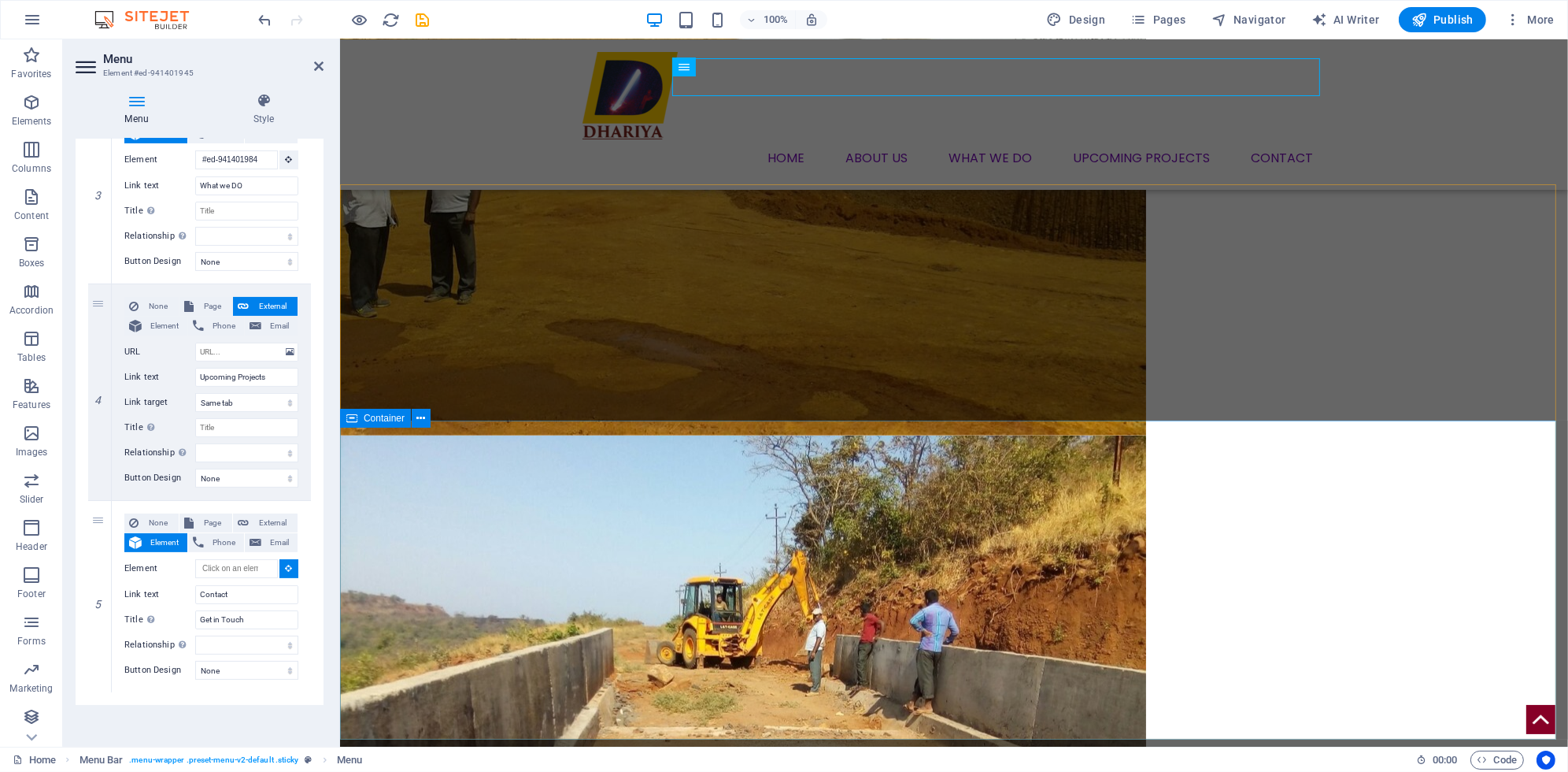
scroll to position [2781, 0]
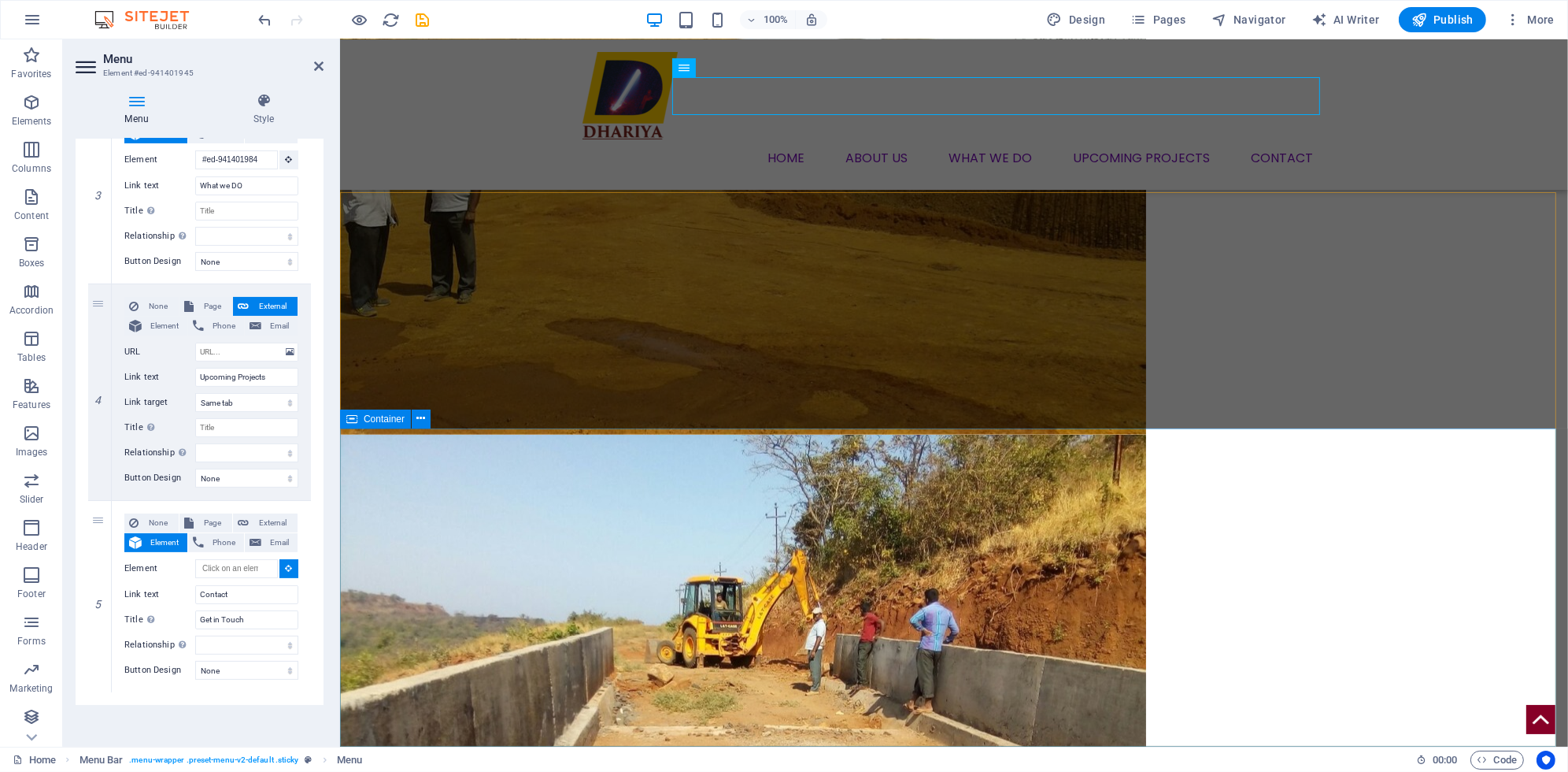
select select
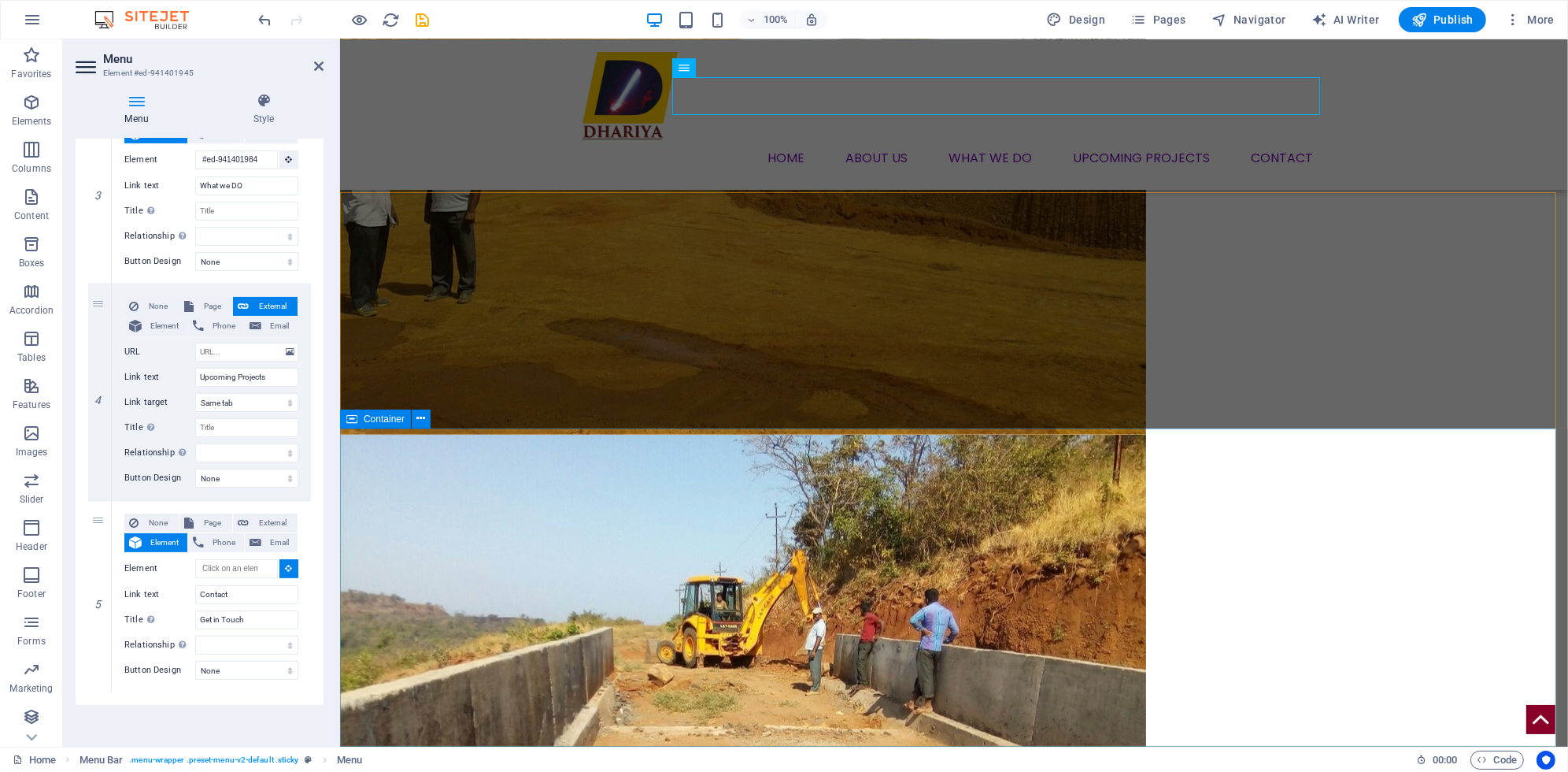
type input "#ed-941402080"
select select
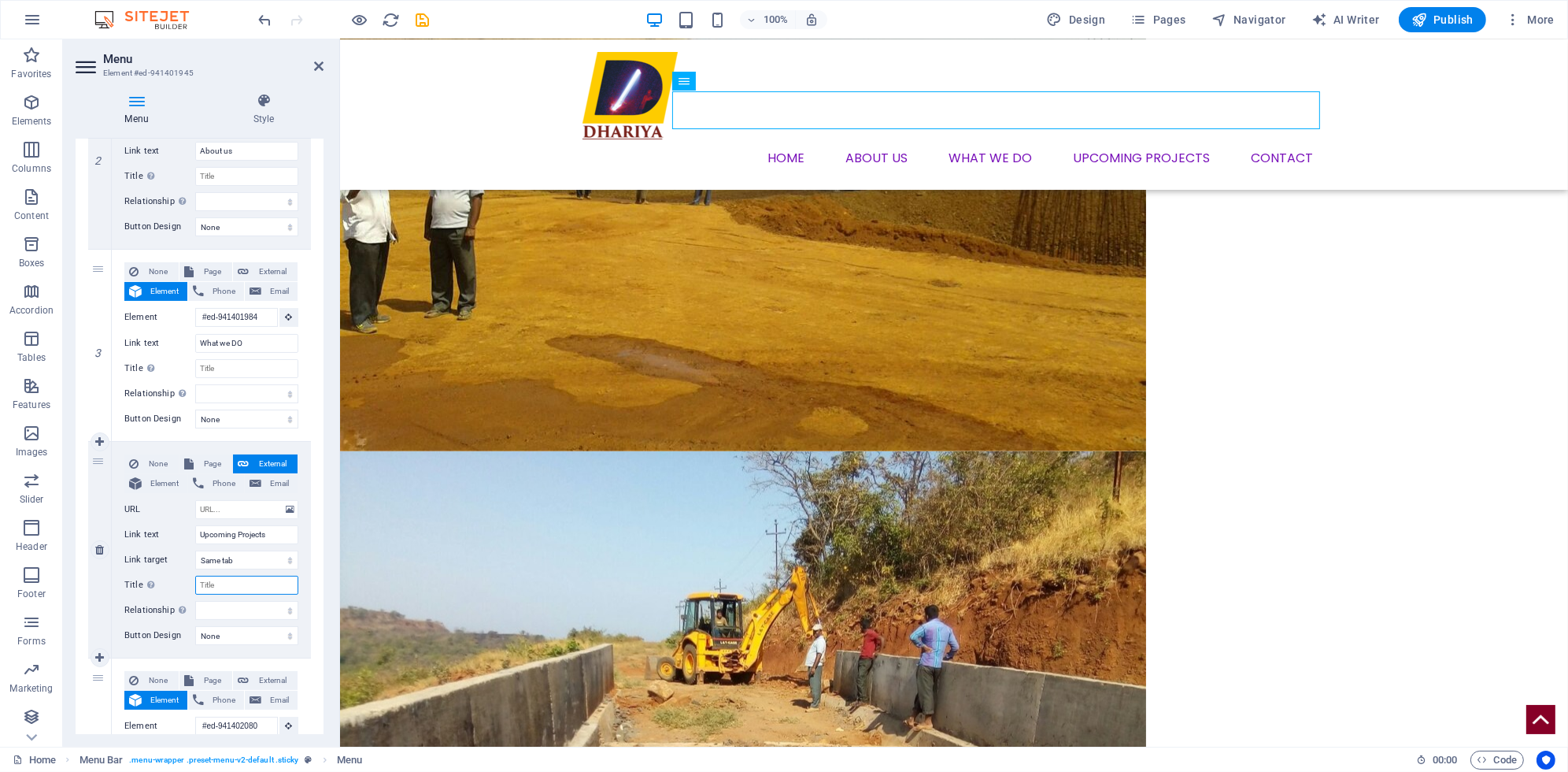
click at [210, 579] on input "Title Additional link description, should not be the same as the link text. The…" at bounding box center [247, 585] width 103 height 19
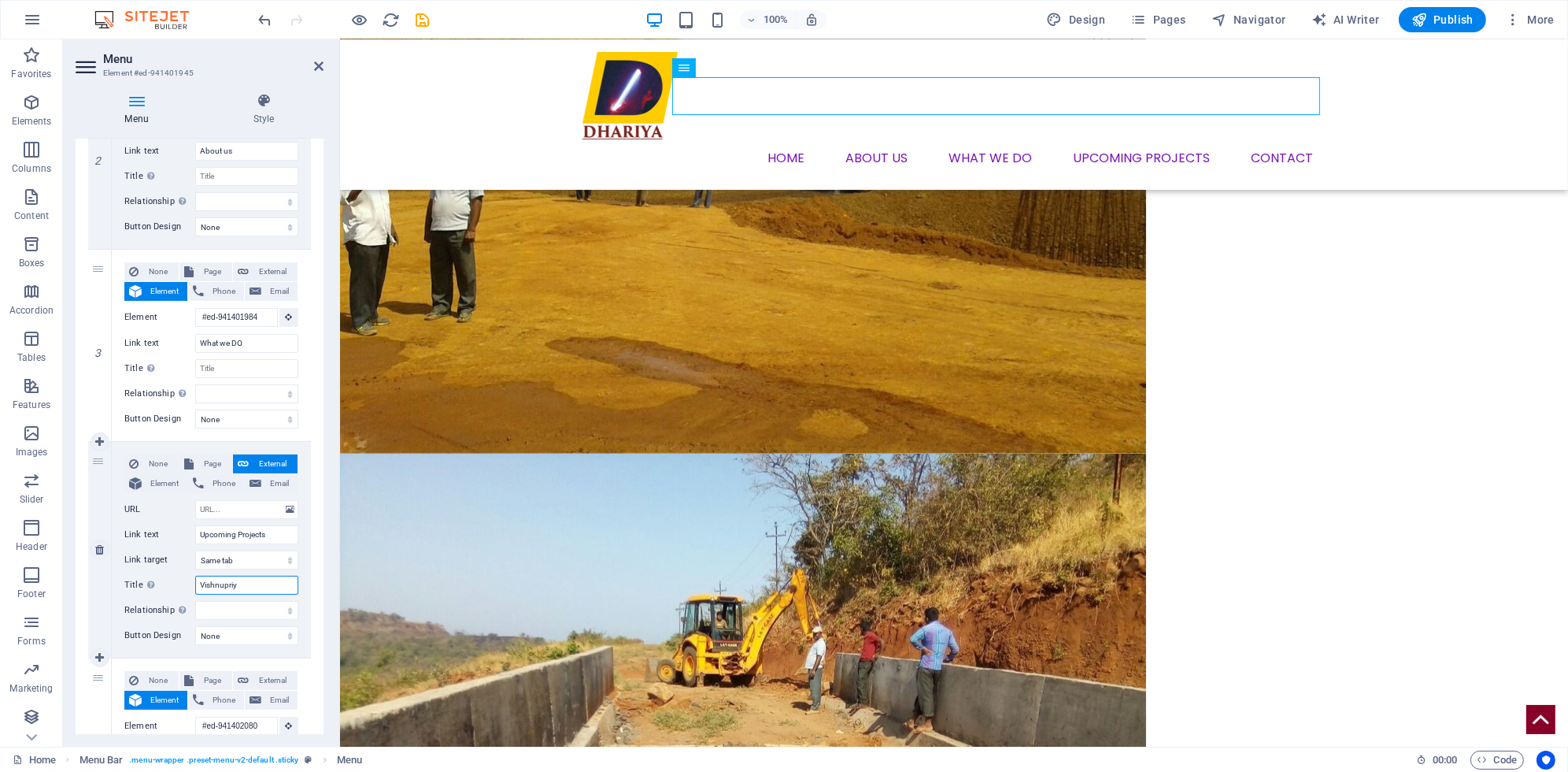
type input "[DEMOGRAPHIC_DATA]"
select select
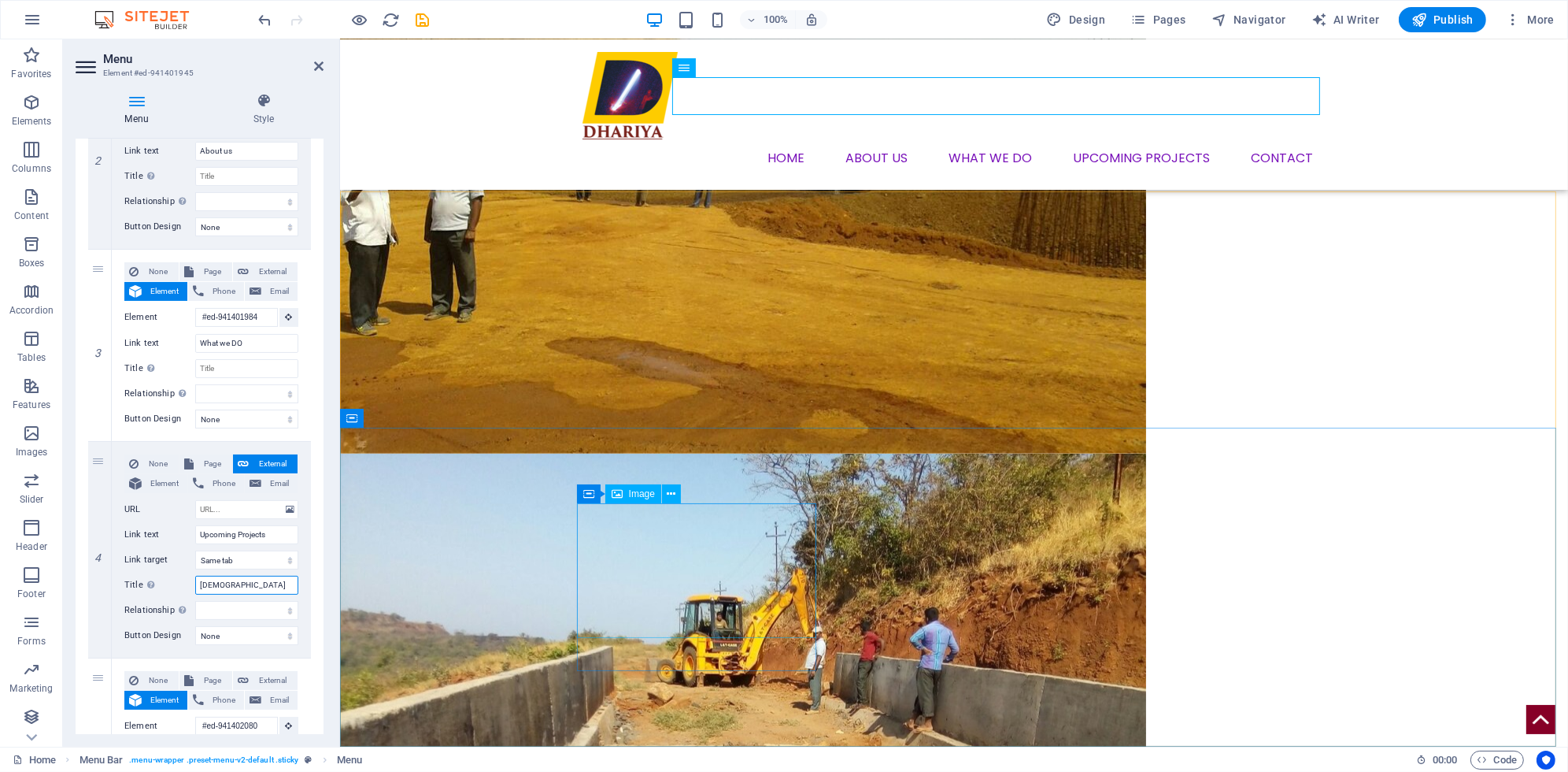
select select
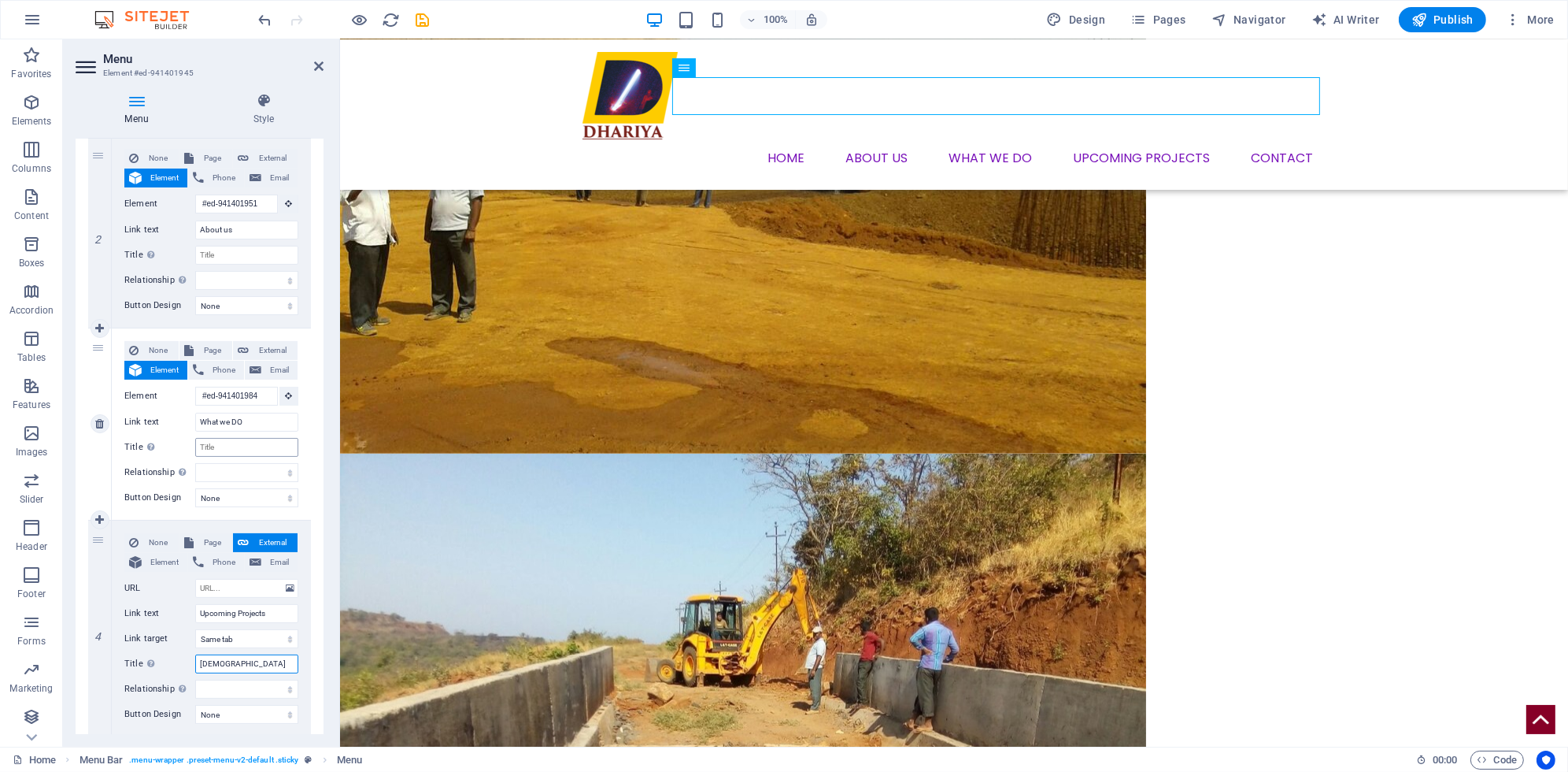
type input "[DEMOGRAPHIC_DATA]"
click at [213, 446] on input "Title Additional link description, should not be the same as the link text. The…" at bounding box center [247, 448] width 103 height 19
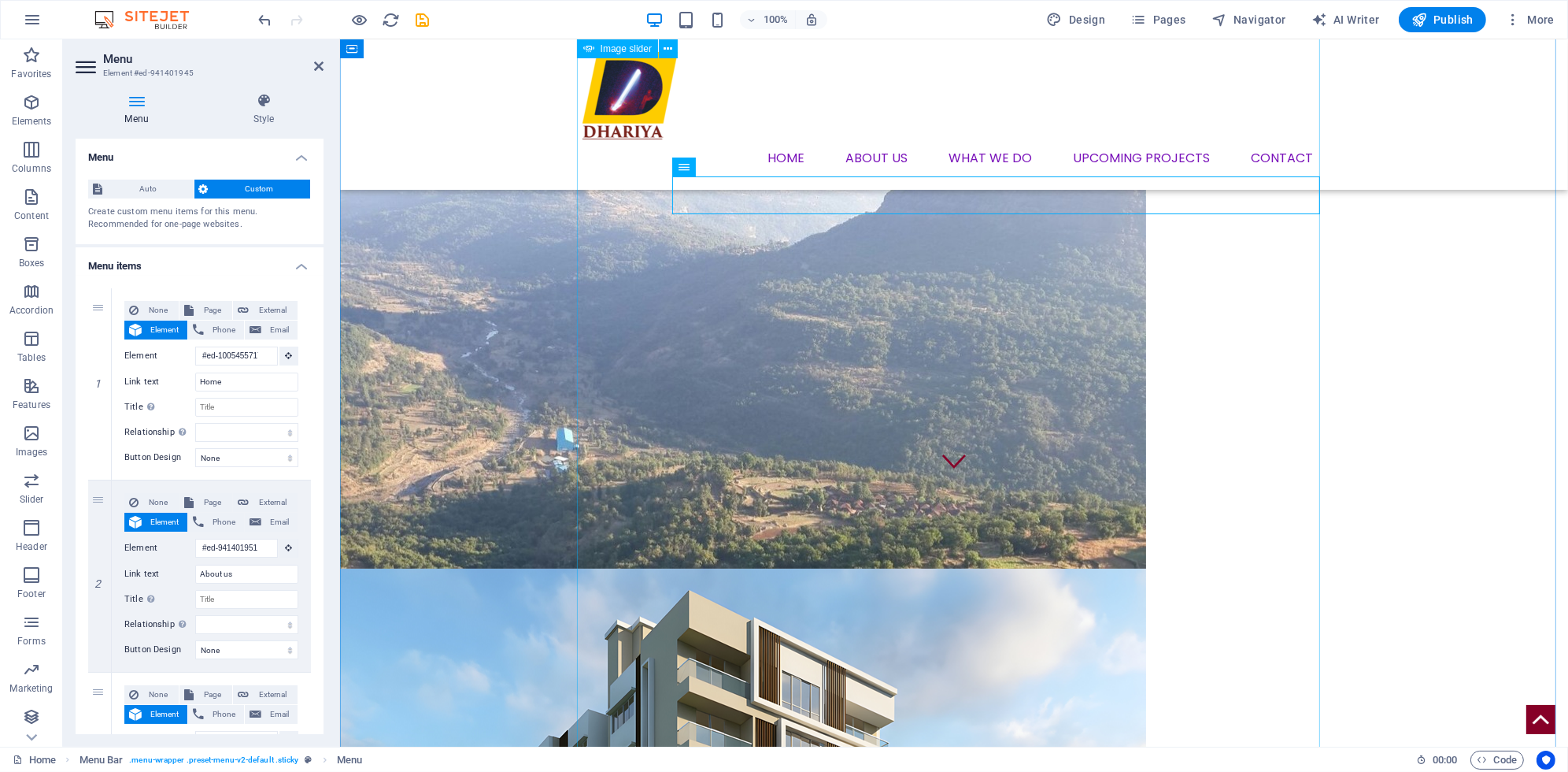
scroll to position [0, 0]
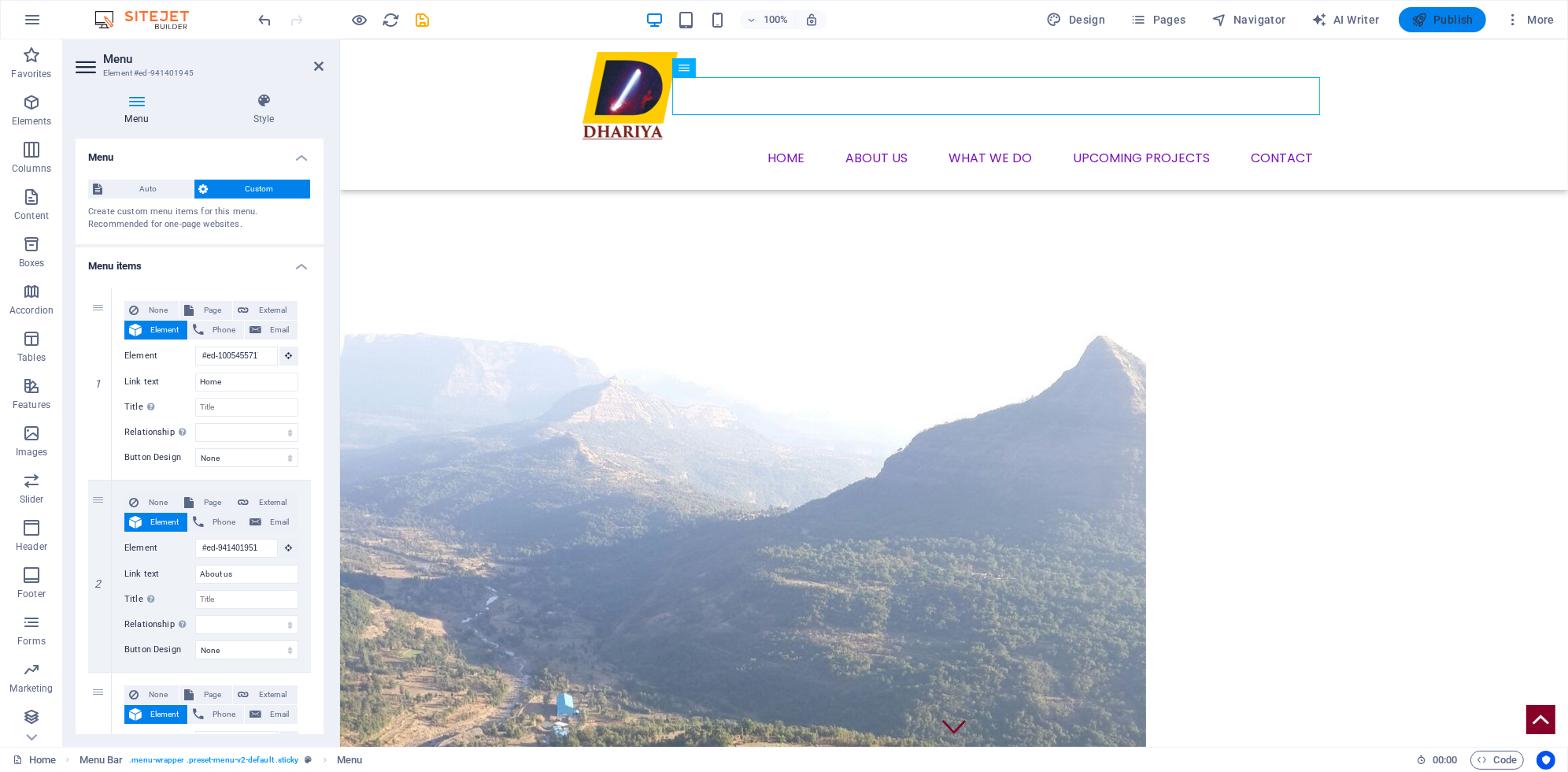
click at [1479, 10] on button "Publish" at bounding box center [1443, 20] width 88 height 26
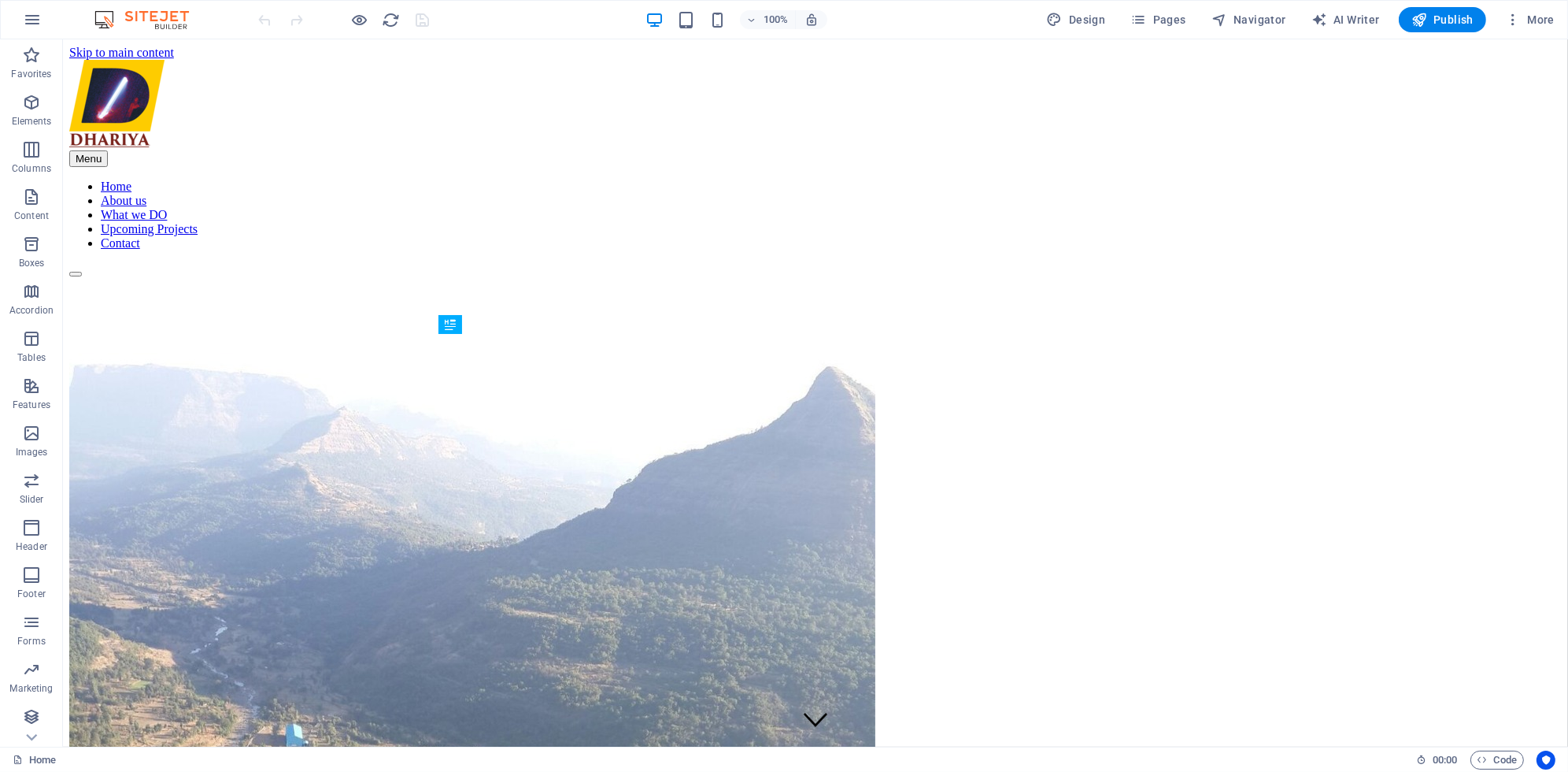
scroll to position [874, 0]
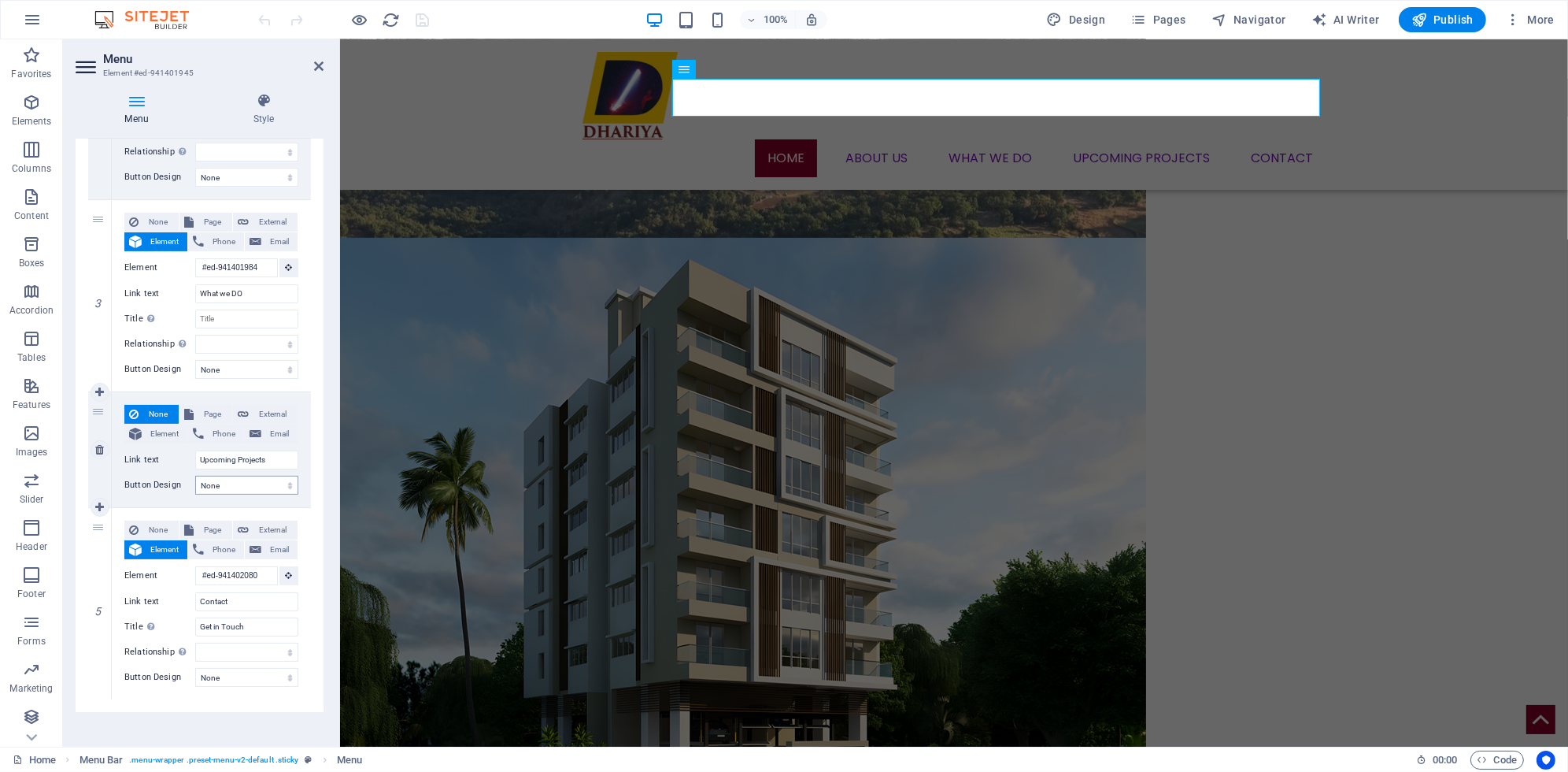
scroll to position [594, 0]
click at [157, 432] on span "Element" at bounding box center [164, 434] width 36 height 19
select select
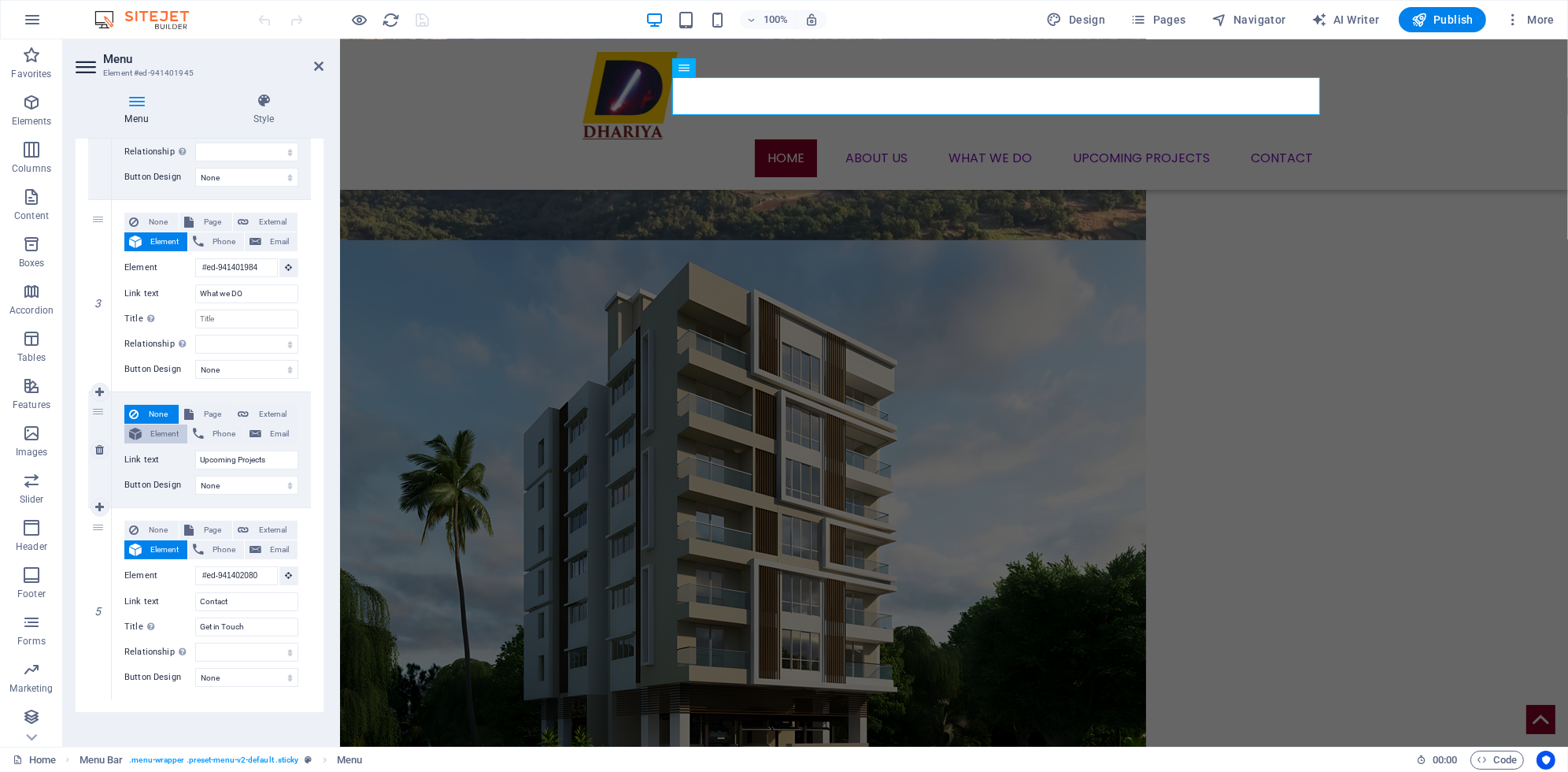
select select
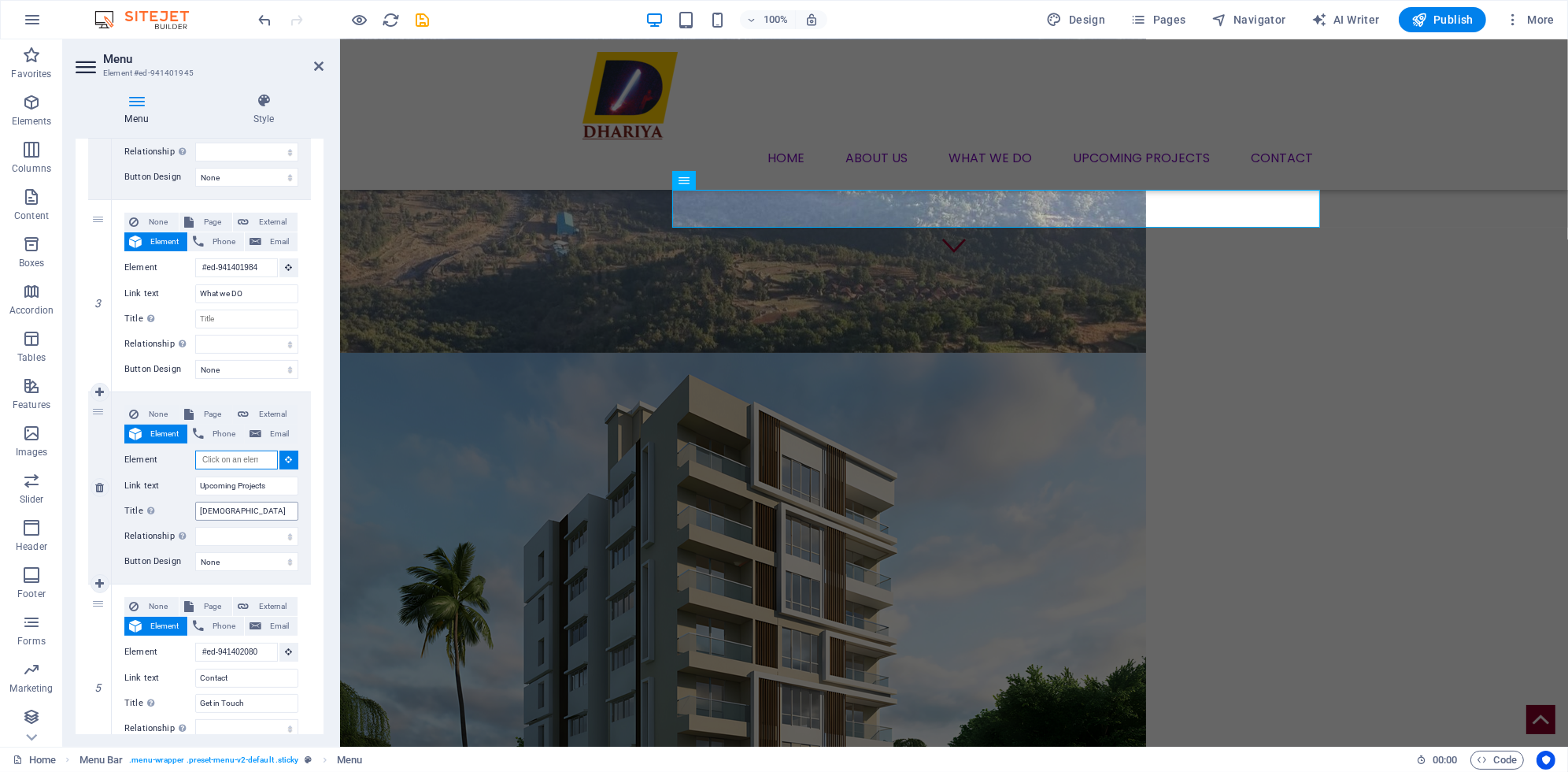
scroll to position [481, 0]
click at [286, 457] on icon at bounding box center [289, 459] width 7 height 8
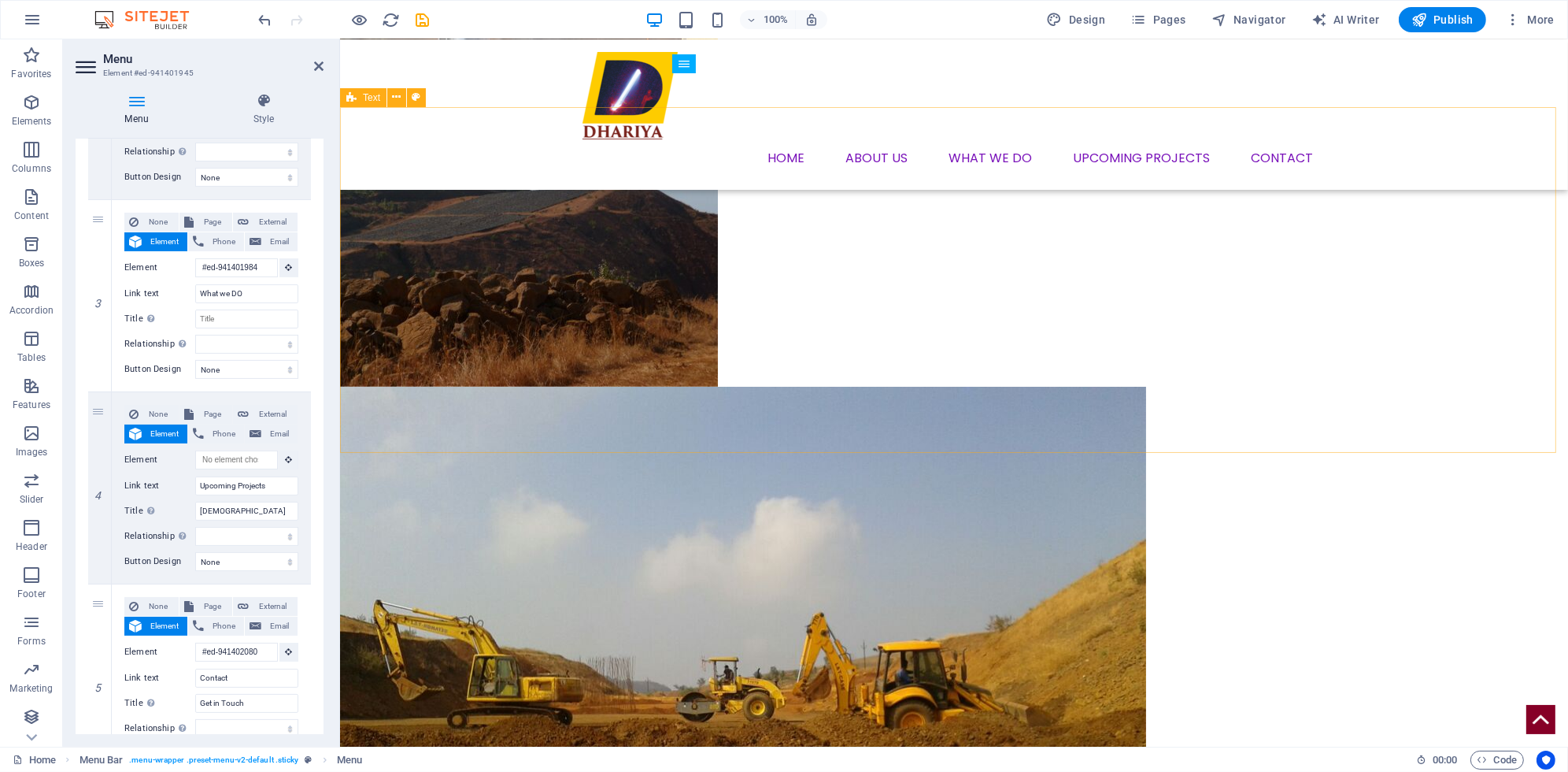
scroll to position [1819, 0]
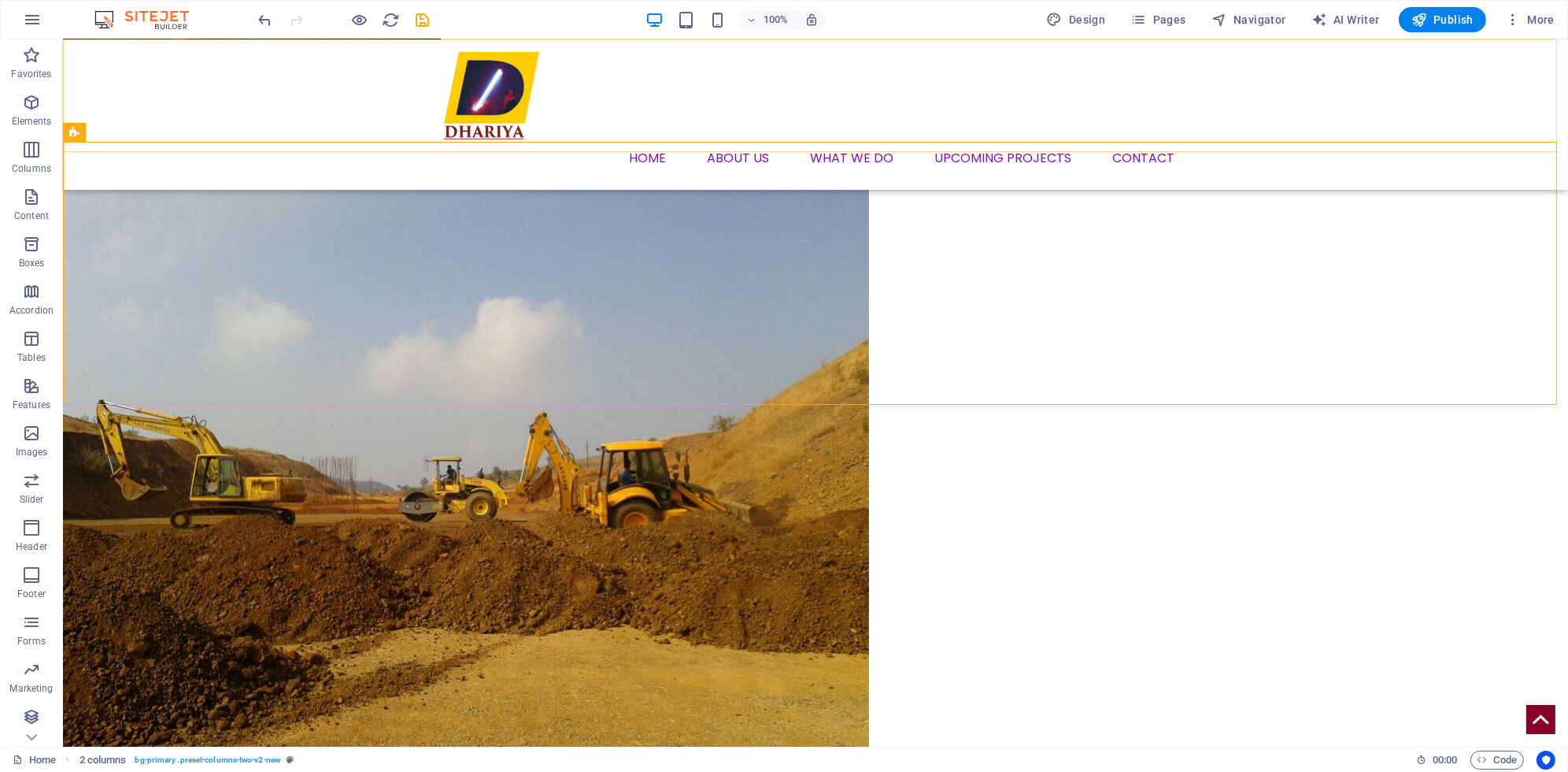
click at [1037, 140] on nav "Home About us What we DO Upcoming Projects Contact" at bounding box center [815, 158] width 743 height 38
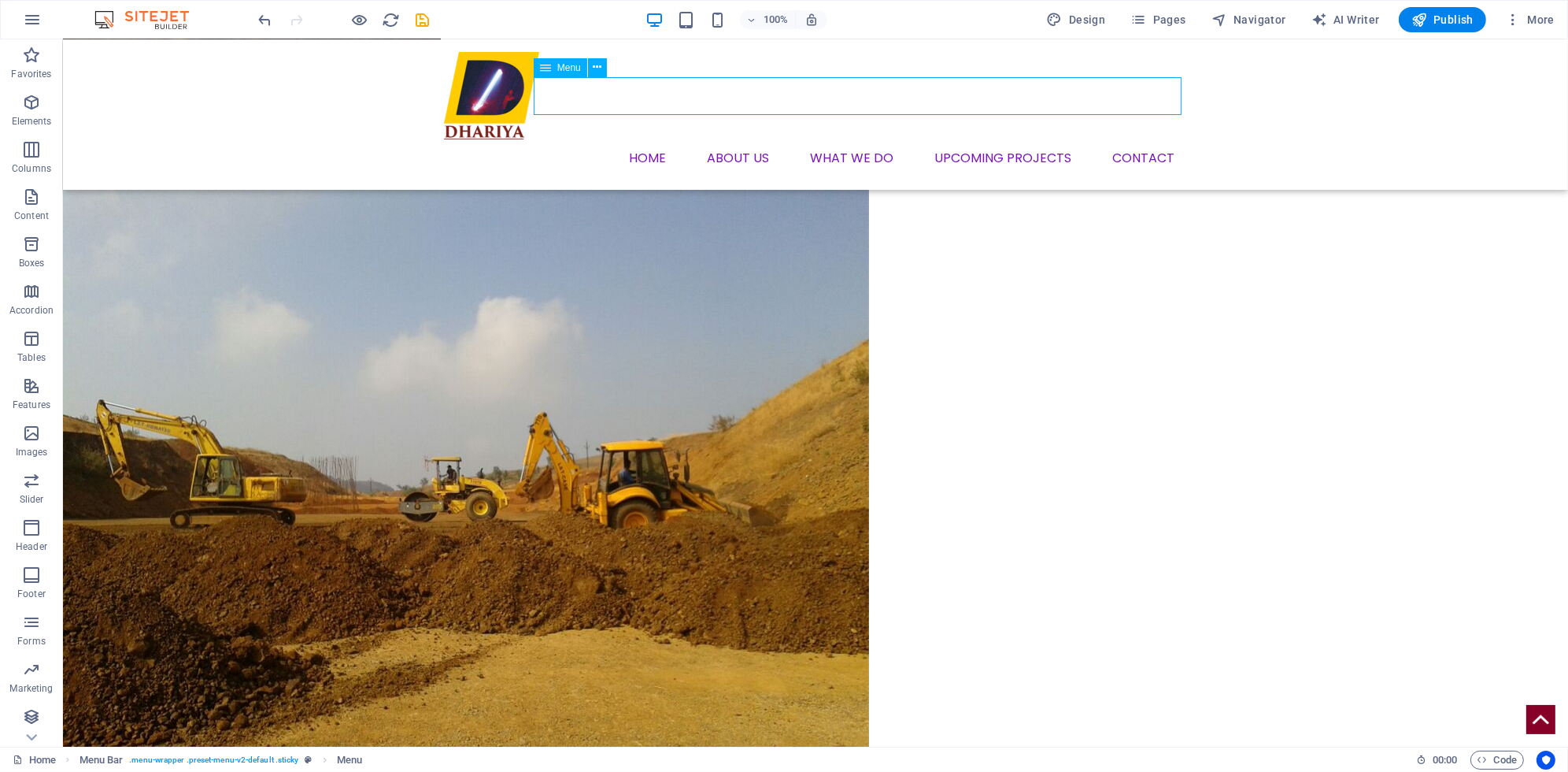
click at [1037, 140] on nav "Home About us What we DO Upcoming Projects Contact" at bounding box center [815, 158] width 743 height 38
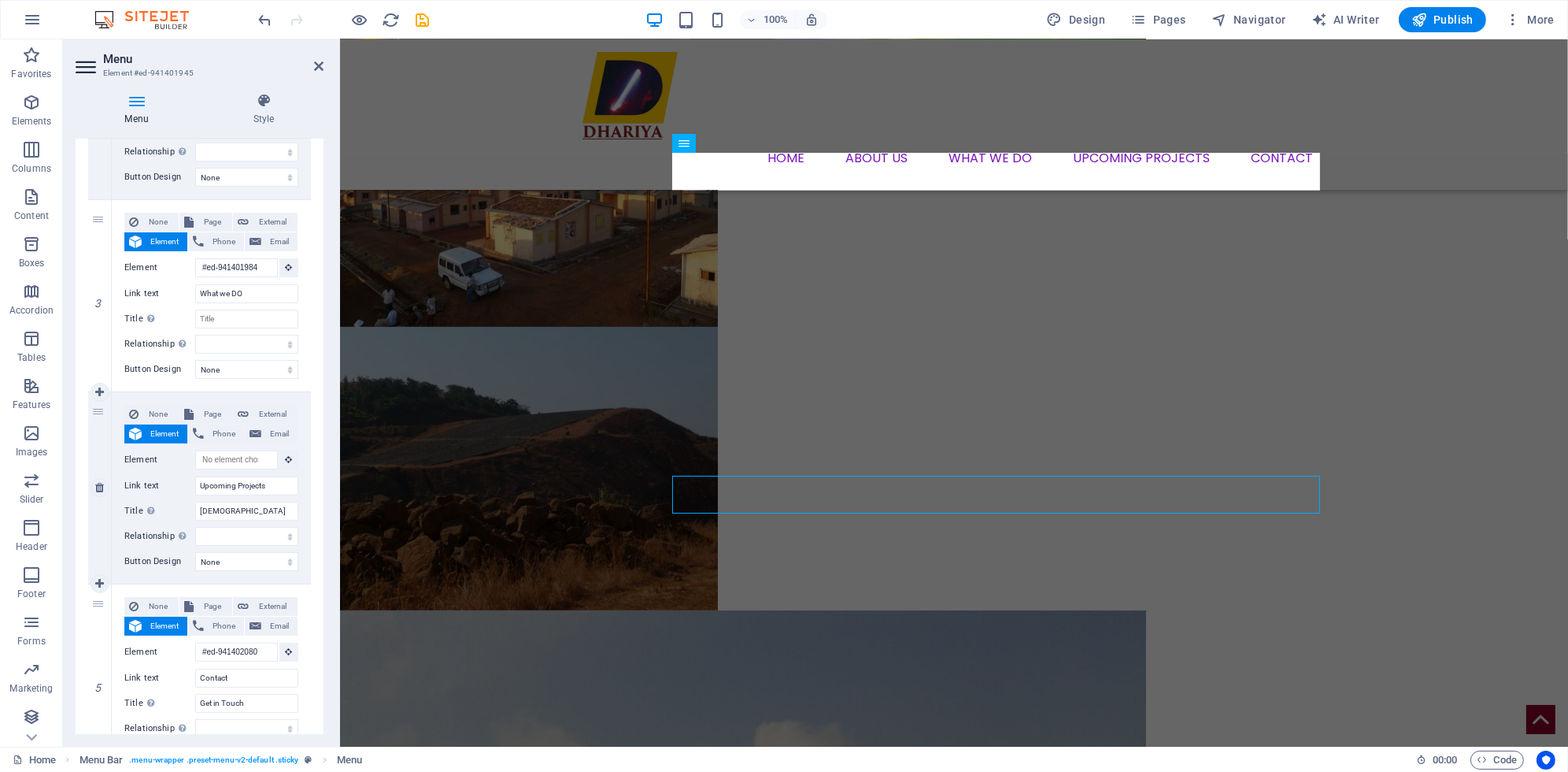
scroll to position [1367, 0]
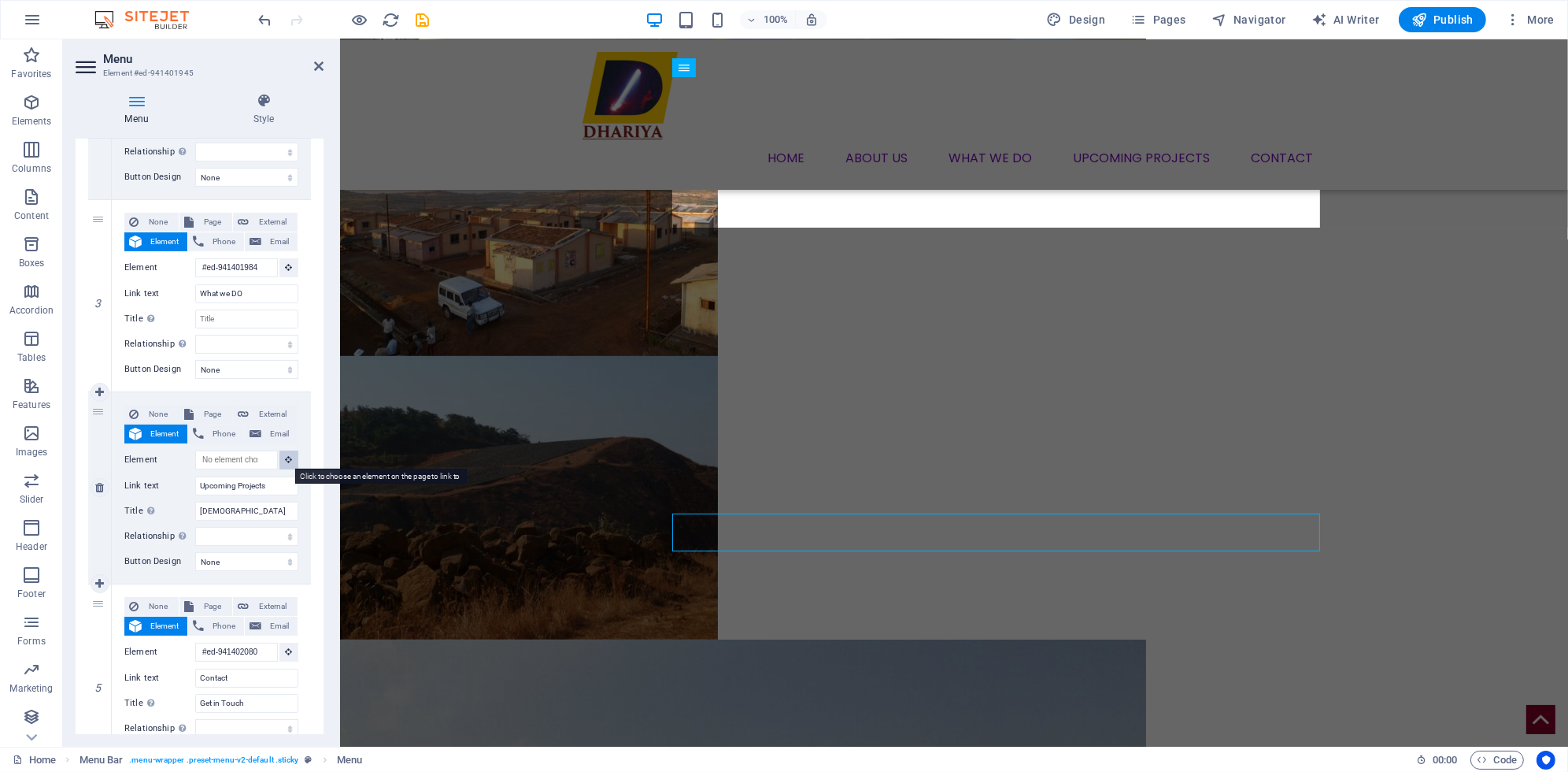
click at [289, 460] on icon at bounding box center [289, 459] width 7 height 8
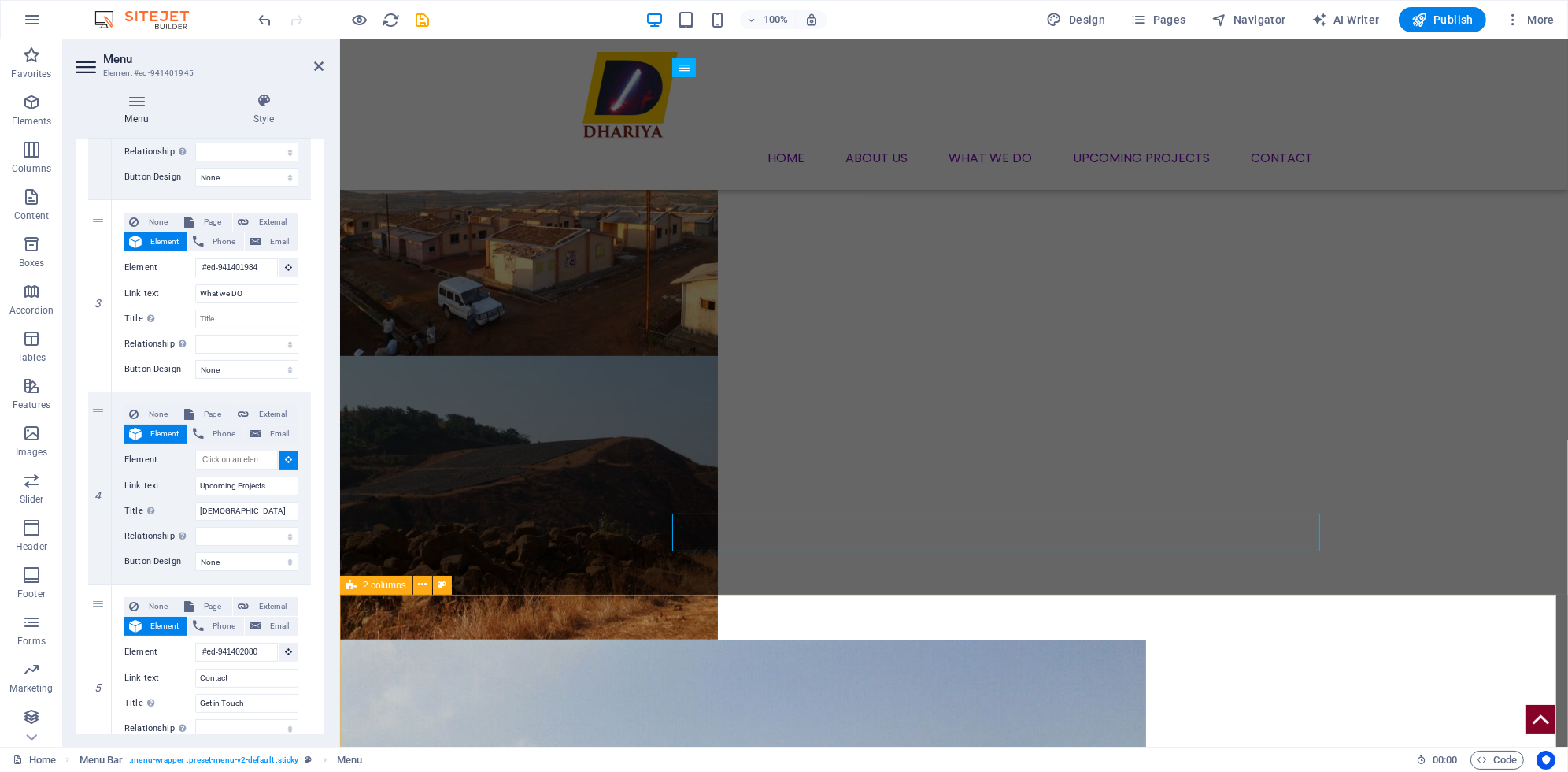
select select
type input "#ed-1005475839"
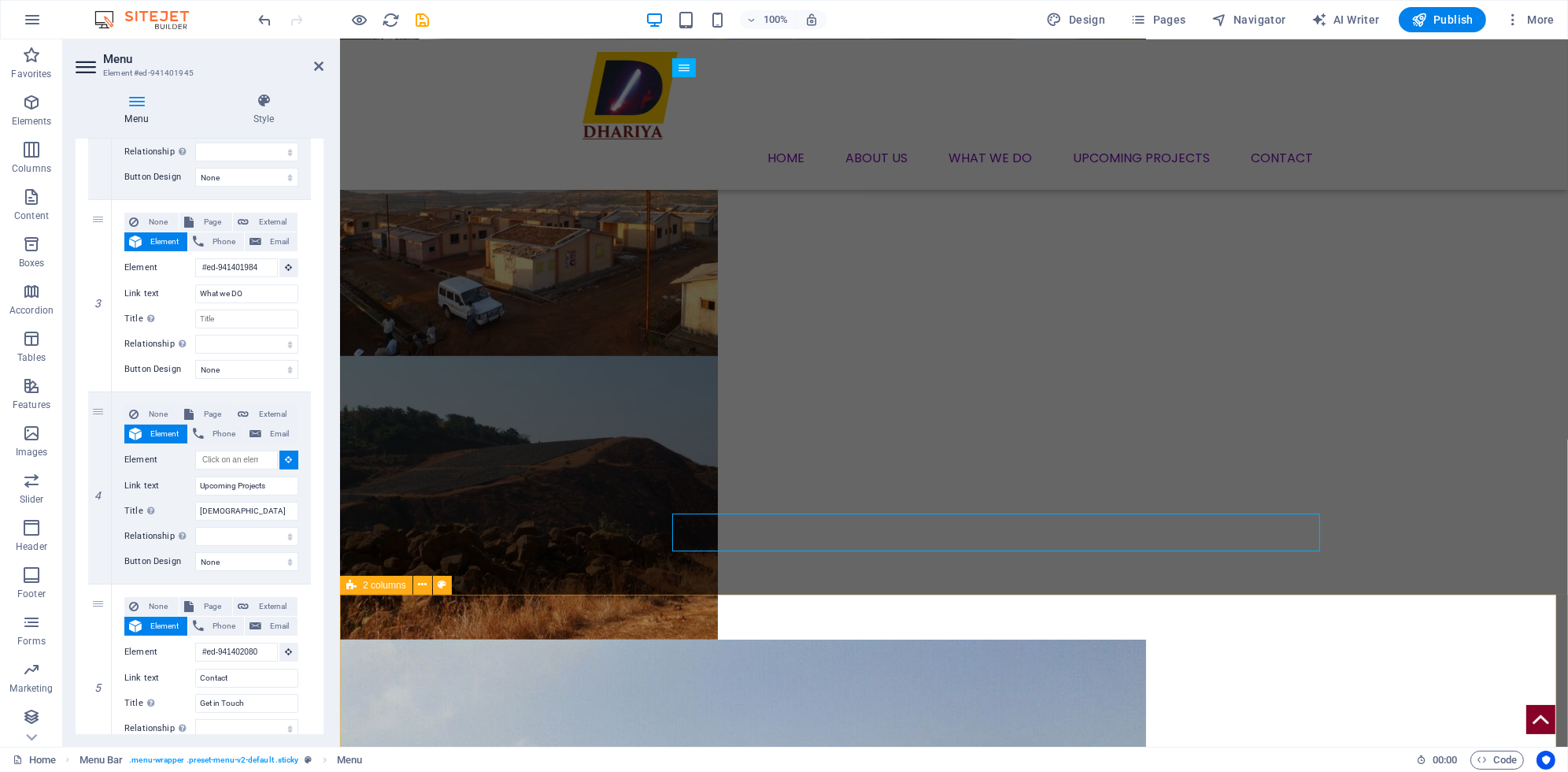
select select
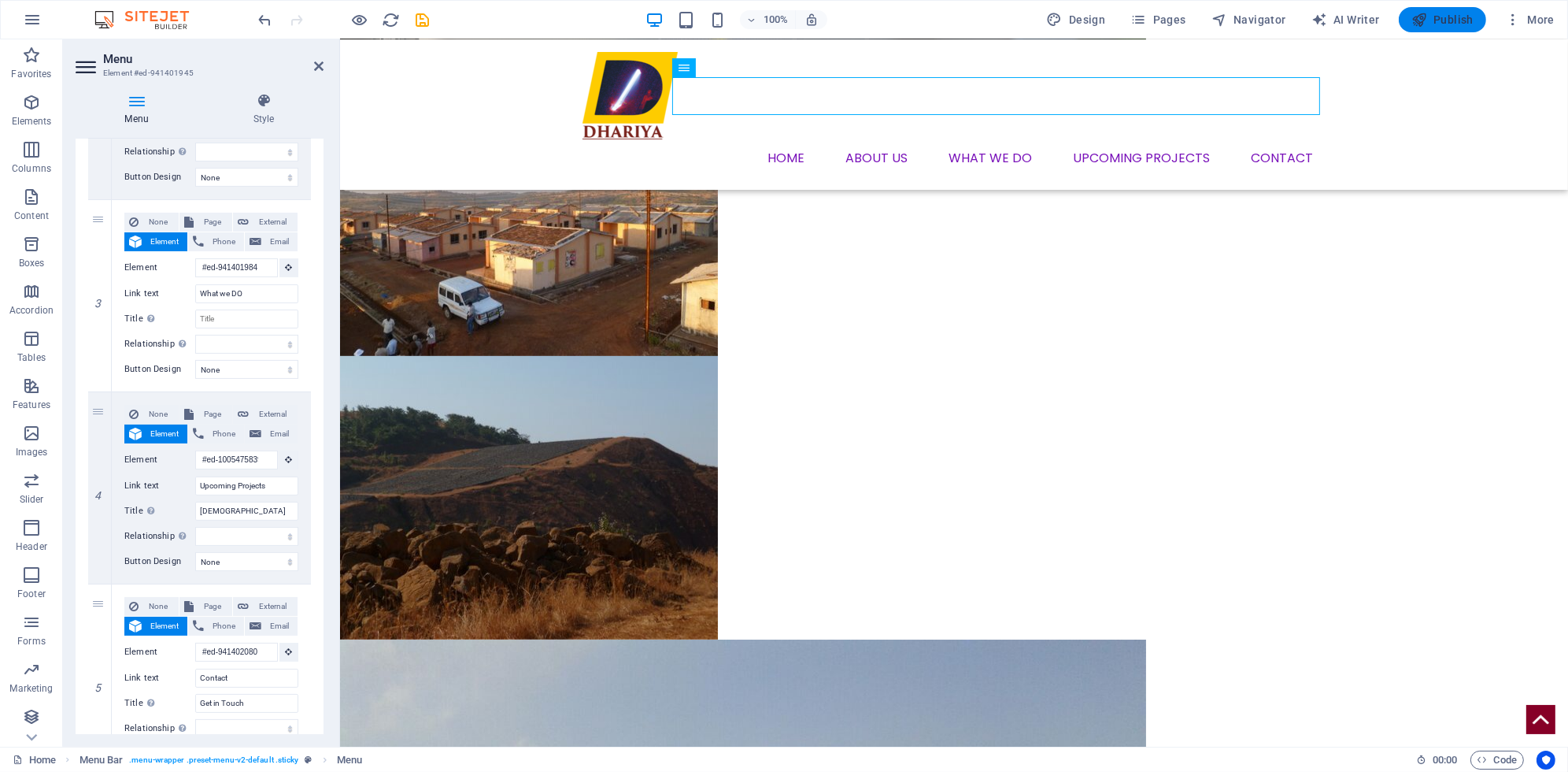
click at [1463, 18] on span "Publish" at bounding box center [1443, 20] width 62 height 16
